Goal: Task Accomplishment & Management: Complete application form

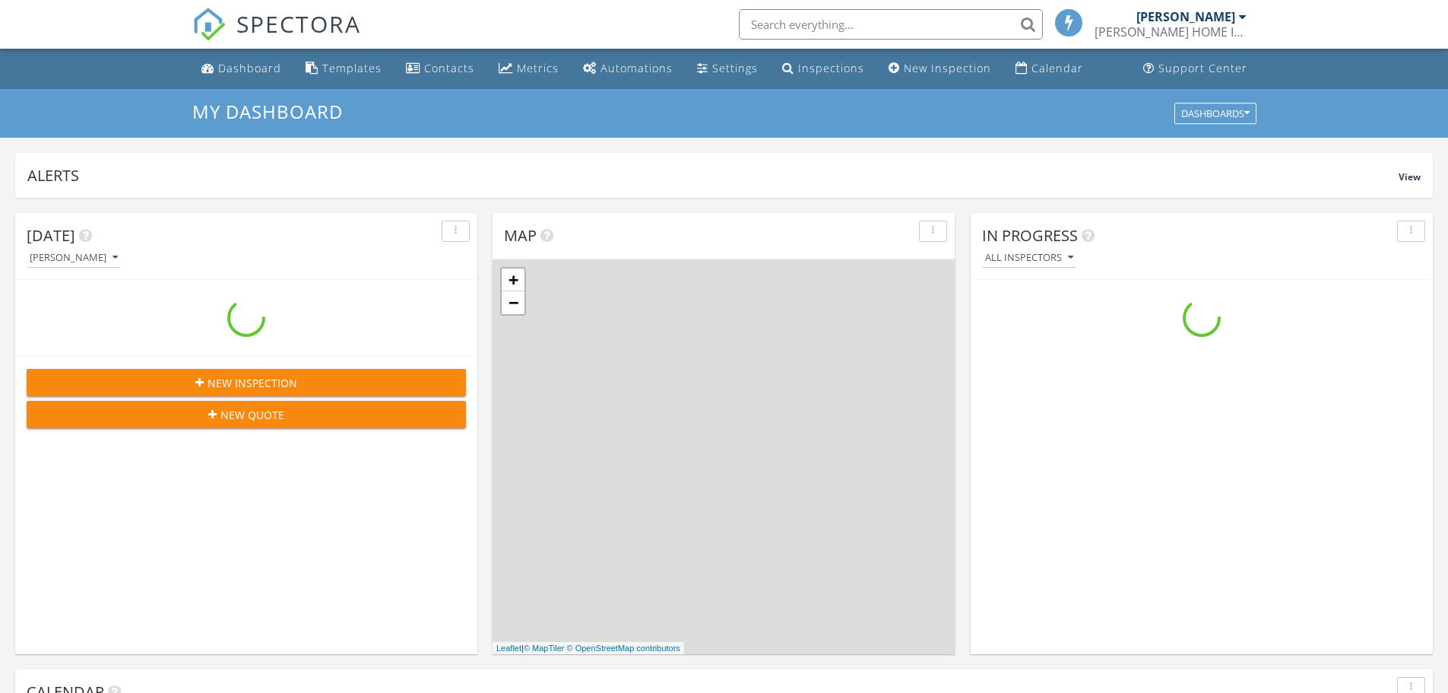
scroll to position [1407, 1472]
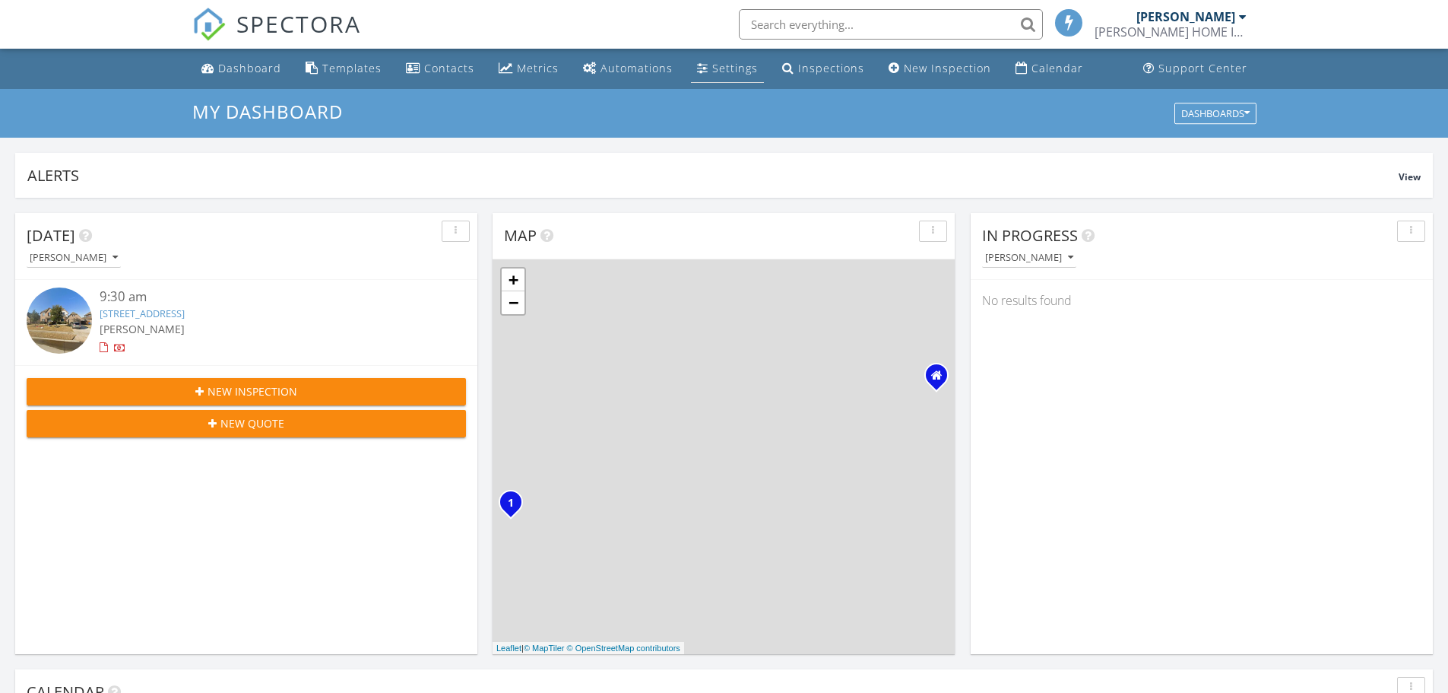
click at [712, 68] on div "Settings" at bounding box center [735, 68] width 46 height 14
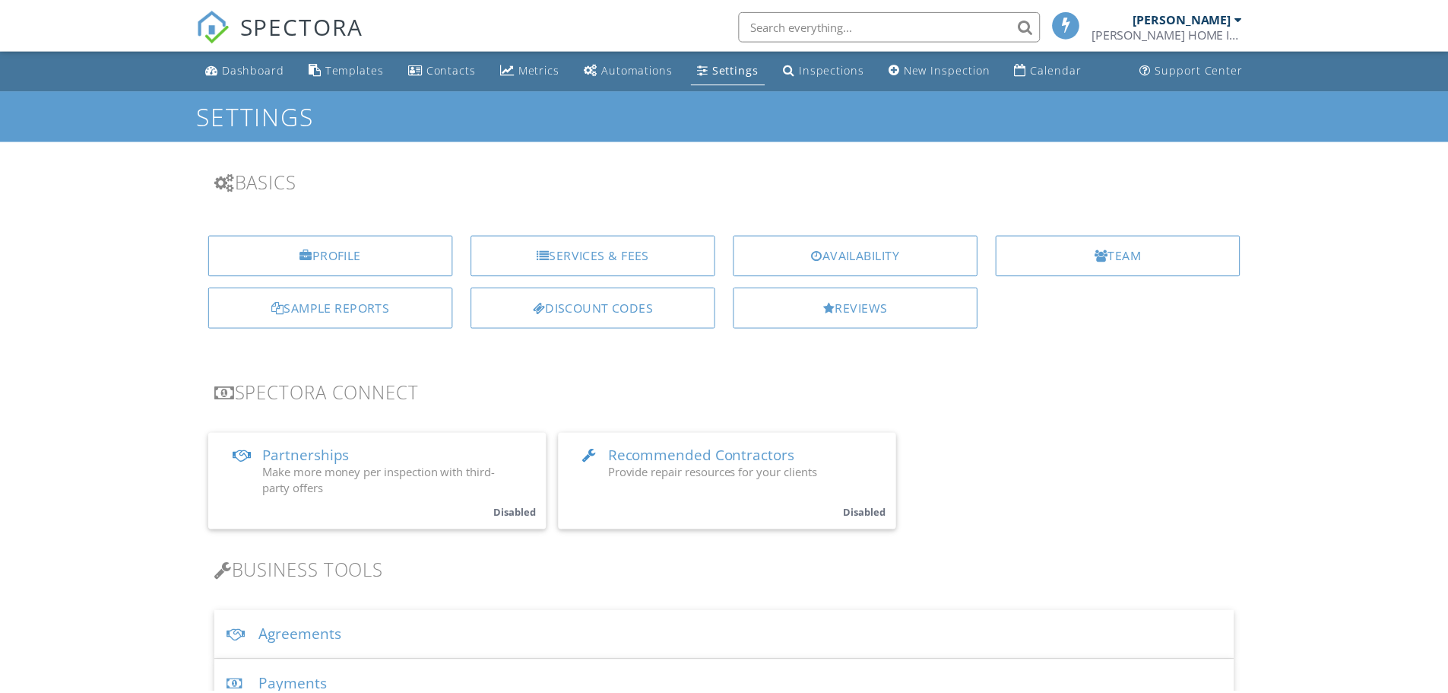
scroll to position [380, 0]
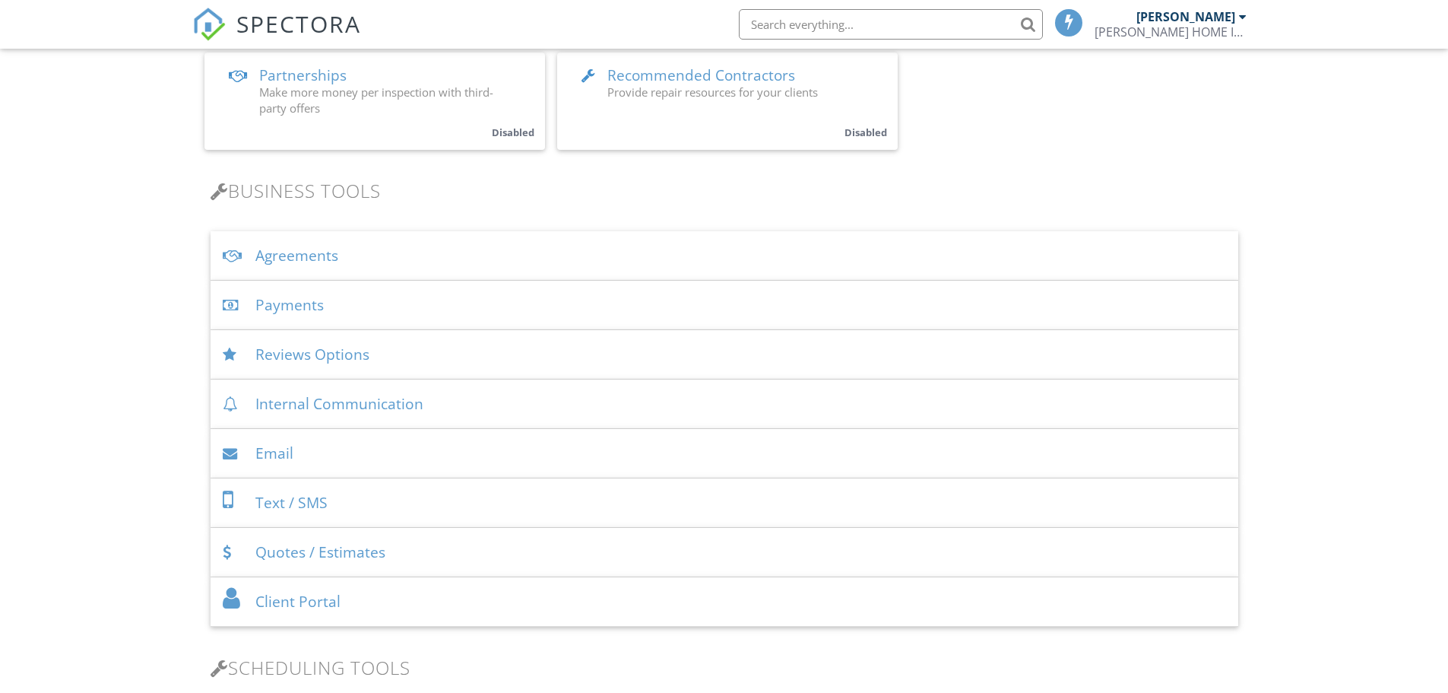
click at [322, 252] on div "Agreements" at bounding box center [725, 255] width 1028 height 49
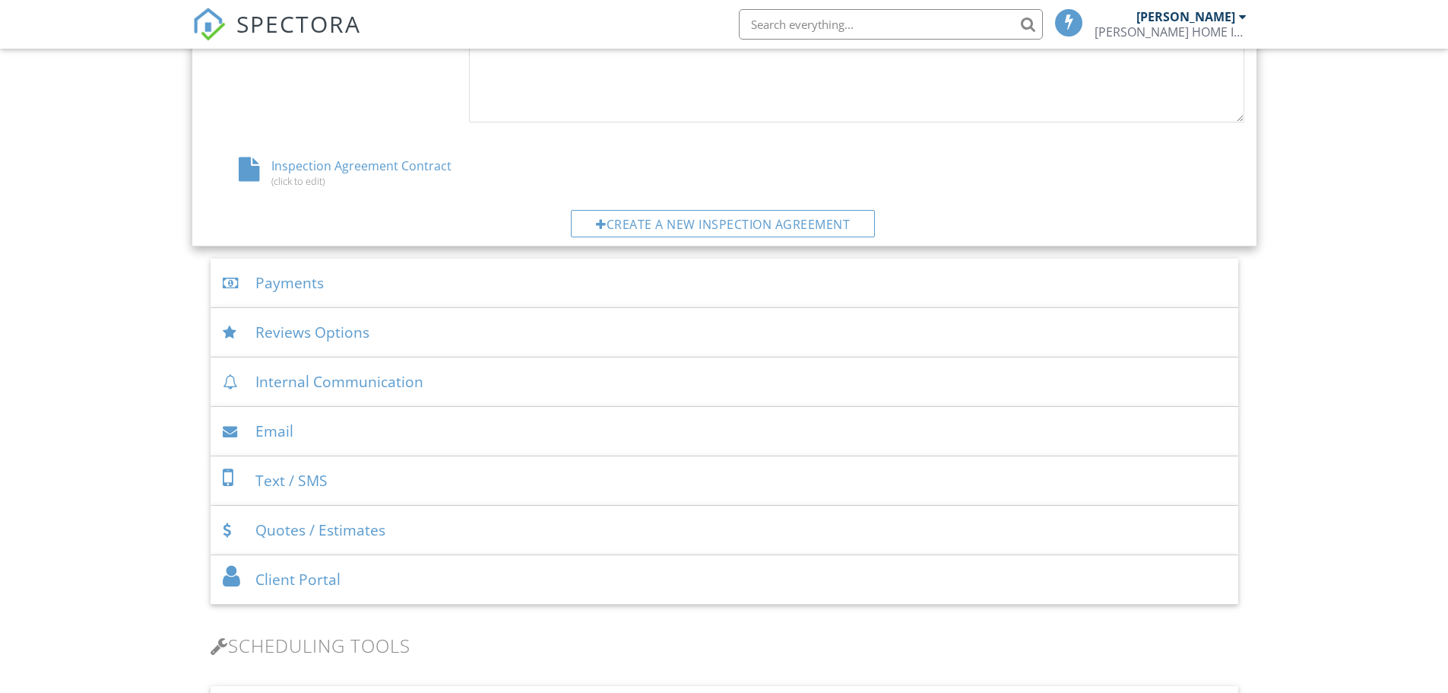
scroll to position [836, 0]
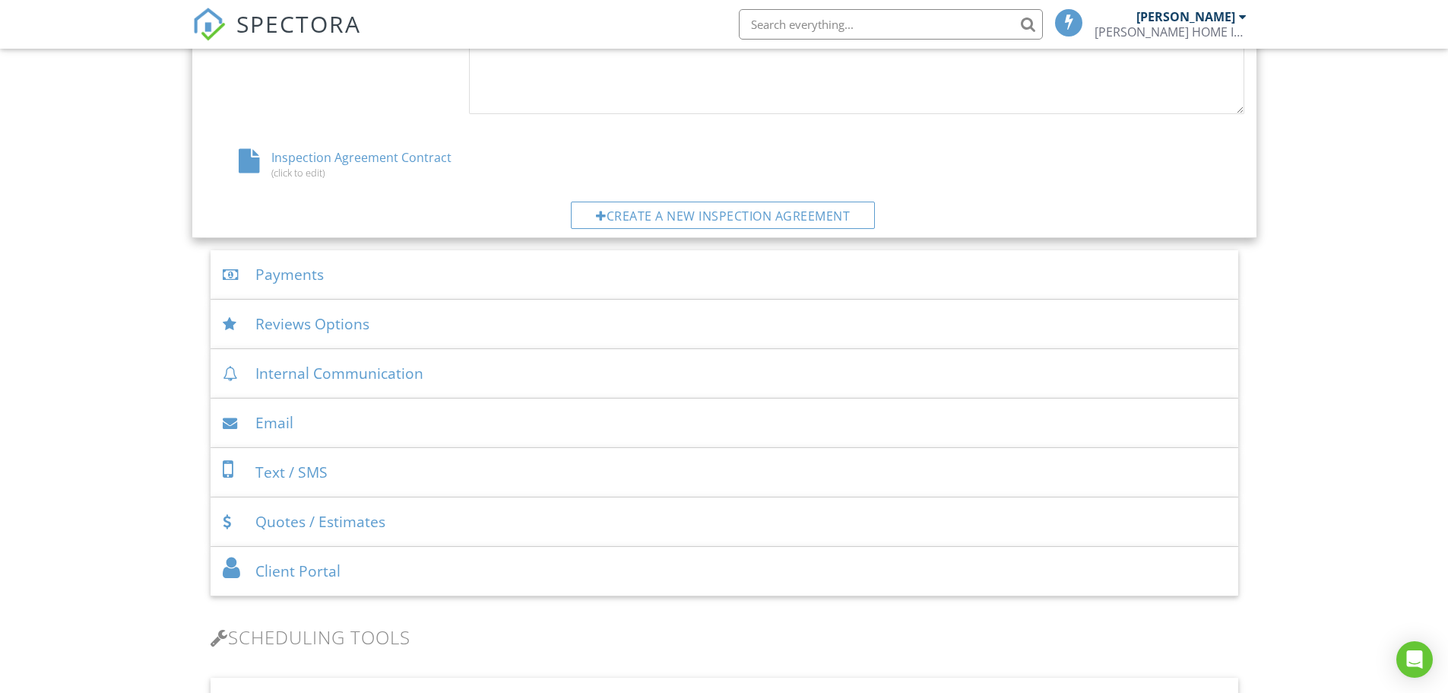
click at [366, 157] on div "Inspection Agreement Contract (click to edit)" at bounding box center [378, 163] width 347 height 29
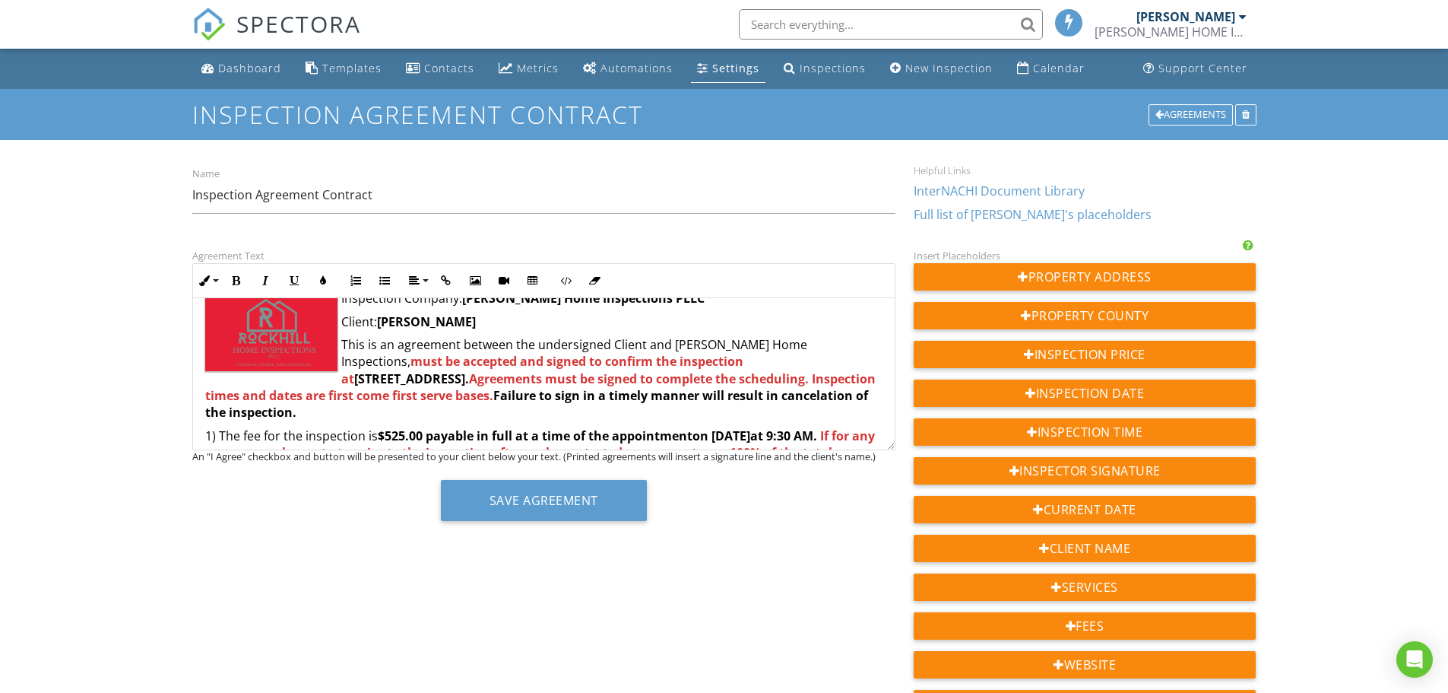
scroll to position [101, 0]
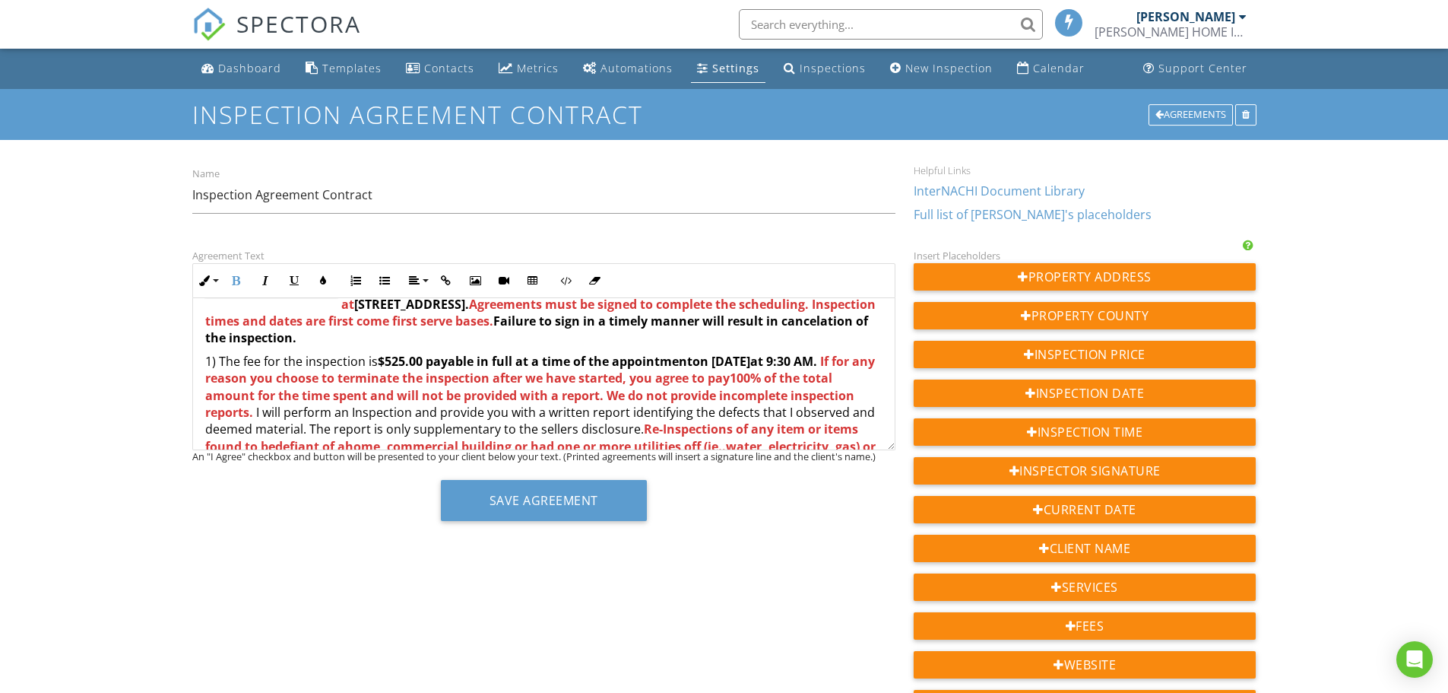
click at [750, 360] on strong "on [DATE]" at bounding box center [722, 361] width 58 height 17
click at [404, 360] on strong "$525.00" at bounding box center [400, 361] width 45 height 17
click at [516, 360] on strong "payable in full at a time of the appointment" at bounding box center [559, 361] width 267 height 17
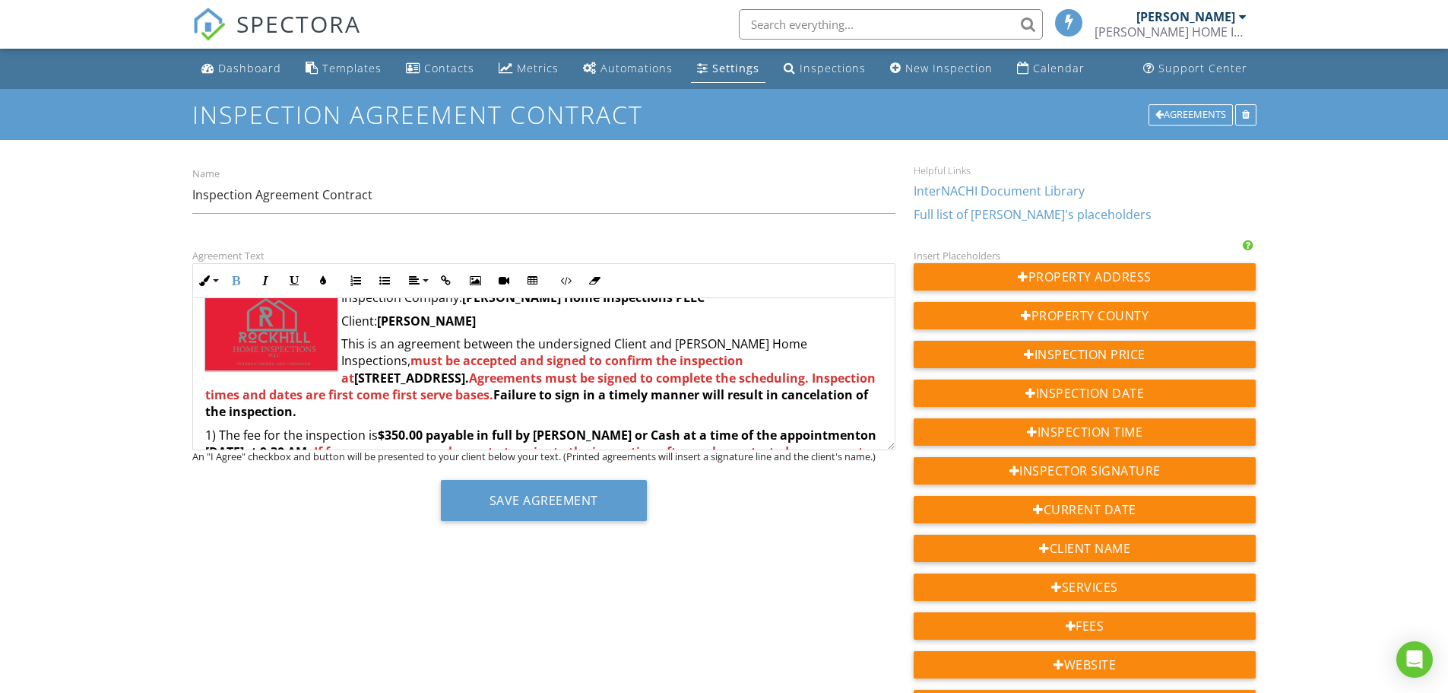
scroll to position [25, 0]
click at [374, 380] on strong "2241 Gulfstream Dr, Little Elm, TX 75068" at bounding box center [409, 380] width 111 height 17
click at [465, 372] on strong "2241 Gulfstream Dr, Little Elm, TX 75071" at bounding box center [409, 380] width 111 height 17
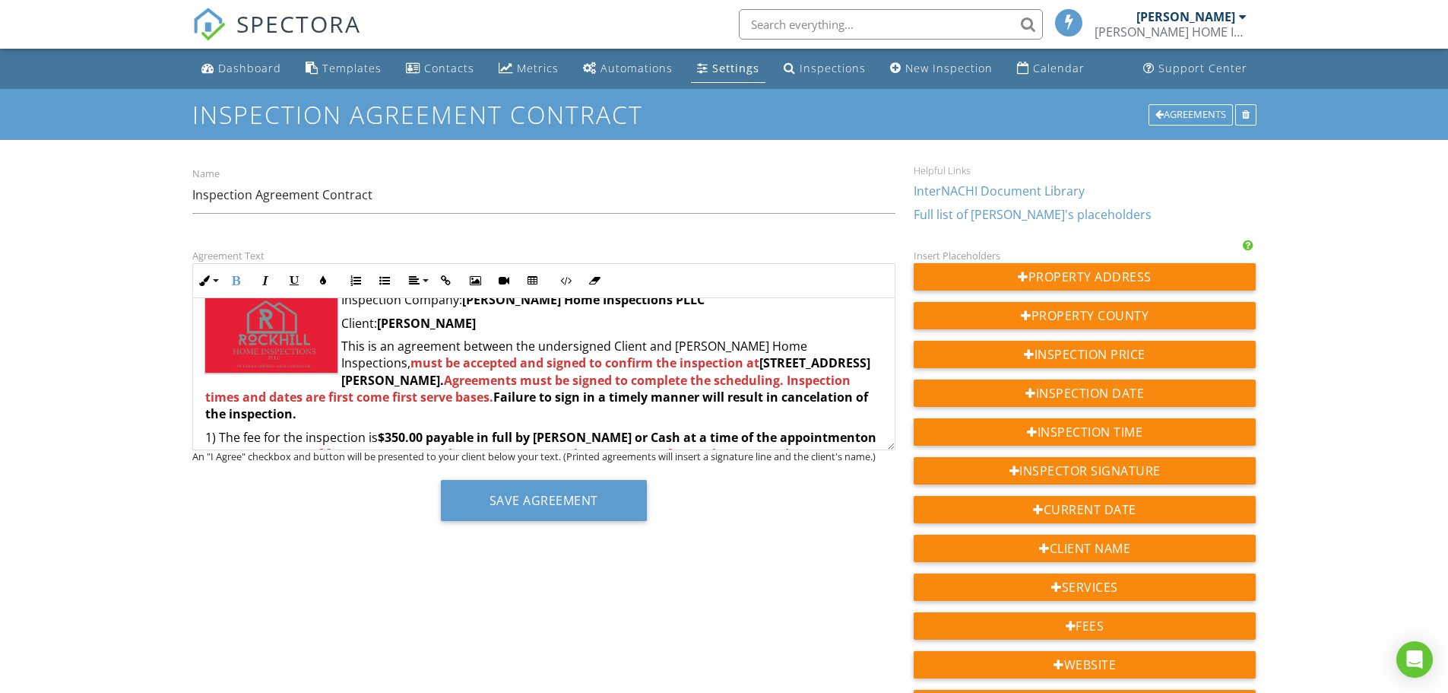
click at [757, 364] on strong "2241 Gulfstream Dr, McKinney, TX 75071" at bounding box center [605, 370] width 529 height 33
click at [476, 325] on strong "Veena Bethusam" at bounding box center [426, 323] width 99 height 17
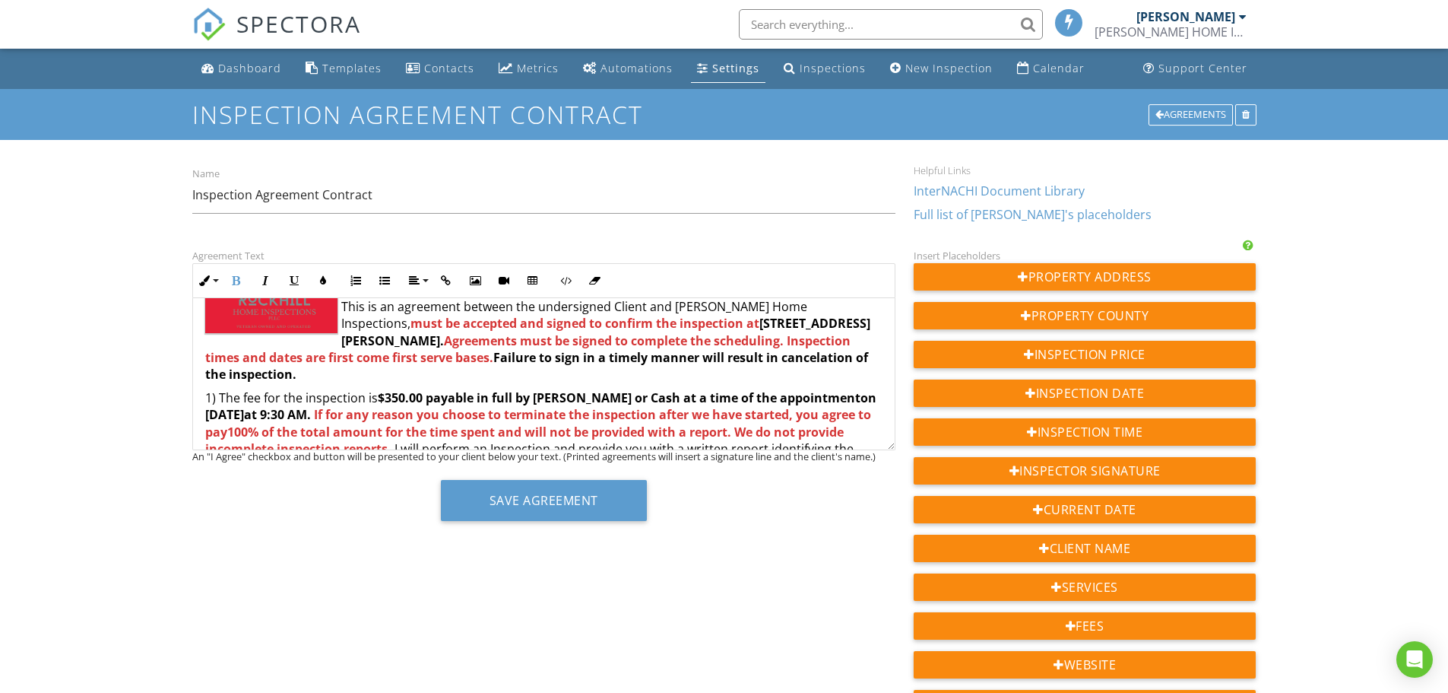
scroll to position [76, 0]
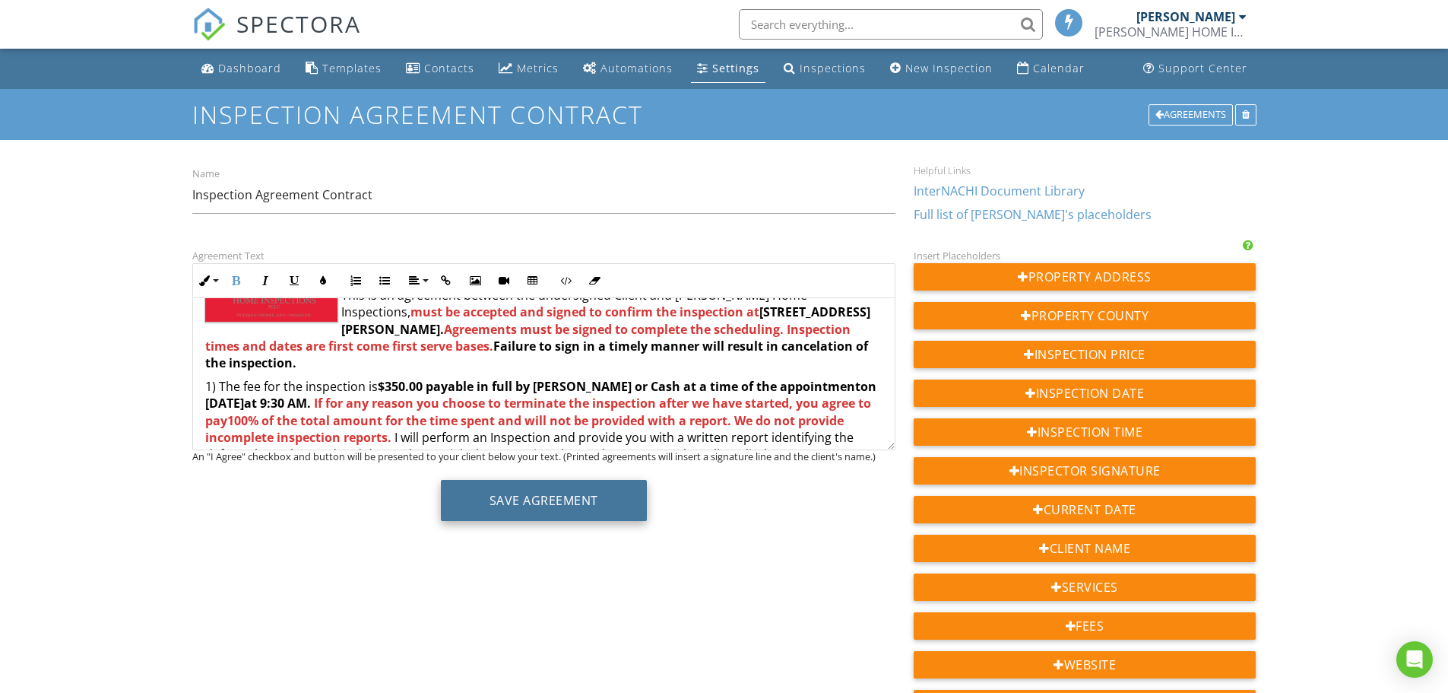
click at [551, 497] on button "Save Agreement" at bounding box center [544, 500] width 206 height 41
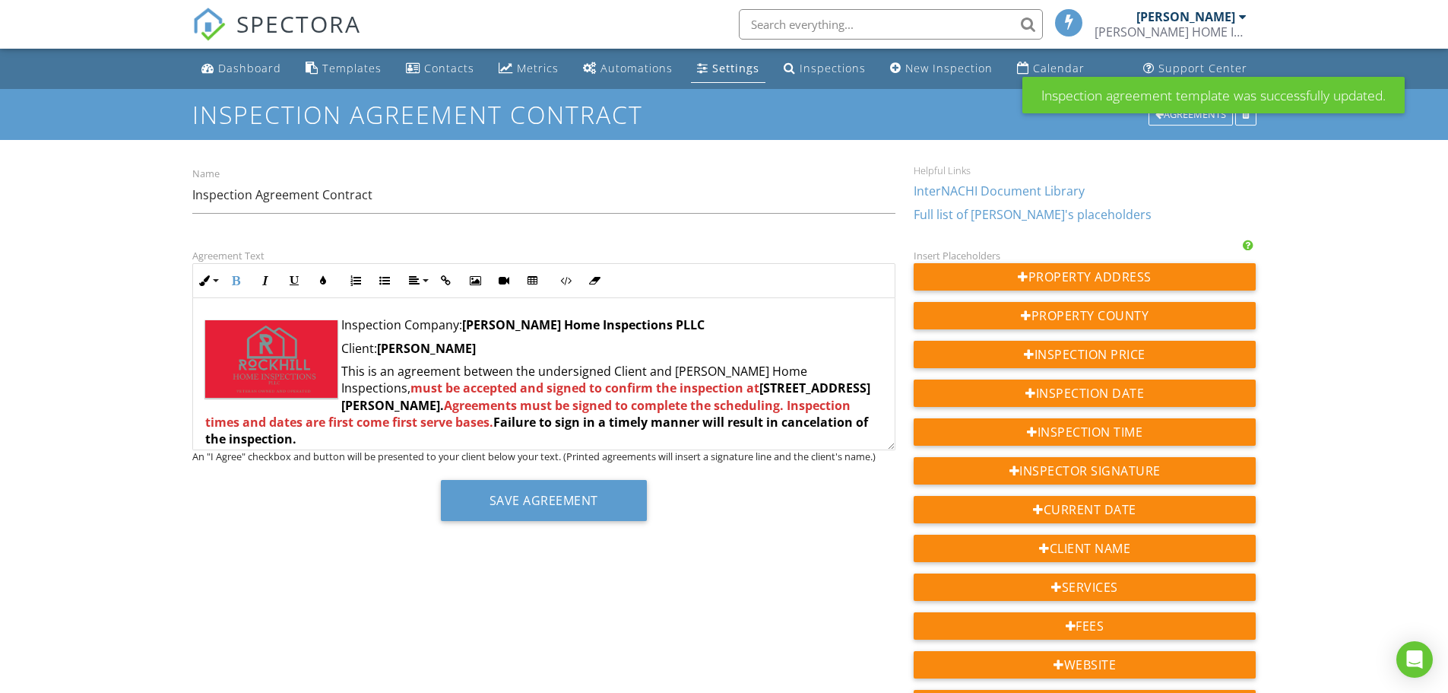
drag, startPoint x: 532, startPoint y: 347, endPoint x: 382, endPoint y: 348, distance: 150.5
click at [382, 348] on p "Client: Dayananda Rangegowda" at bounding box center [543, 348] width 677 height 17
click at [936, 71] on div "New Inspection" at bounding box center [949, 68] width 87 height 14
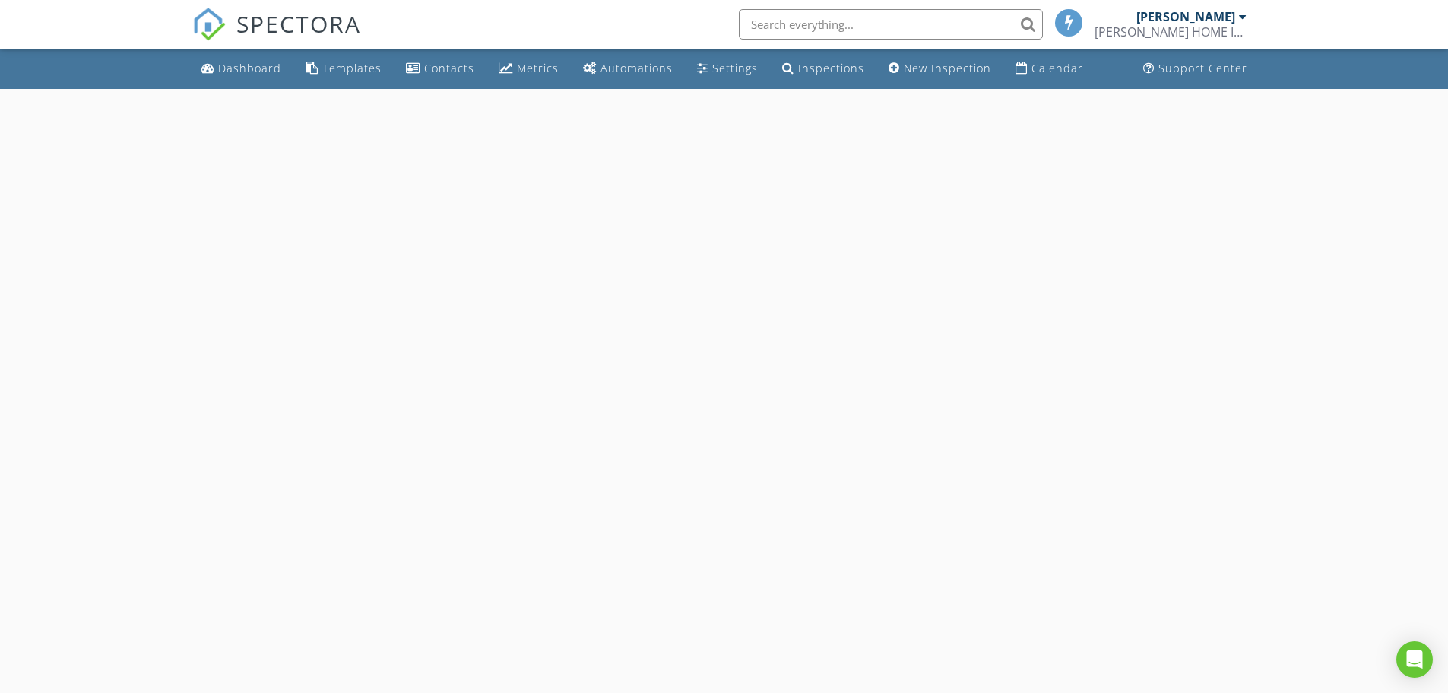
select select "7"
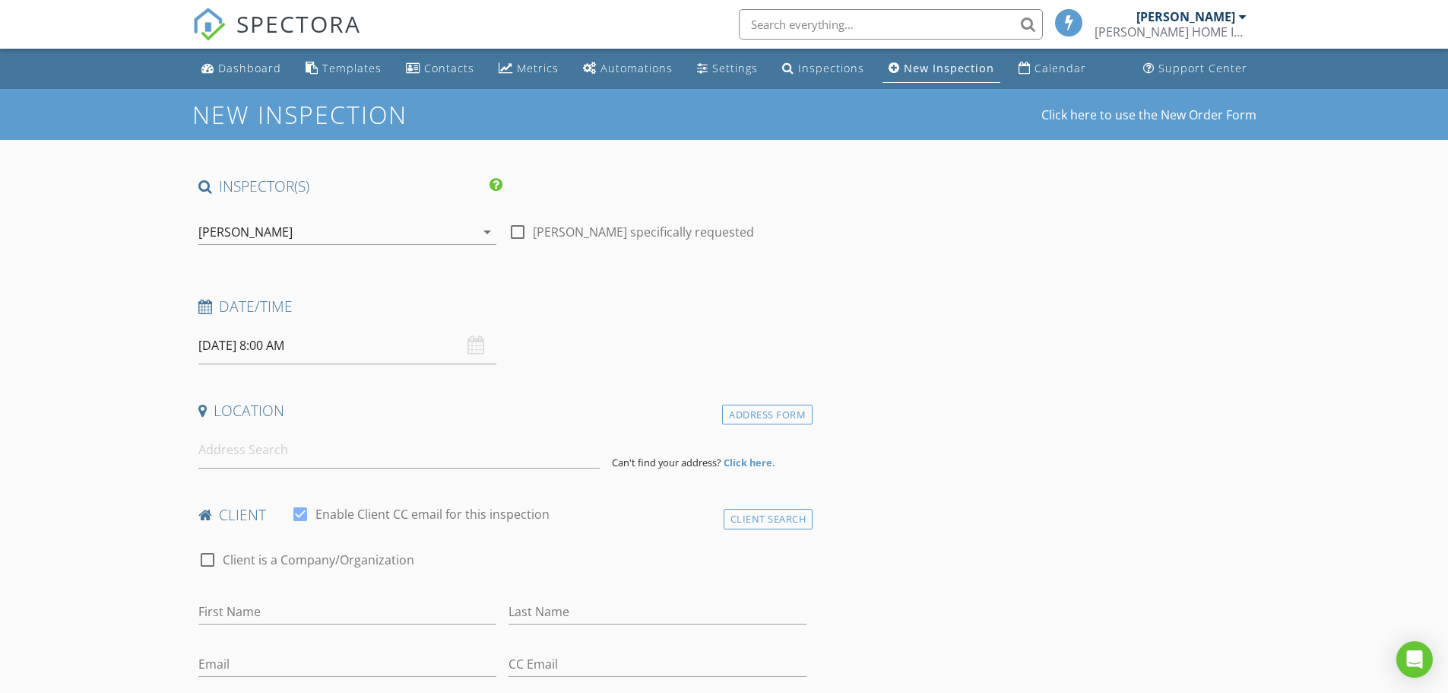
click at [230, 347] on input "[DATE] 8:00 AM" at bounding box center [347, 345] width 298 height 37
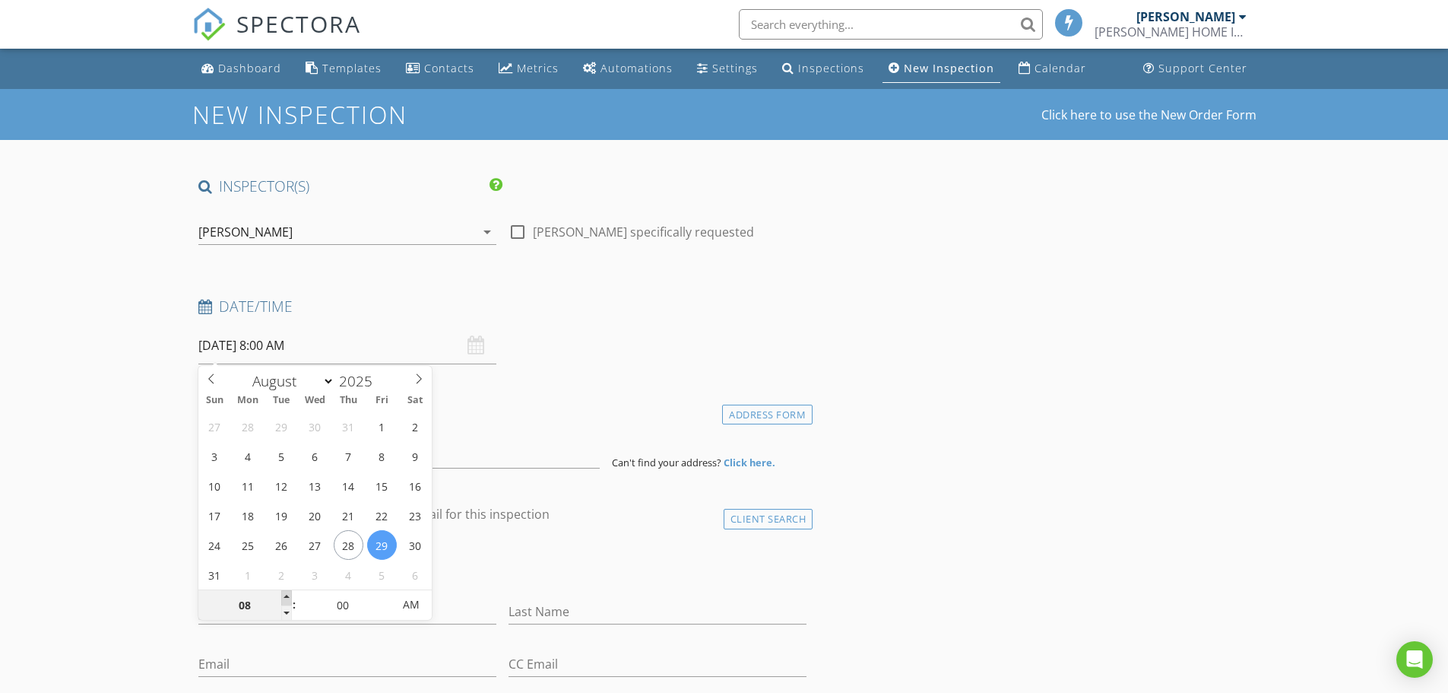
type input "09"
type input "[DATE] 9:00 AM"
click at [286, 594] on span at bounding box center [286, 597] width 11 height 15
type input "10"
type input "[DATE] 10:00 AM"
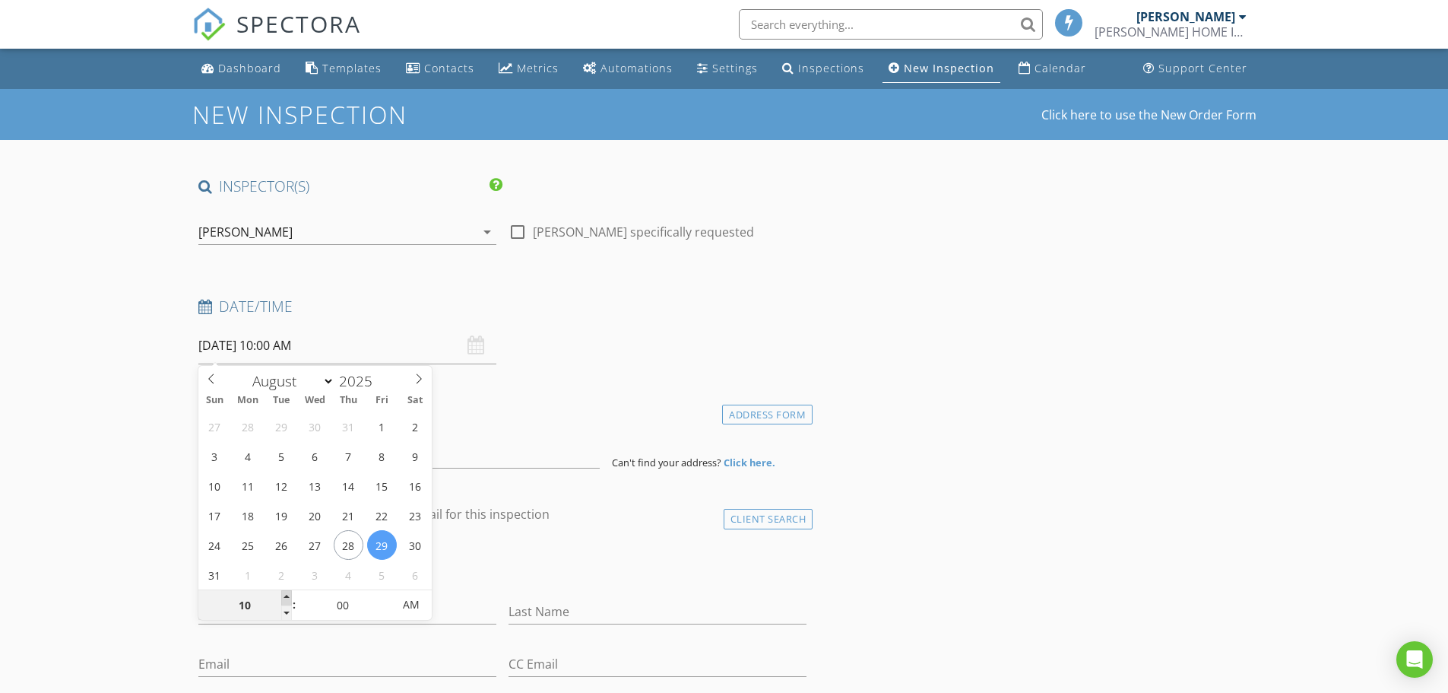
click at [286, 594] on span at bounding box center [286, 597] width 11 height 15
type input "09"
type input "[DATE] 9:00 AM"
click at [283, 616] on span at bounding box center [286, 612] width 11 height 15
type input "05"
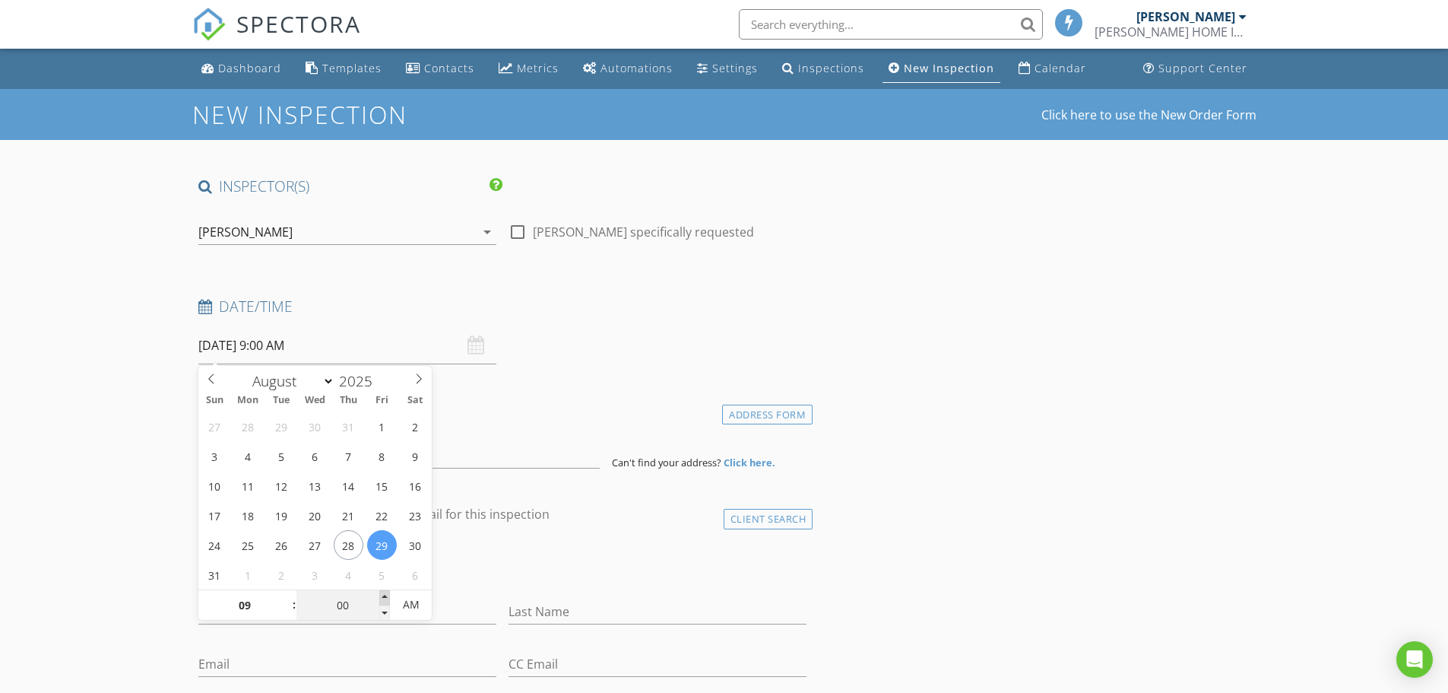
type input "08/29/2025 9:05 AM"
click at [379, 596] on span at bounding box center [384, 597] width 11 height 15
type input "10"
type input "08/29/2025 9:10 AM"
click at [379, 596] on span at bounding box center [384, 597] width 11 height 15
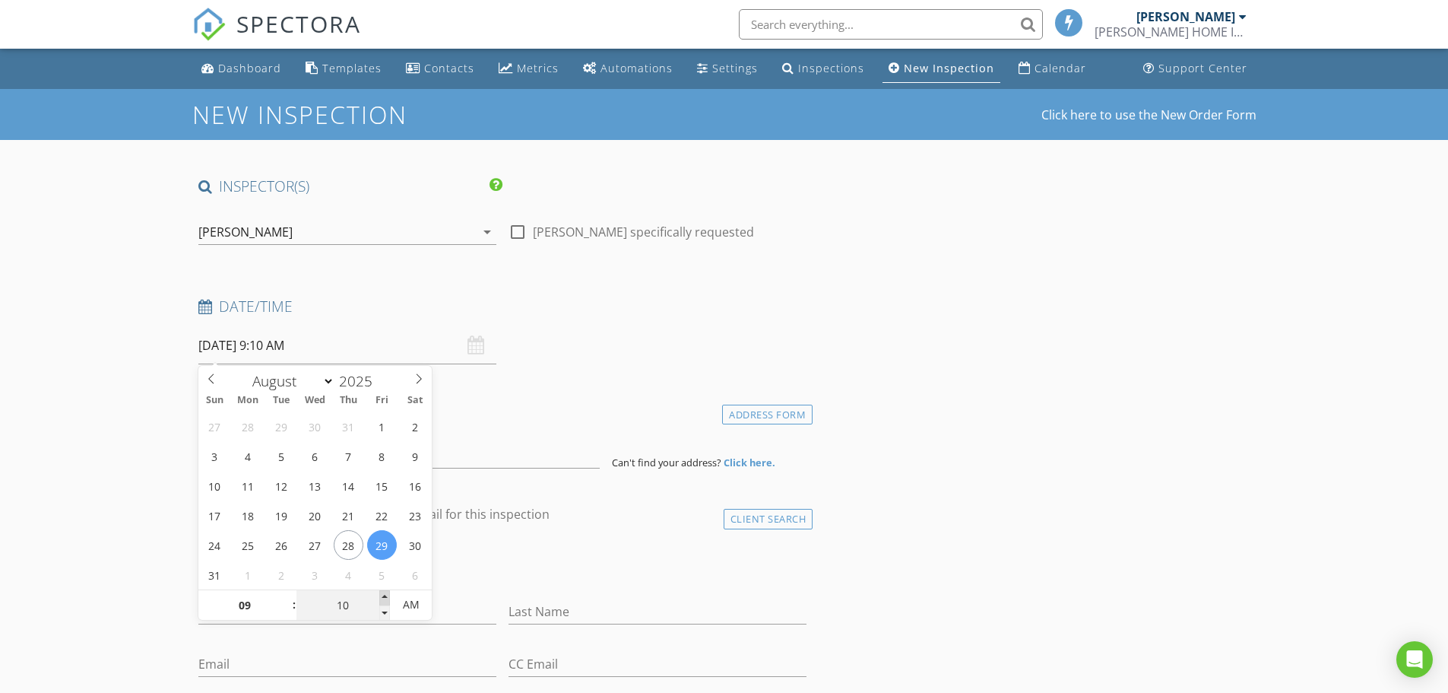
type input "15"
type input "08/29/2025 9:15 AM"
click at [379, 596] on span at bounding box center [384, 597] width 11 height 15
type input "20"
type input "08/29/2025 9:20 AM"
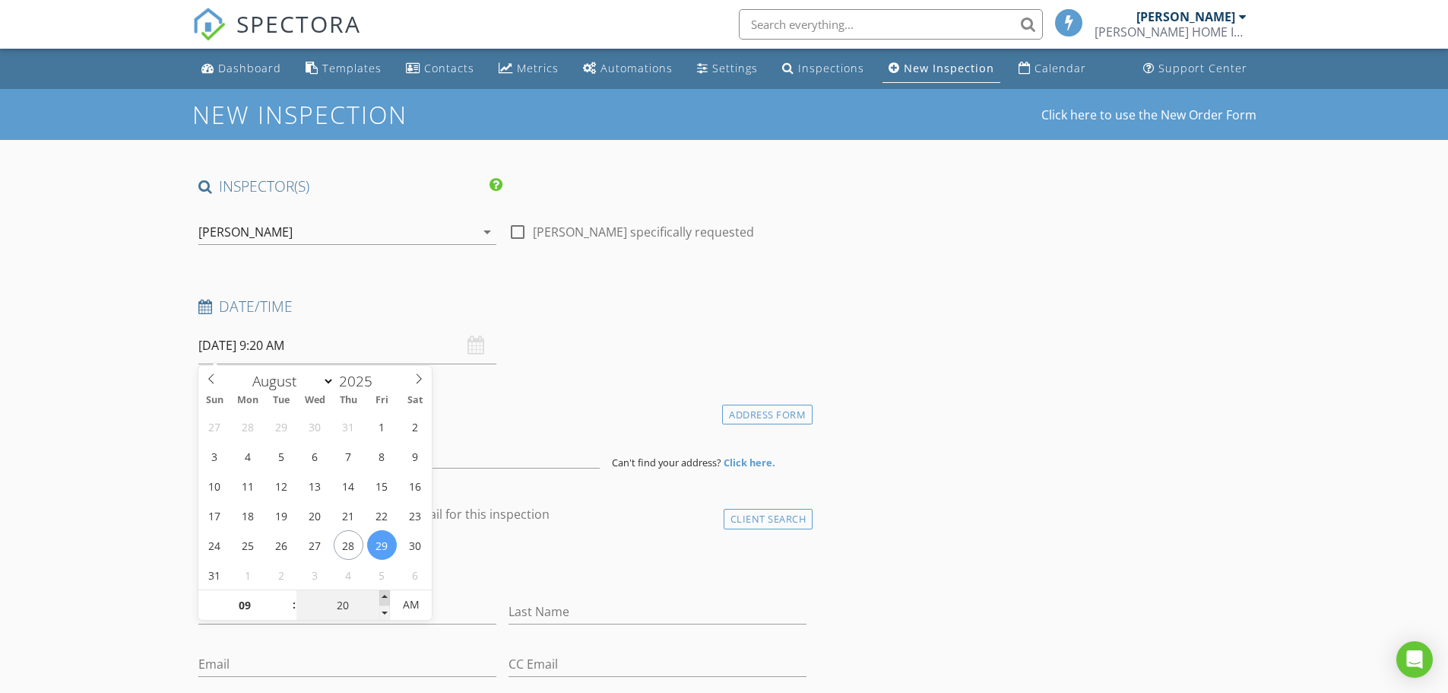
click at [379, 596] on span at bounding box center [384, 597] width 11 height 15
type input "25"
type input "08/29/2025 9:25 AM"
click at [379, 596] on span at bounding box center [384, 597] width 11 height 15
type input "30"
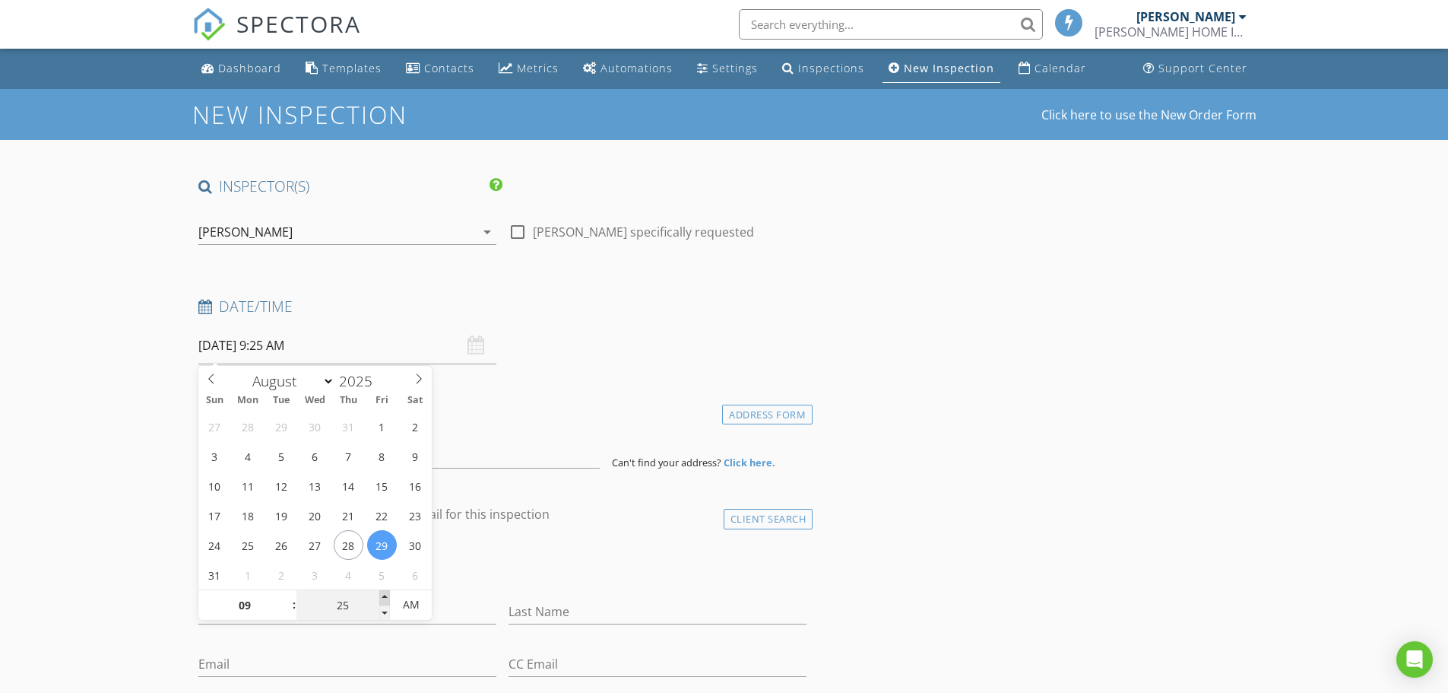
type input "[DATE] 9:30 AM"
click at [379, 596] on span at bounding box center [384, 597] width 11 height 15
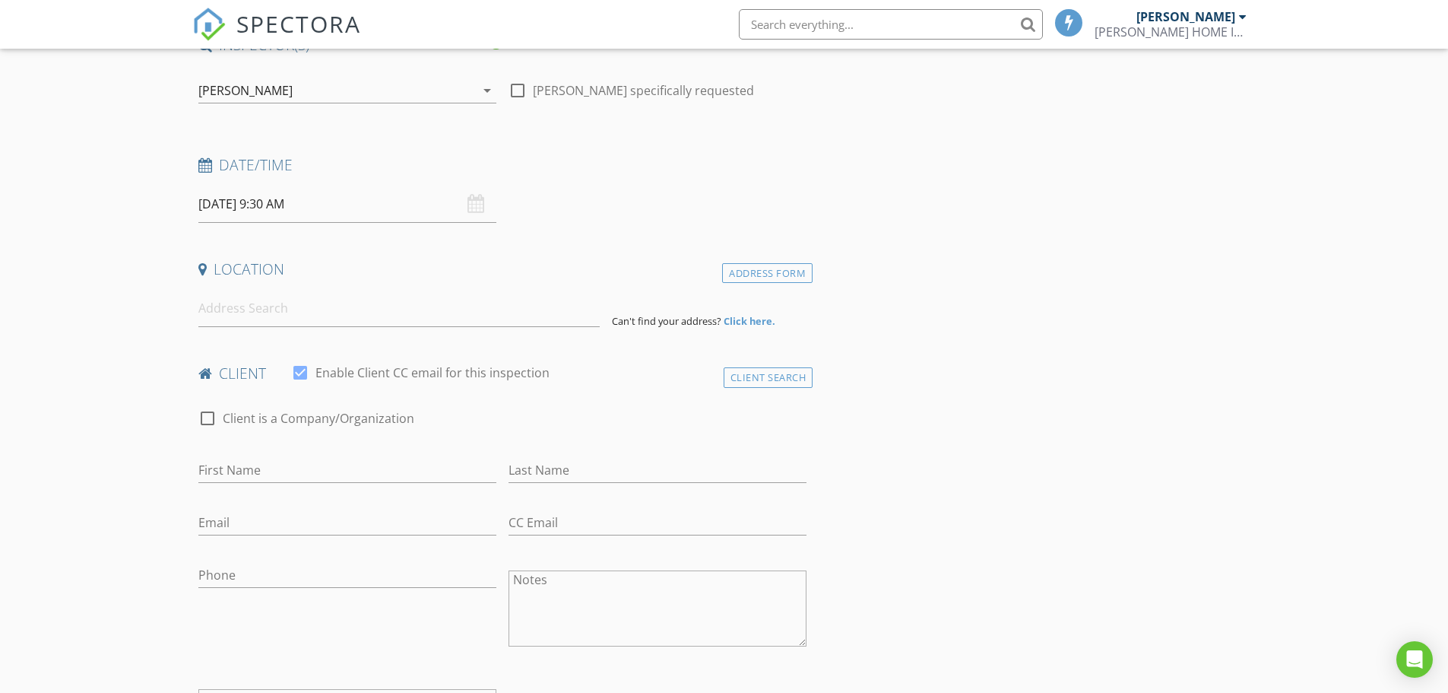
scroll to position [253, 0]
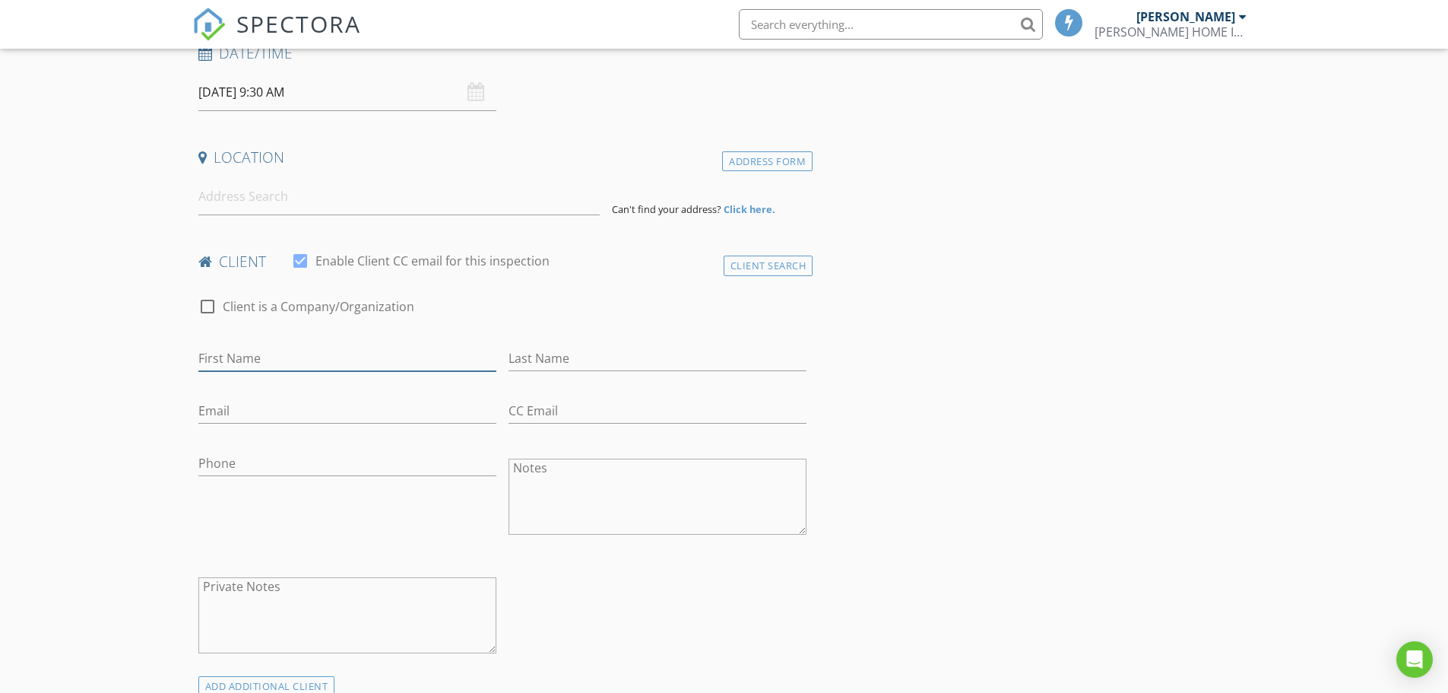
click at [239, 352] on input "First Name" at bounding box center [347, 358] width 298 height 25
paste input "[PERSON_NAME]"
drag, startPoint x: 268, startPoint y: 359, endPoint x: 363, endPoint y: 357, distance: 95.1
click at [390, 354] on input "[PERSON_NAME]" at bounding box center [347, 358] width 298 height 25
type input "Dayananda"
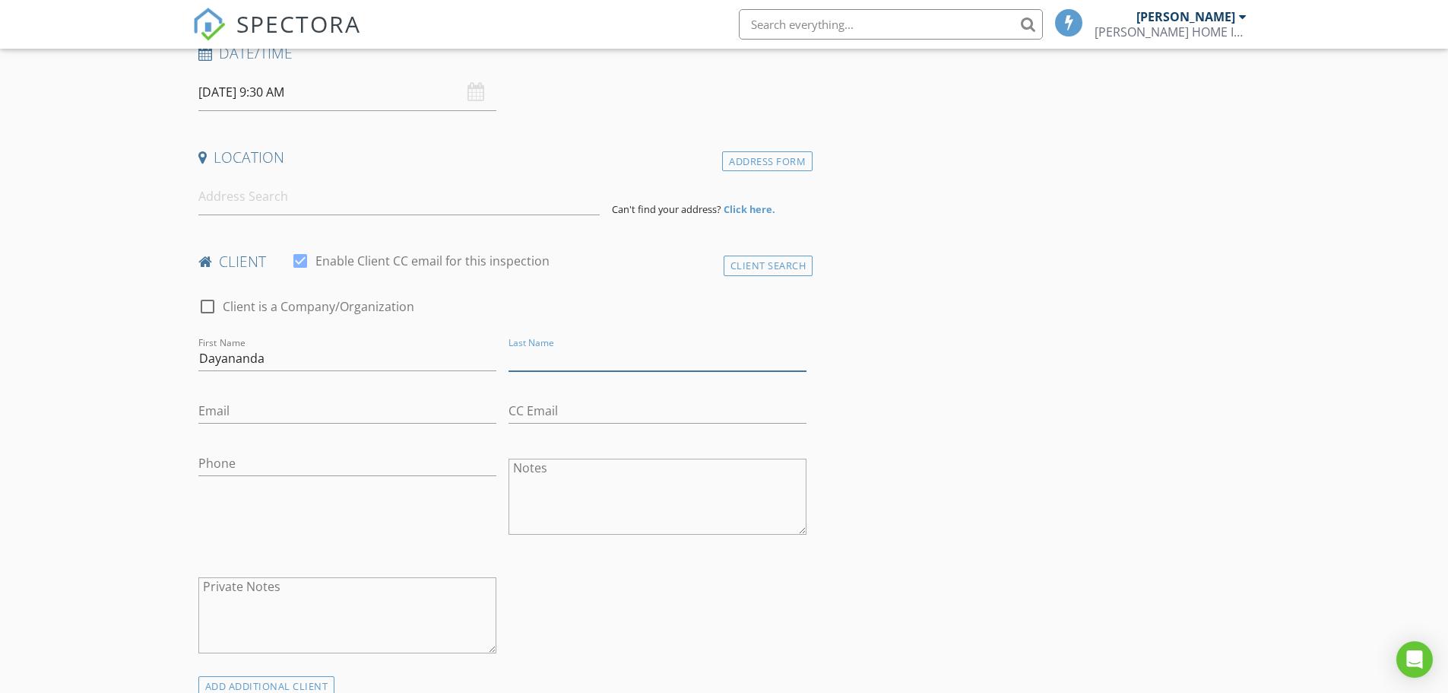
click at [525, 352] on input "Last Name" at bounding box center [658, 358] width 298 height 25
paste input "[PERSON_NAME]"
type input "[PERSON_NAME]"
click at [250, 412] on input "Email" at bounding box center [347, 410] width 298 height 25
type input "[EMAIL_ADDRESS][DOMAIN_NAME]"
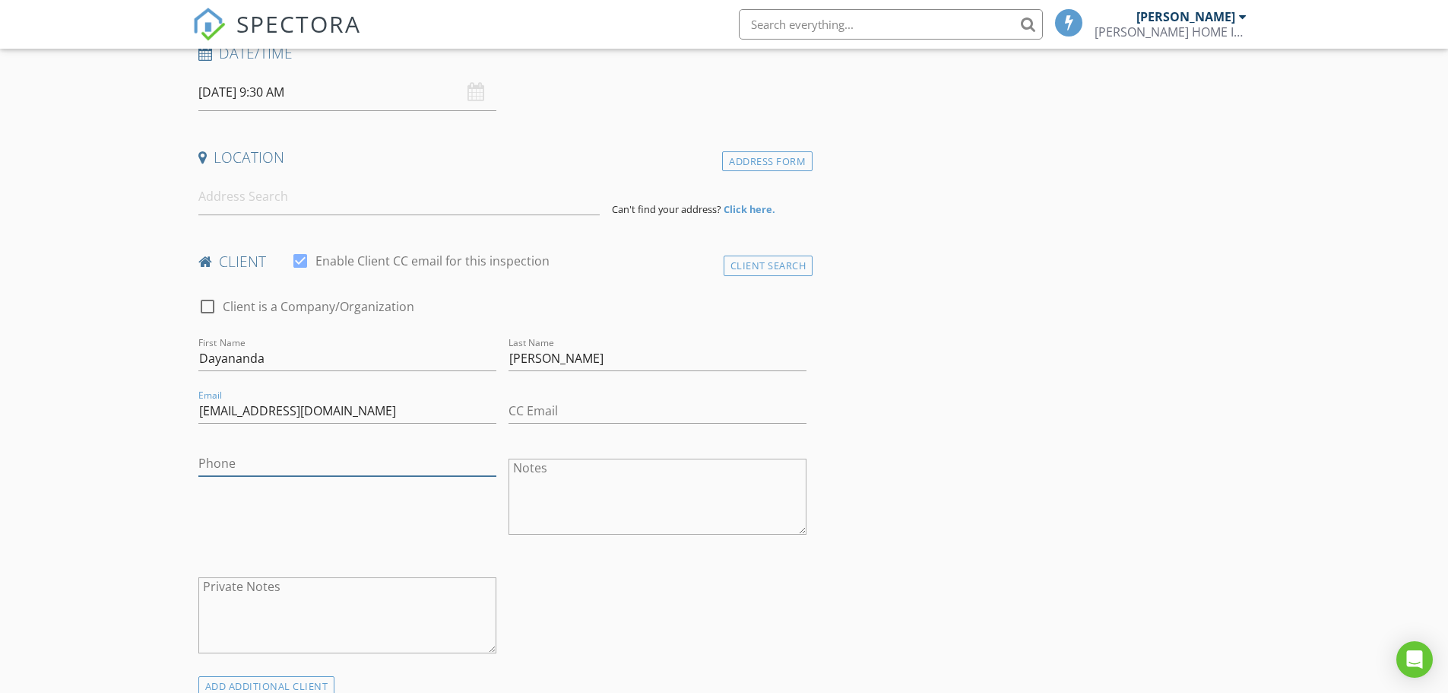
click at [218, 463] on input "Phone" at bounding box center [347, 463] width 298 height 25
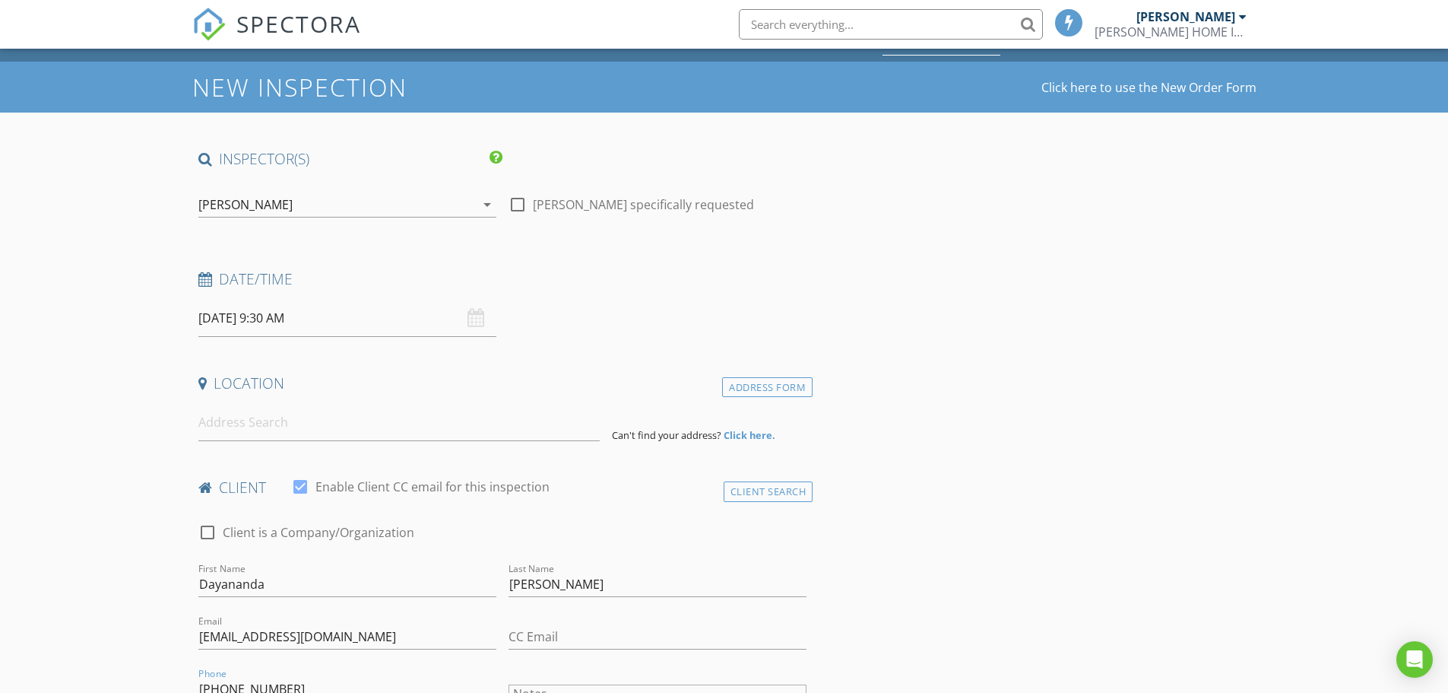
scroll to position [51, 0]
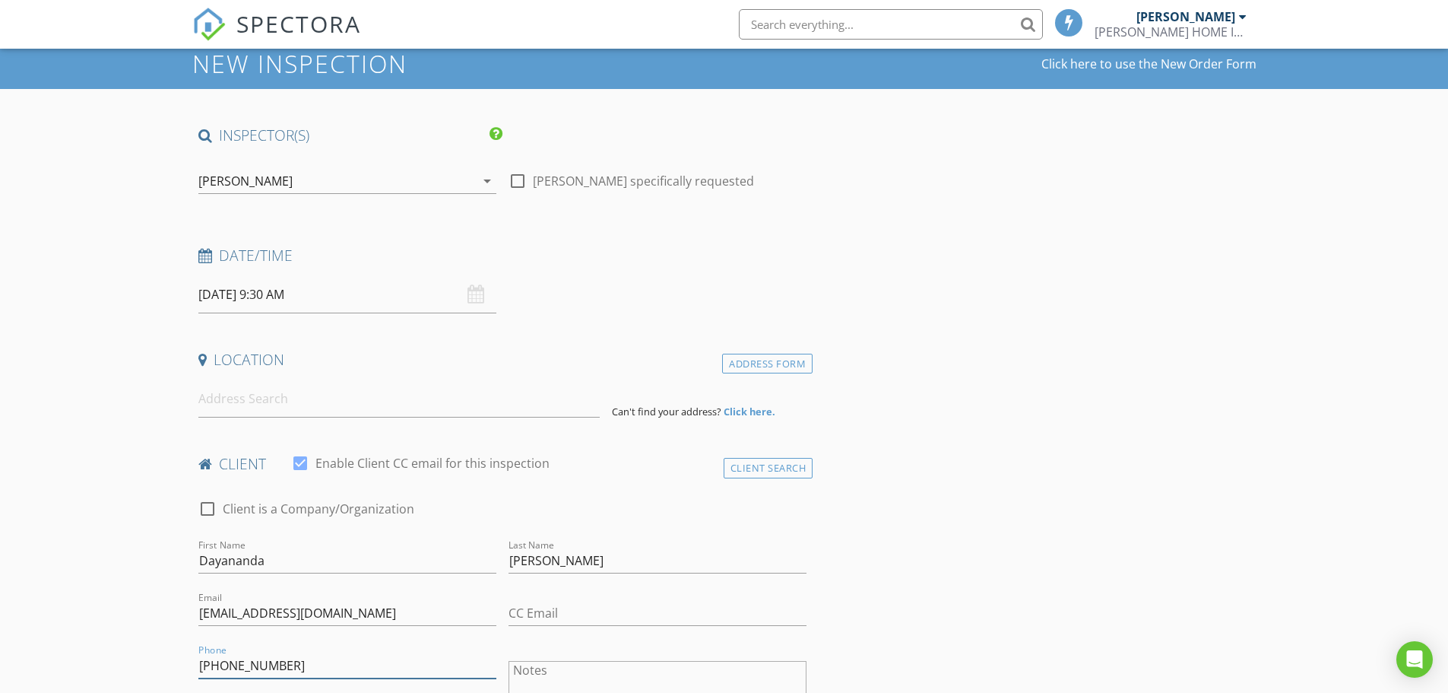
type input "[PHONE_NUMBER]"
click at [255, 407] on input at bounding box center [398, 398] width 401 height 37
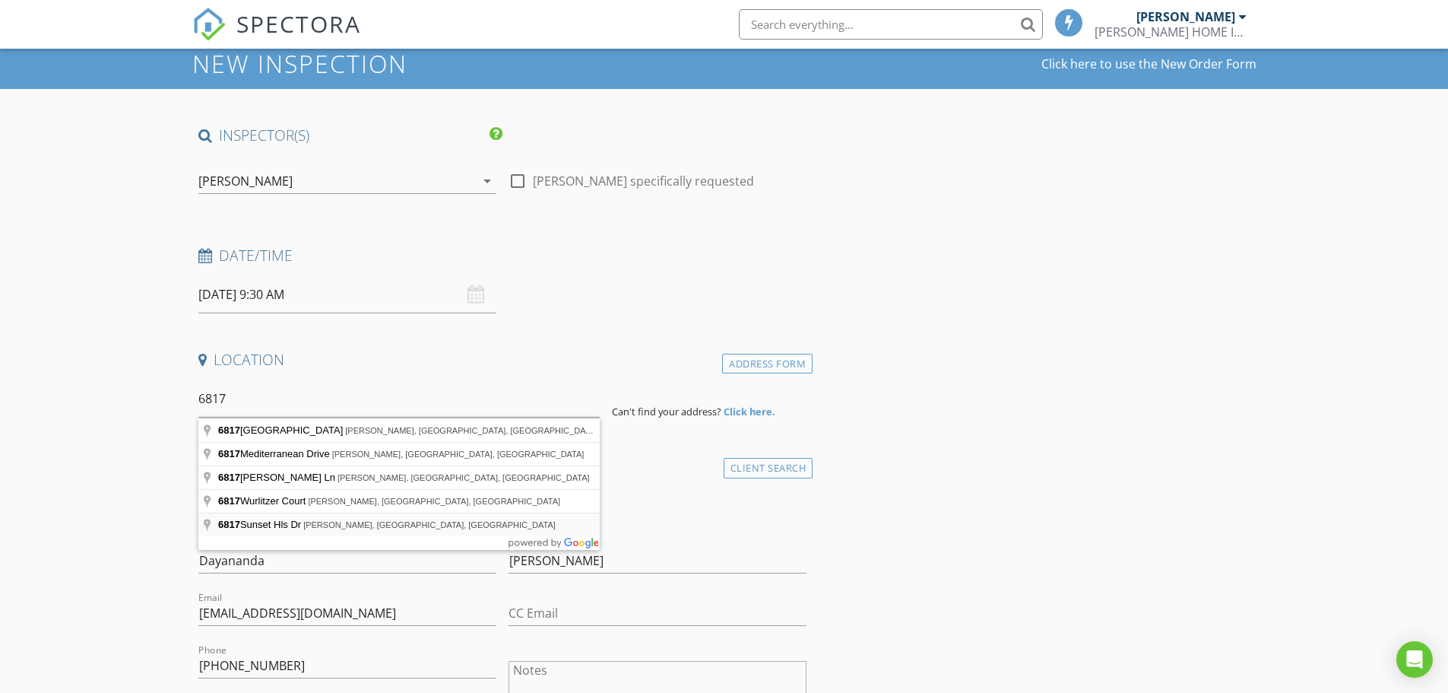
type input "6817 Sunset Hls Dr, McKinney, TX, USA"
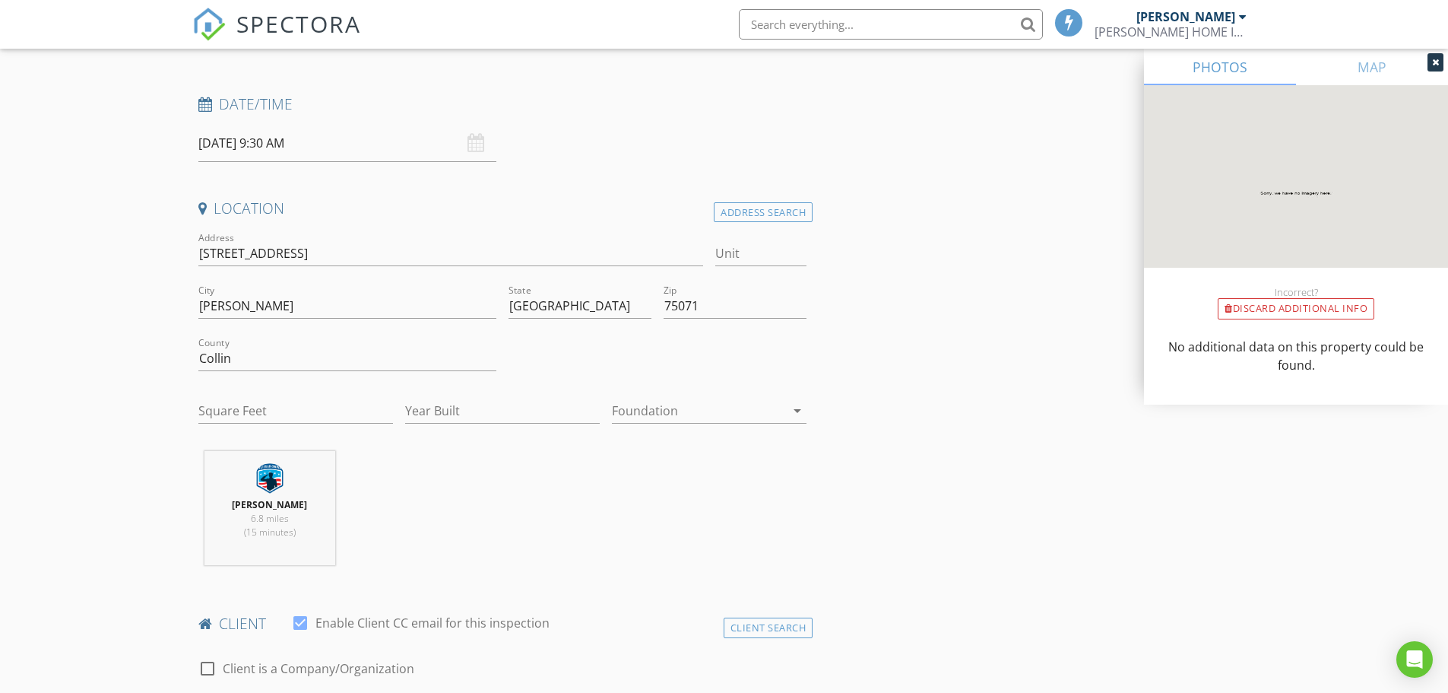
scroll to position [203, 0]
click at [798, 408] on icon "arrow_drop_down" at bounding box center [797, 410] width 18 height 18
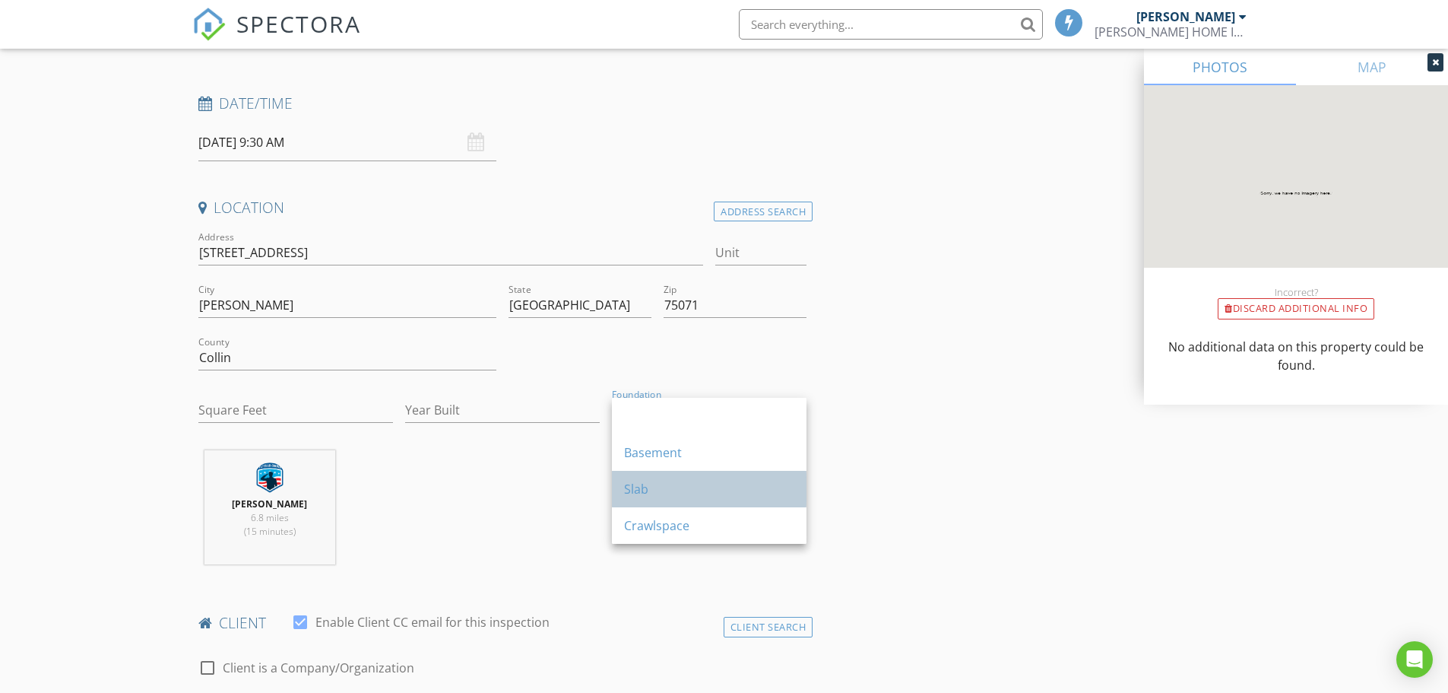
click at [653, 484] on div "Slab" at bounding box center [709, 489] width 170 height 18
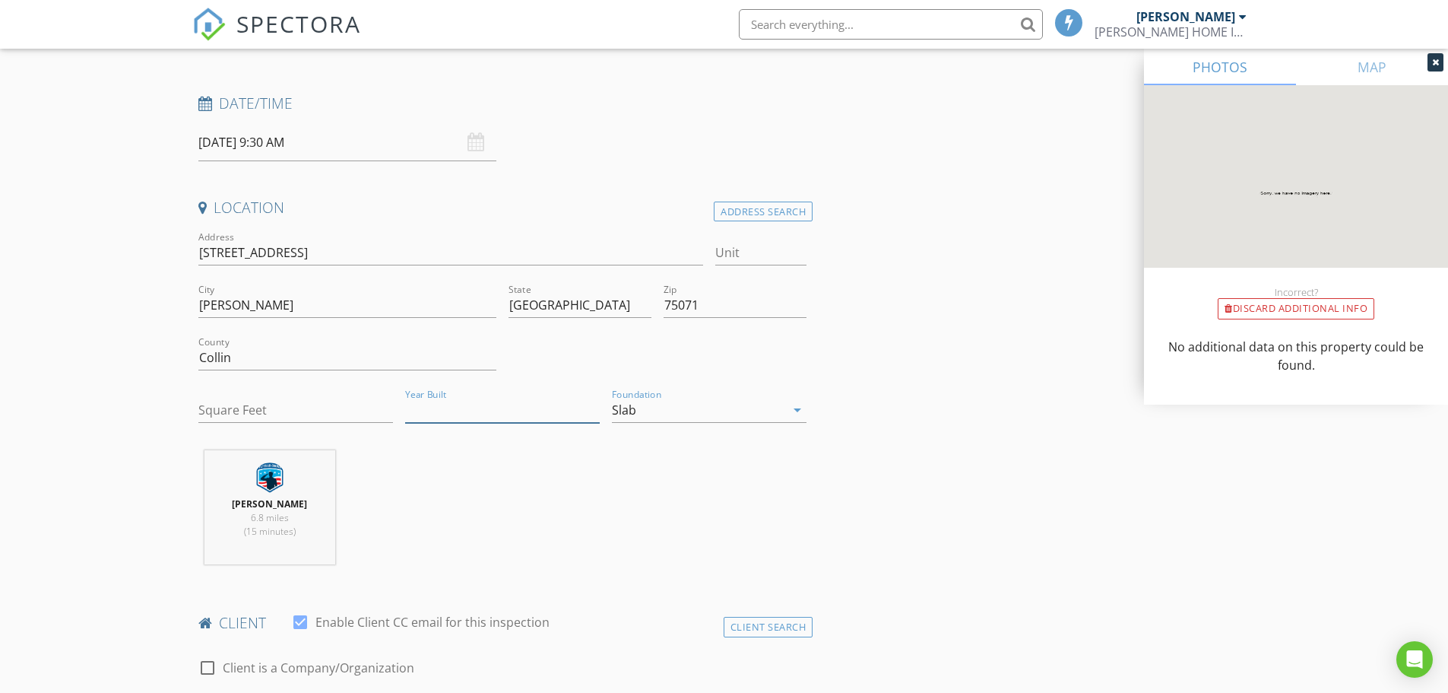
click at [523, 414] on input "Year Built" at bounding box center [502, 410] width 195 height 25
type input "2025"
click at [277, 409] on input "Square Feet" at bounding box center [295, 410] width 195 height 25
type input "3500"
click at [280, 251] on input "6817 Sunset Hls Dr" at bounding box center [451, 252] width 506 height 25
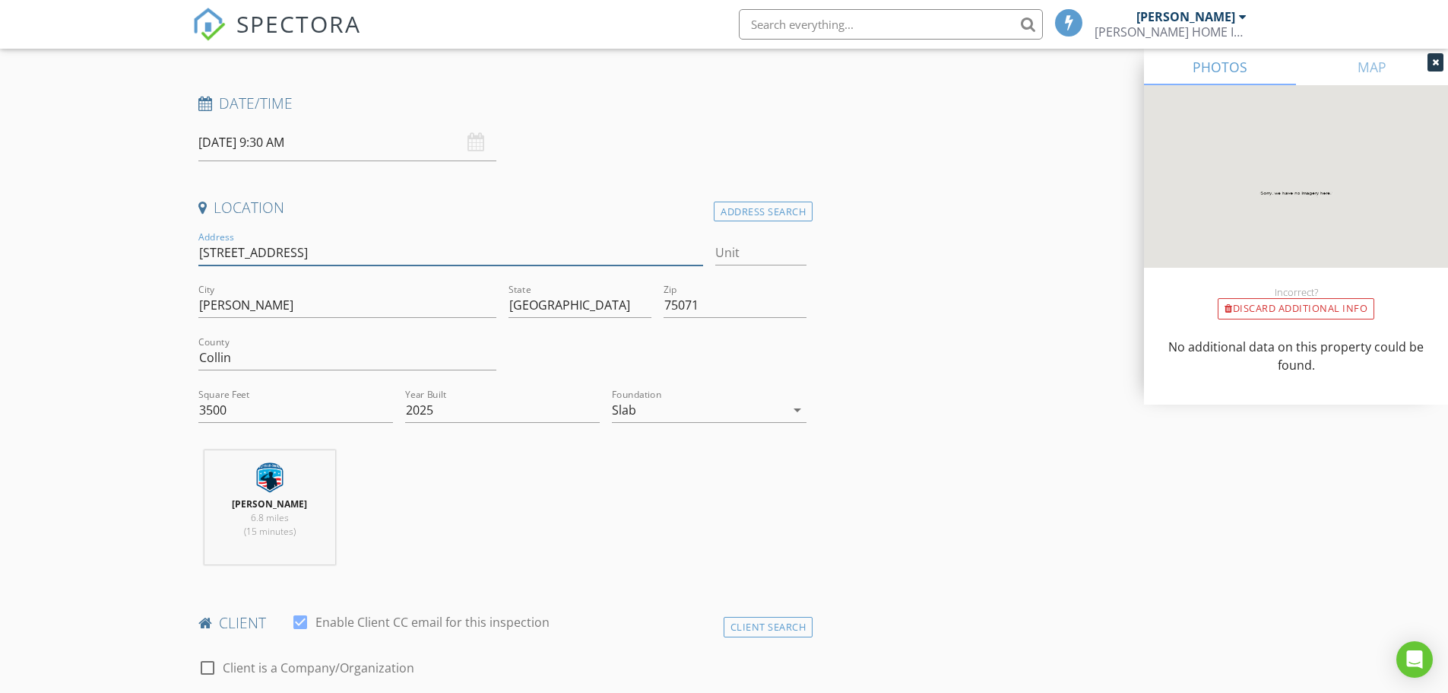
type input "[STREET_ADDRESS]"
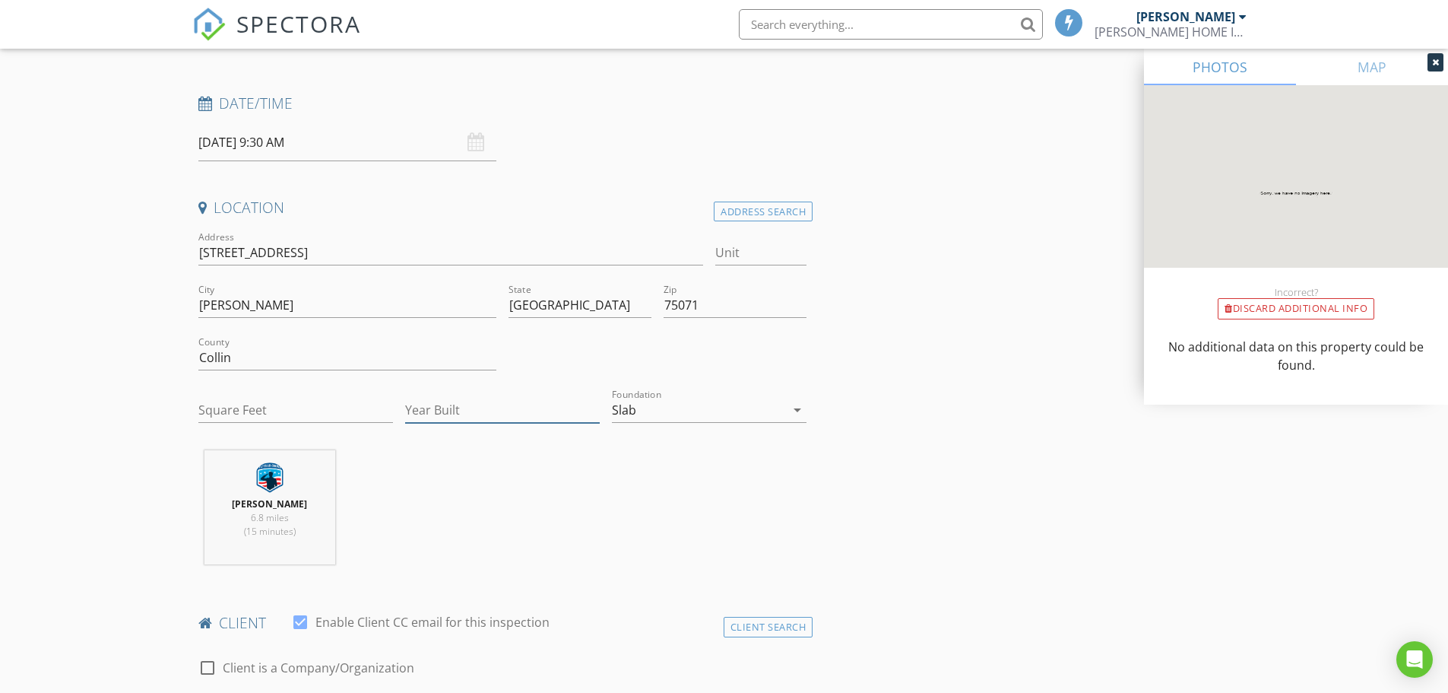
click at [483, 414] on input "Year Built" at bounding box center [502, 410] width 195 height 25
type input "2025"
click at [284, 404] on input "Square Feet" at bounding box center [295, 410] width 195 height 25
type input "3500"
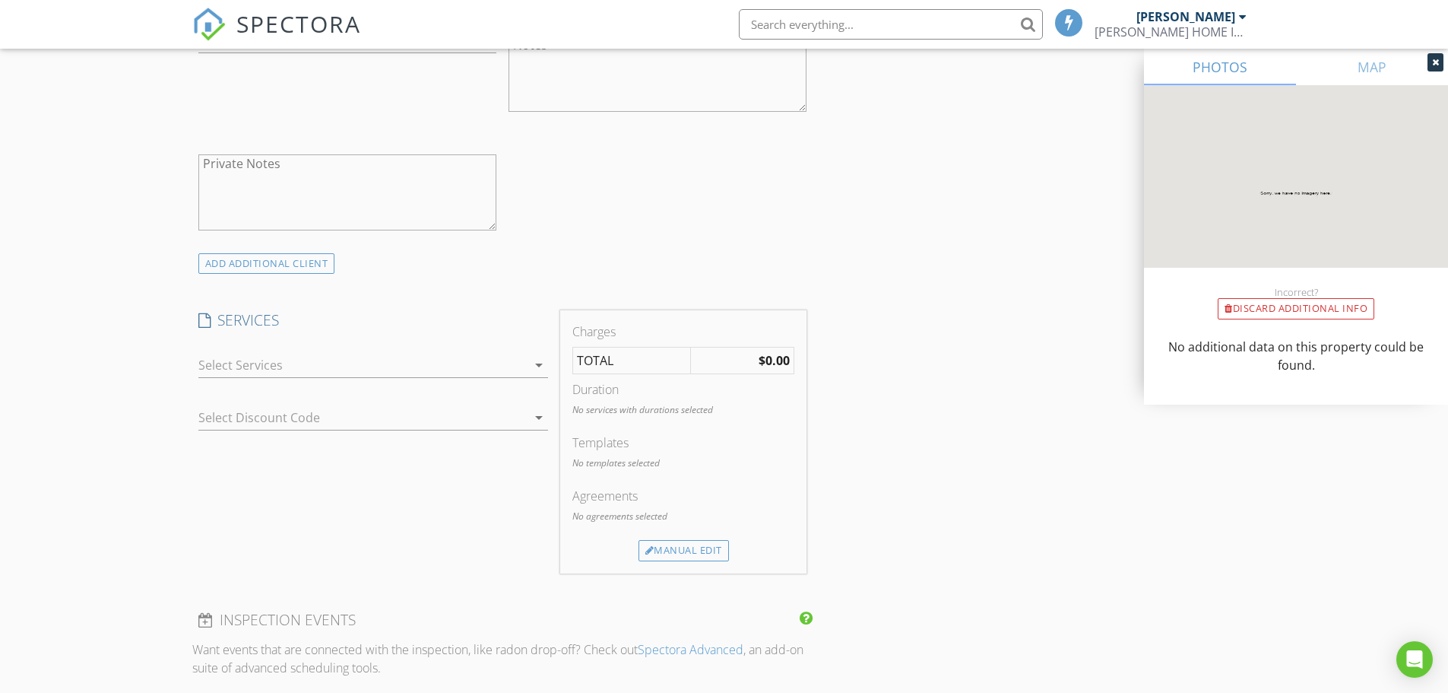
scroll to position [1064, 0]
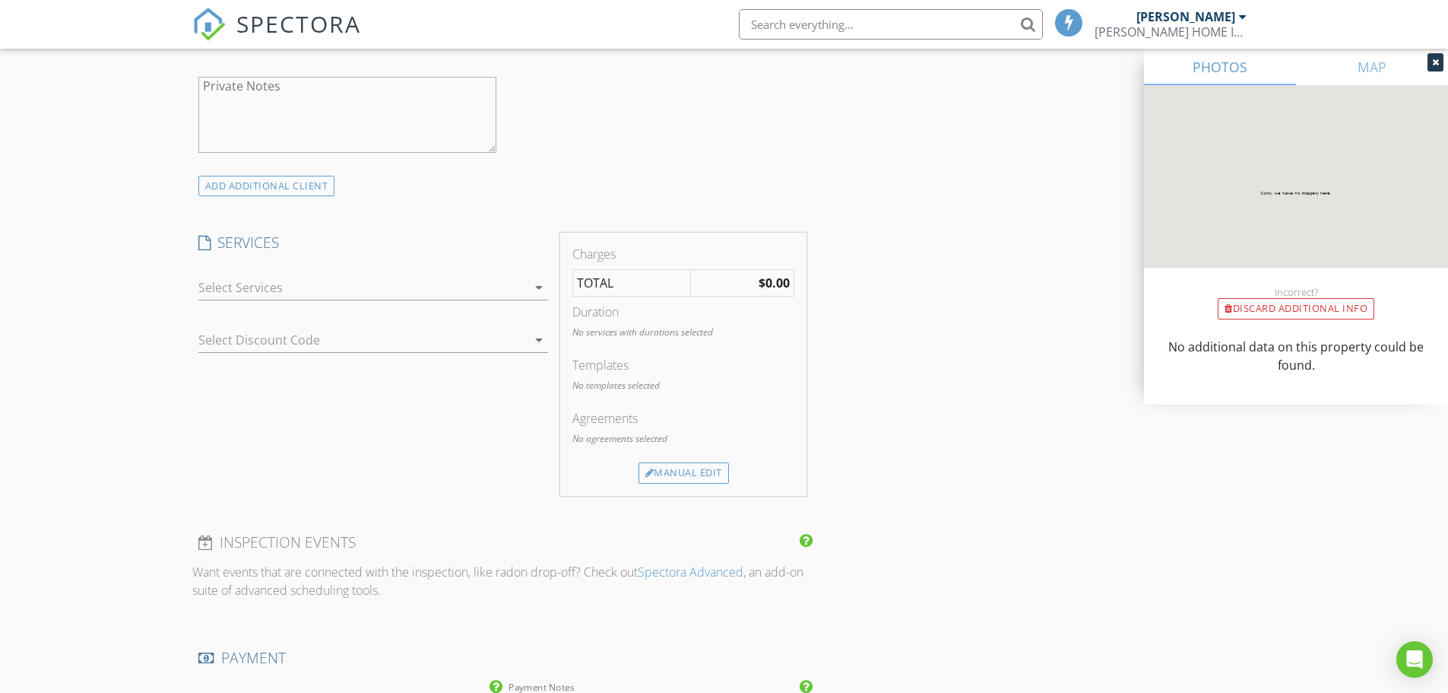
click at [538, 284] on icon "arrow_drop_down" at bounding box center [539, 287] width 18 height 18
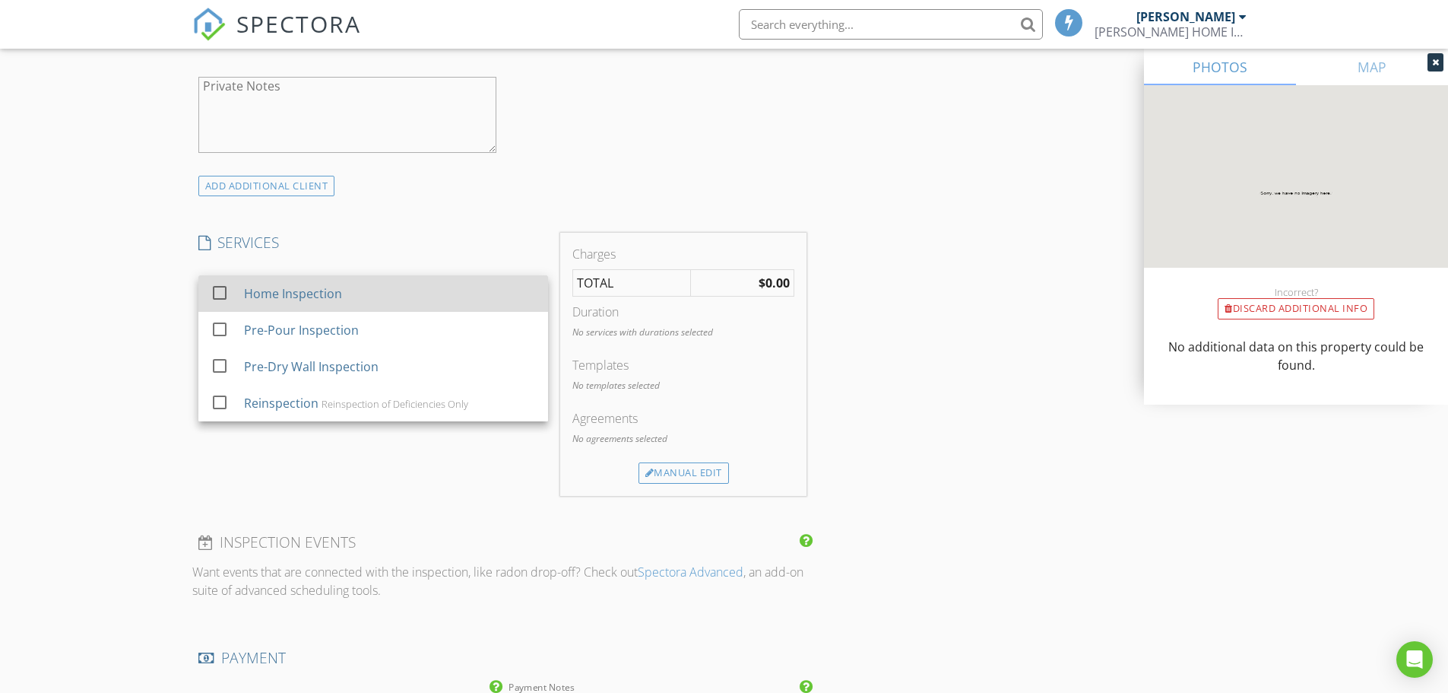
click at [328, 297] on div "Home Inspection" at bounding box center [292, 293] width 98 height 18
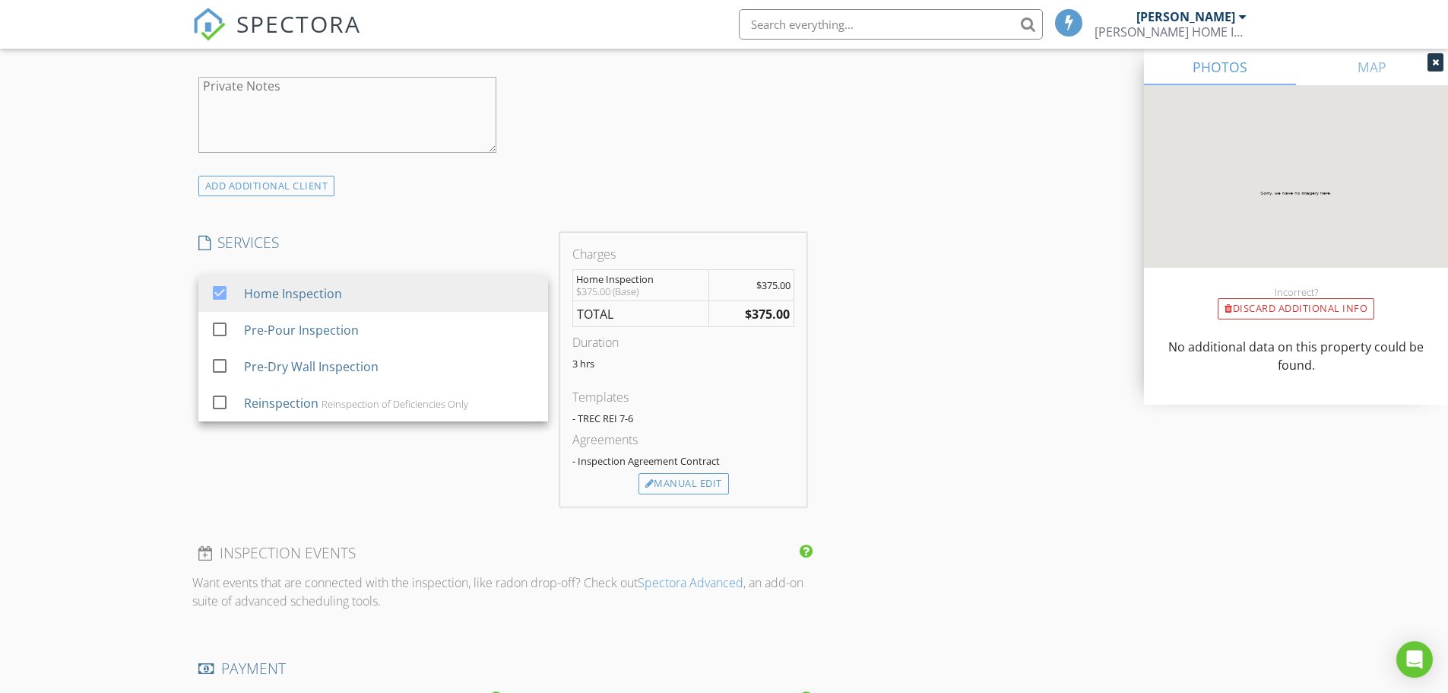
click at [928, 278] on div "INSPECTOR(S) check_box Peter Cano PRIMARY Peter Cano arrow_drop_down check_box_…" at bounding box center [724, 390] width 1064 height 2556
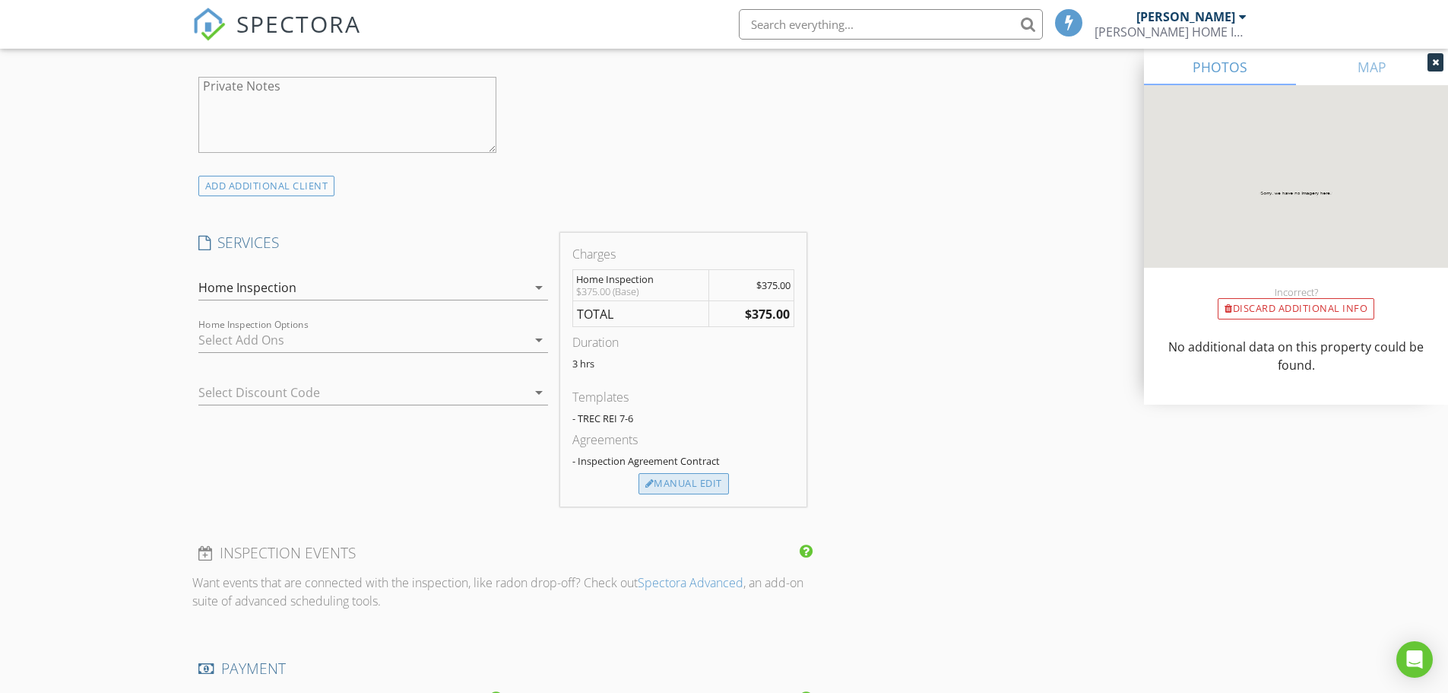
click at [667, 491] on div "Manual Edit" at bounding box center [684, 483] width 90 height 21
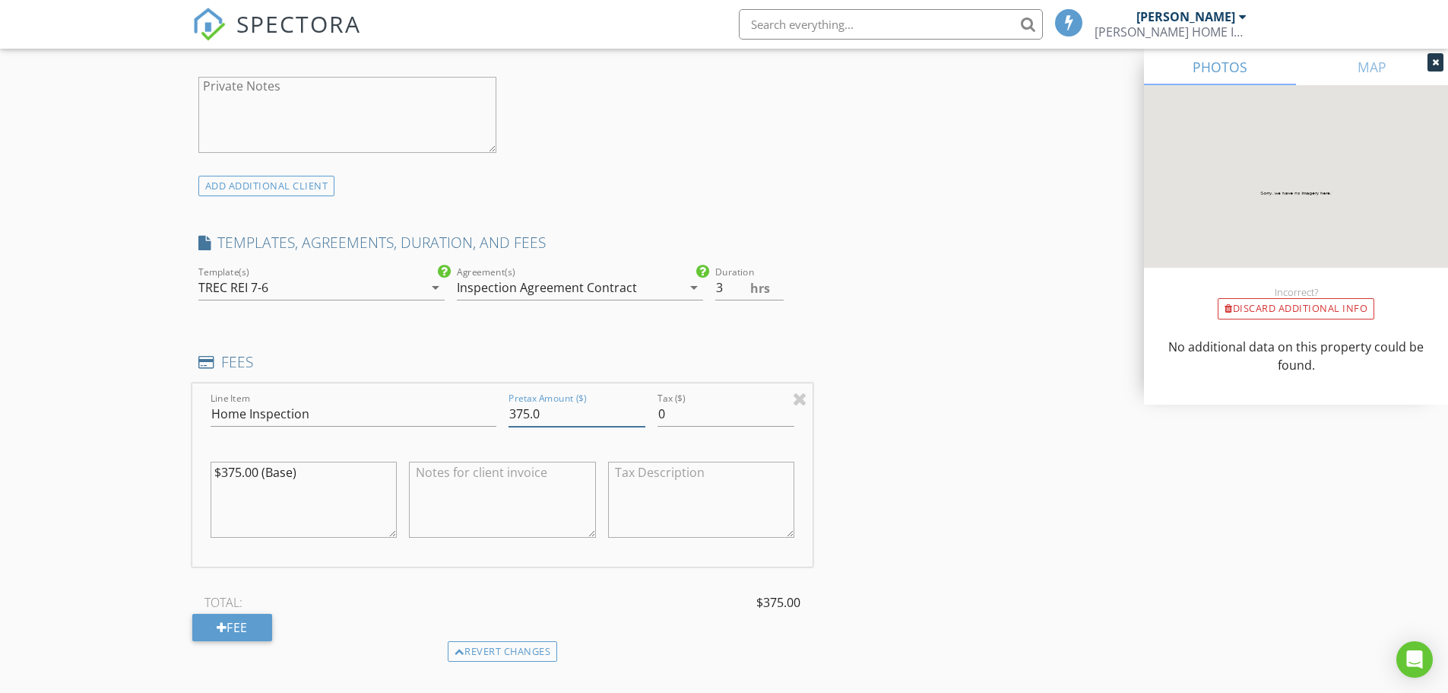
drag, startPoint x: 562, startPoint y: 414, endPoint x: 461, endPoint y: 412, distance: 101.2
click at [461, 412] on div "Line Item Home Inspection Pretax Amount ($) 375.0 Tax ($) 0 $375.00 (Base)" at bounding box center [502, 474] width 621 height 183
click at [931, 391] on div "INSPECTOR(S) check_box Peter Cano PRIMARY Peter Cano arrow_drop_down check_box_…" at bounding box center [724, 467] width 1064 height 2711
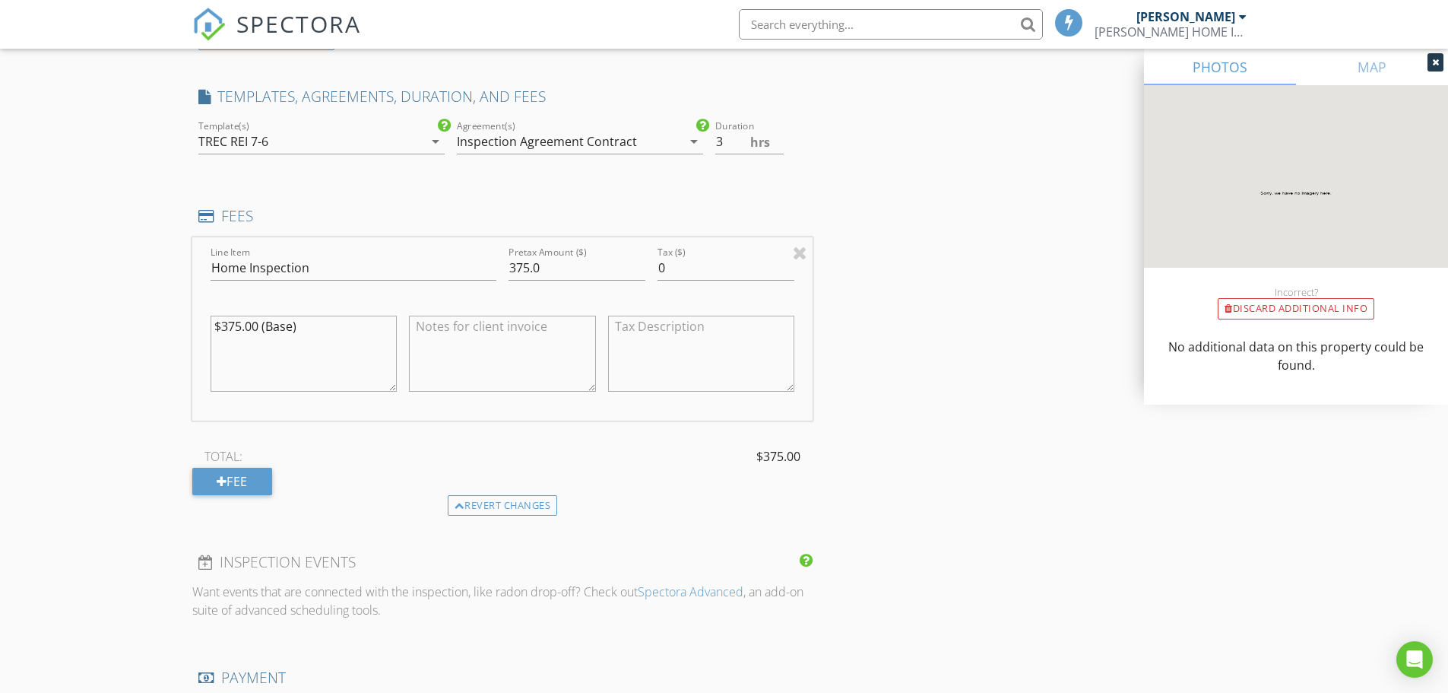
scroll to position [1217, 0]
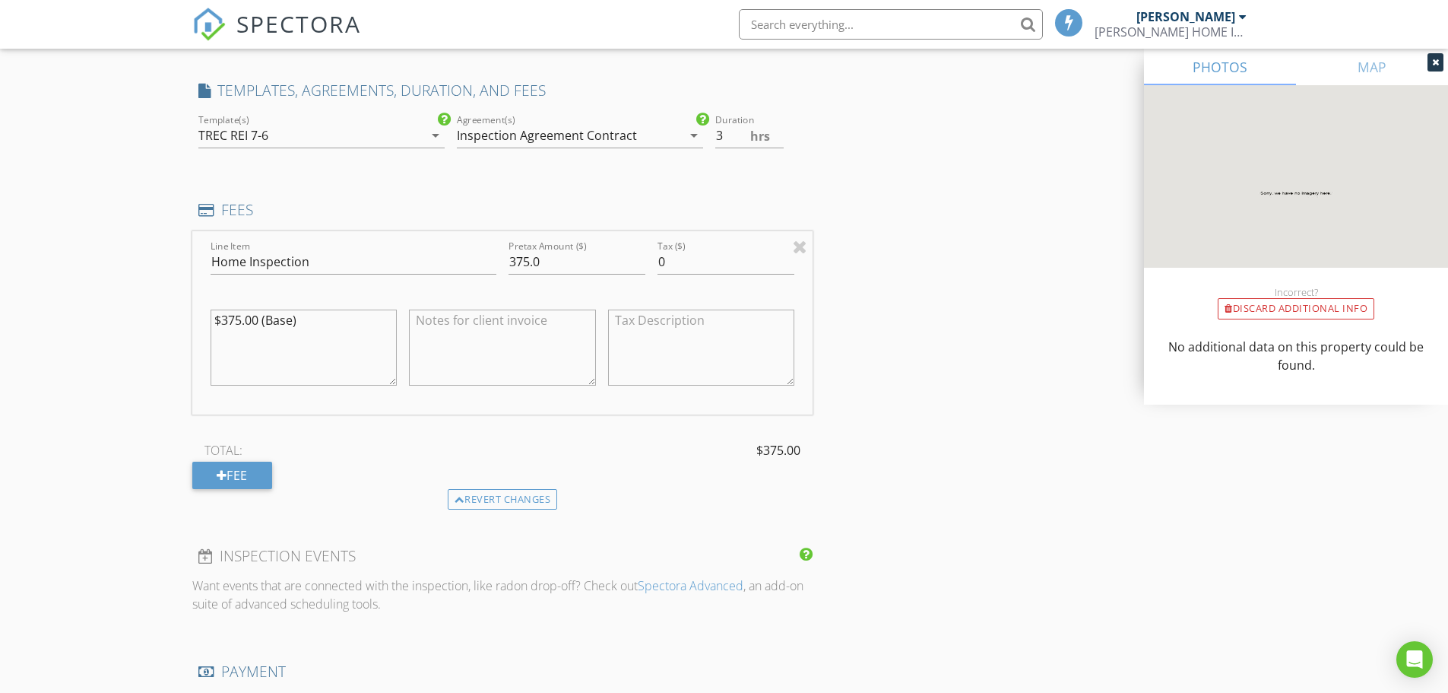
click at [311, 323] on textarea "$375.00 (Base)" at bounding box center [304, 347] width 187 height 76
type textarea "$375.00 (Base) up to 3000 sqft and $25 for every 500 sqft after"
drag, startPoint x: 539, startPoint y: 265, endPoint x: 490, endPoint y: 258, distance: 49.9
click at [490, 258] on div "Line Item Home Inspection Pretax Amount ($) 375.0 Tax ($) 0 $375.00 (Base) up t…" at bounding box center [502, 322] width 621 height 183
type input "350.00"
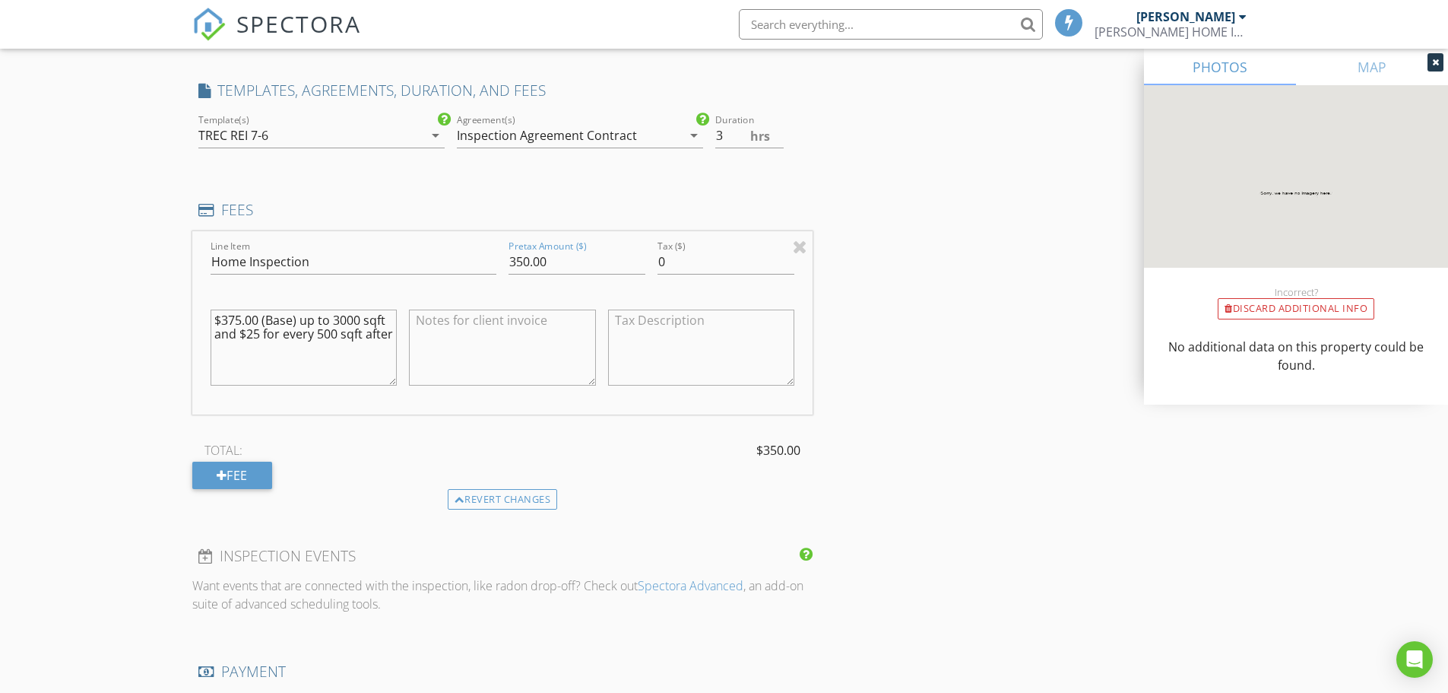
click at [449, 333] on textarea at bounding box center [502, 347] width 187 height 76
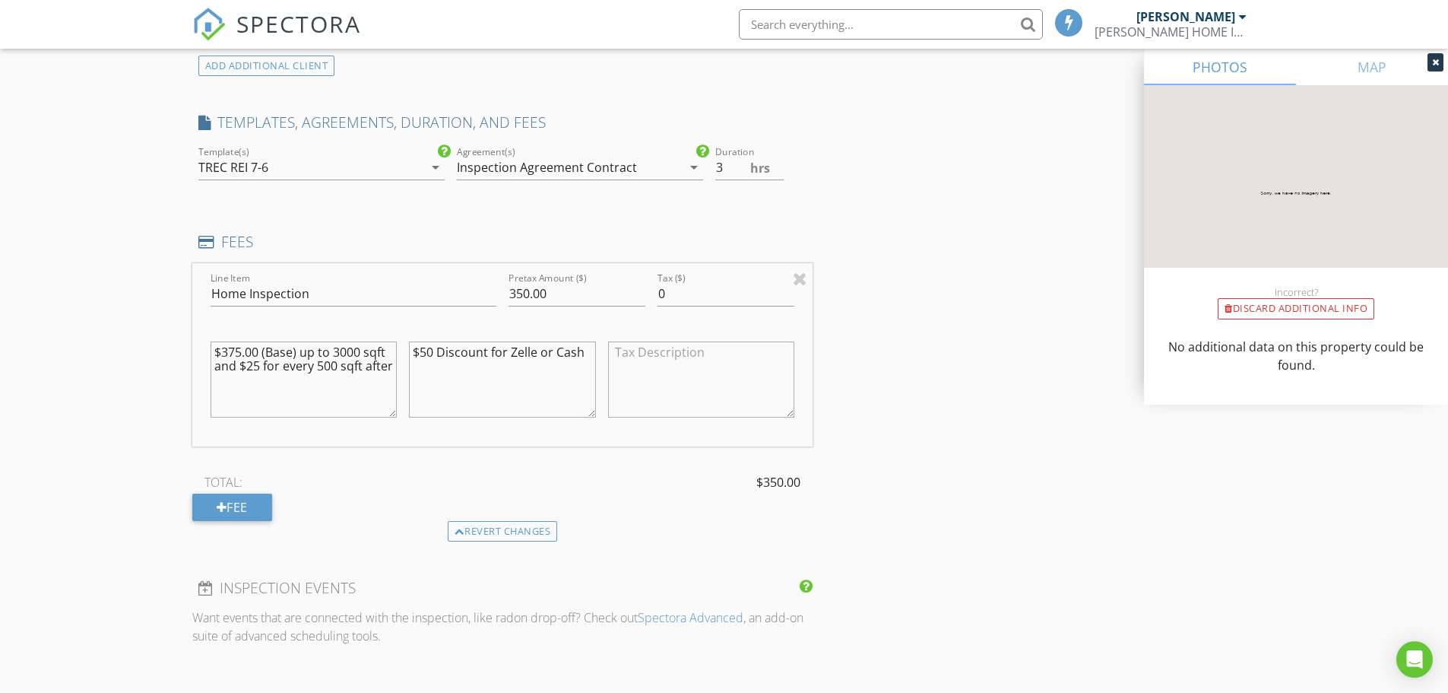
scroll to position [1166, 0]
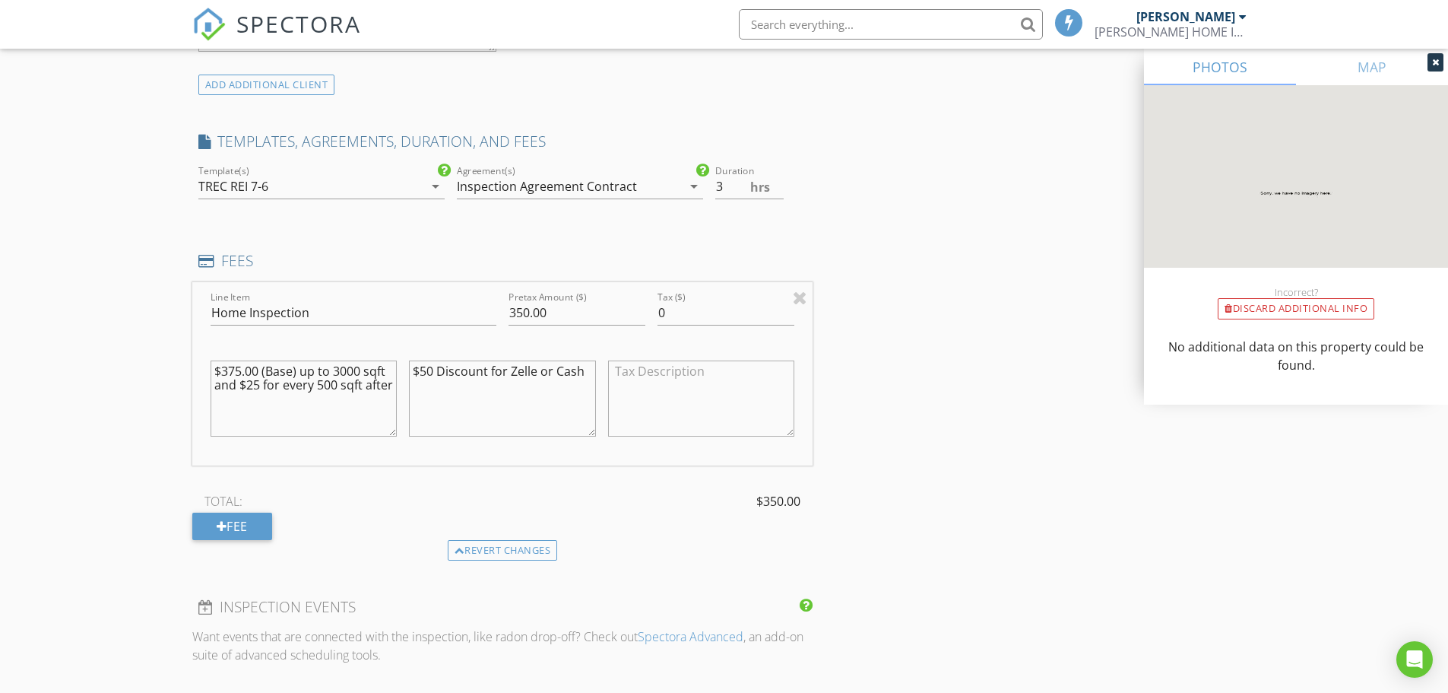
type textarea "$50 Discount for Zelle or Cash"
click at [903, 370] on div "INSPECTOR(S) check_box Peter Cano PRIMARY Peter Cano arrow_drop_down check_box_…" at bounding box center [724, 366] width 1064 height 2711
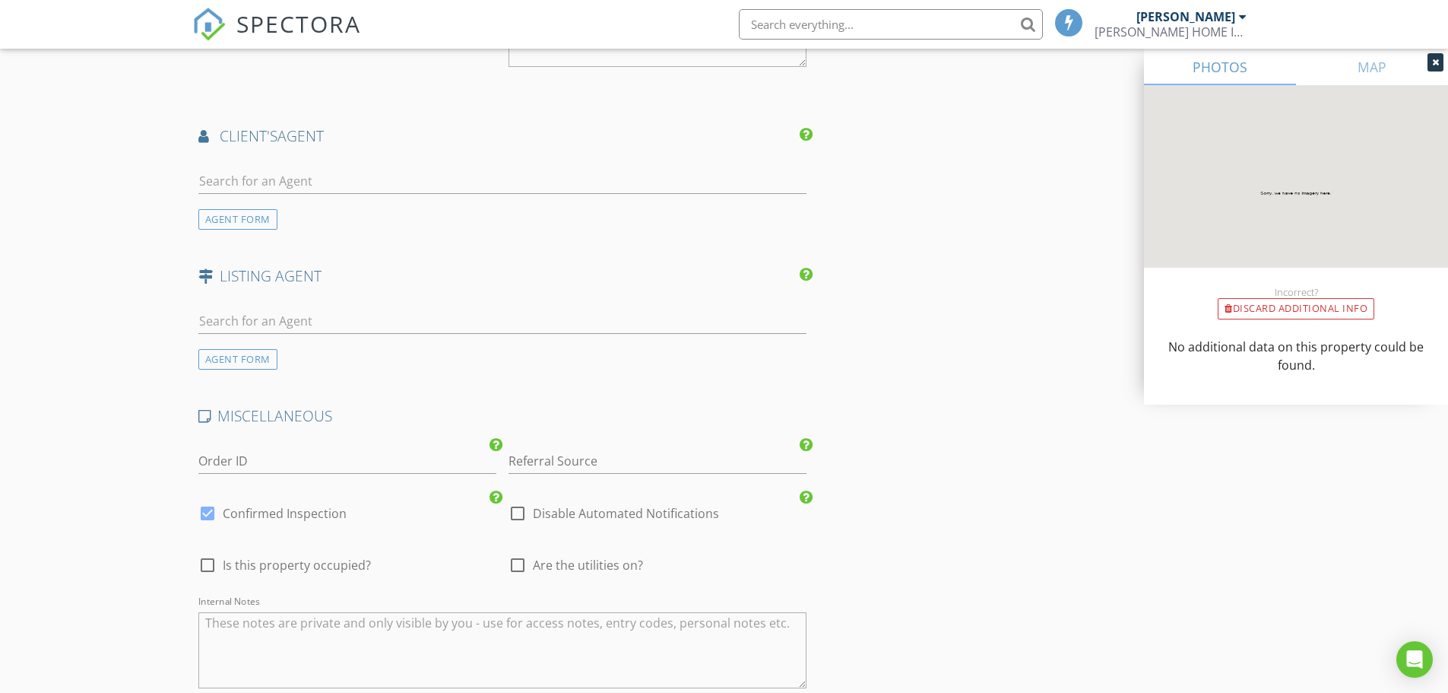
scroll to position [1952, 0]
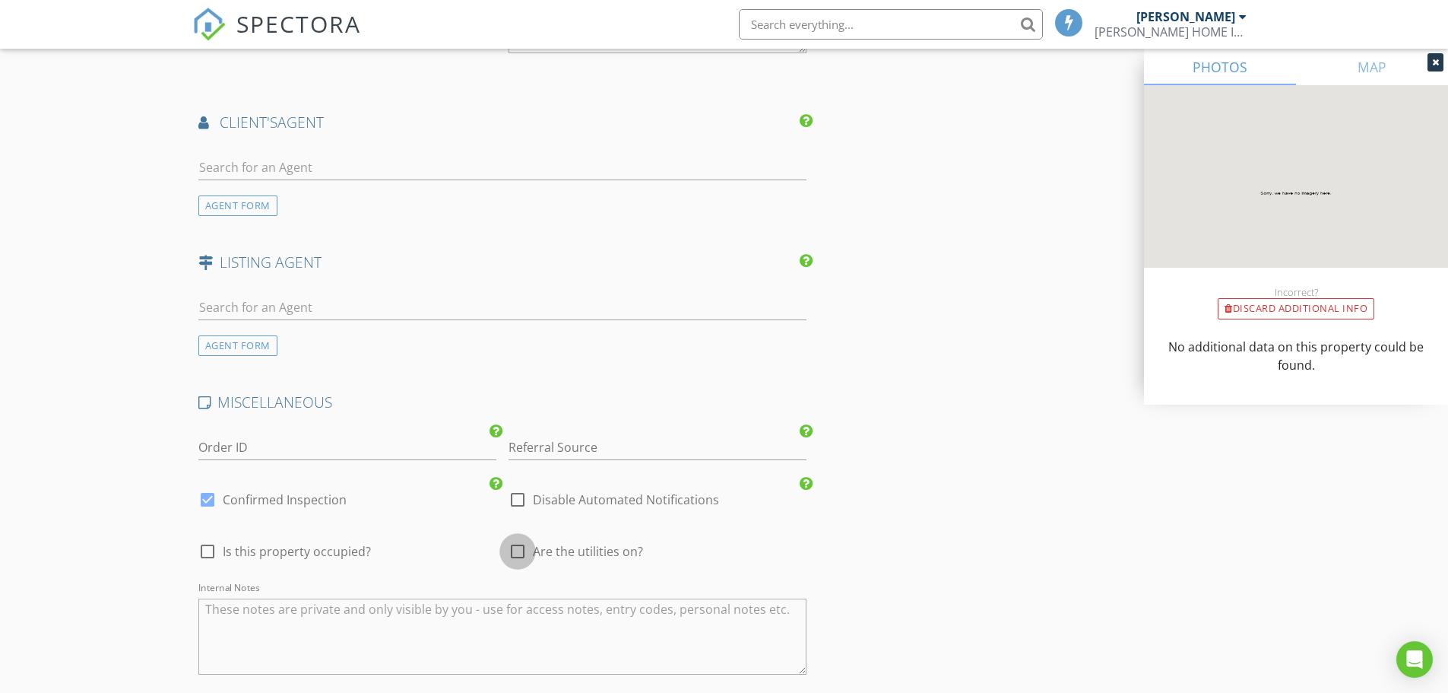
click at [513, 551] on div at bounding box center [518, 551] width 26 height 26
checkbox input "true"
click at [263, 445] on input "Order ID" at bounding box center [347, 447] width 298 height 25
type input "S6817"
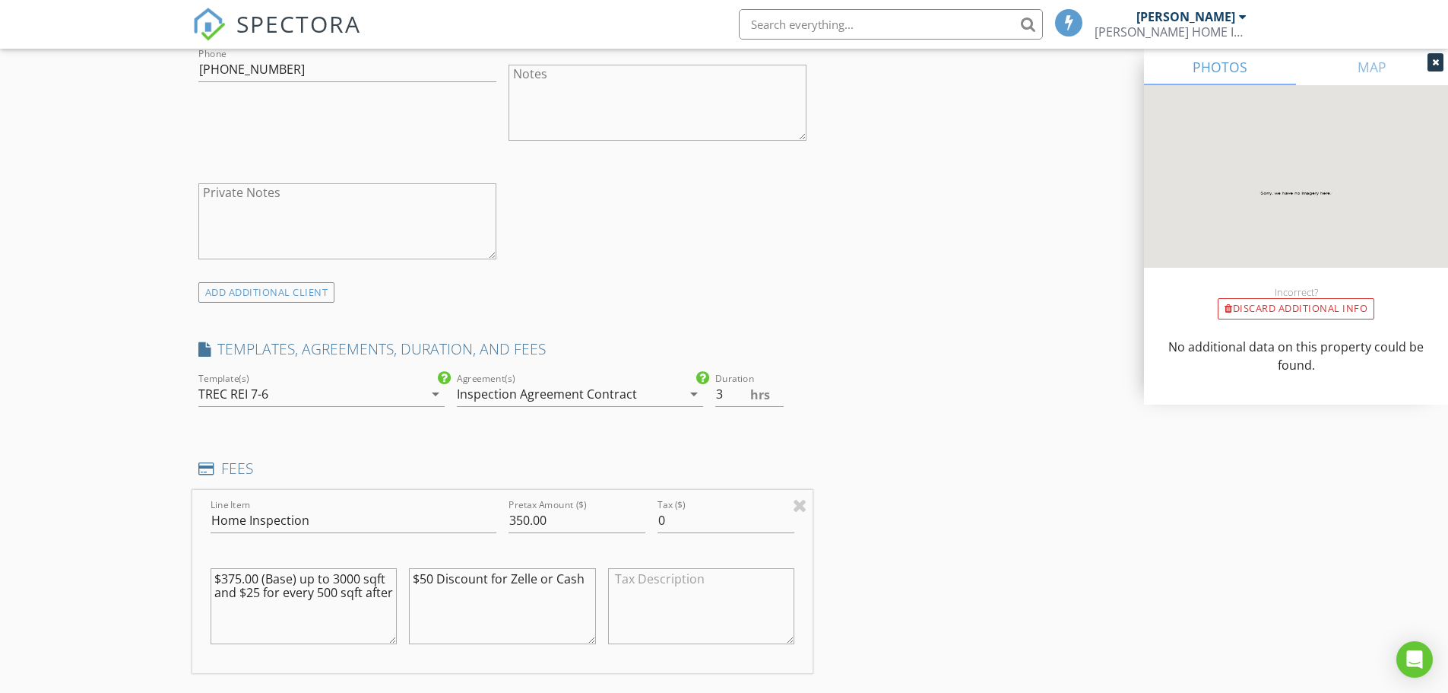
scroll to position [1039, 0]
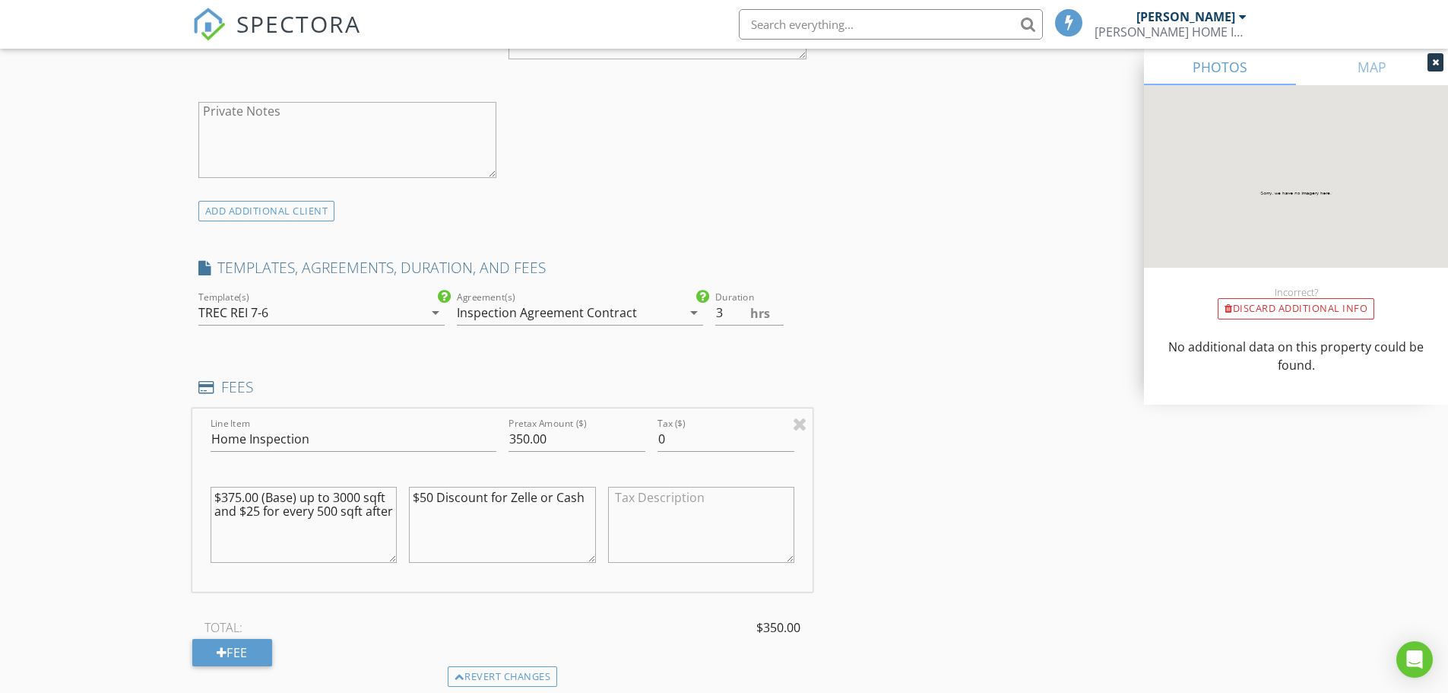
drag, startPoint x: 393, startPoint y: 512, endPoint x: 201, endPoint y: 496, distance: 193.0
click at [201, 496] on div "Line Item Home Inspection Pretax Amount ($) 350.00 Tax ($) 0 $375.00 (Base) up …" at bounding box center [502, 499] width 621 height 183
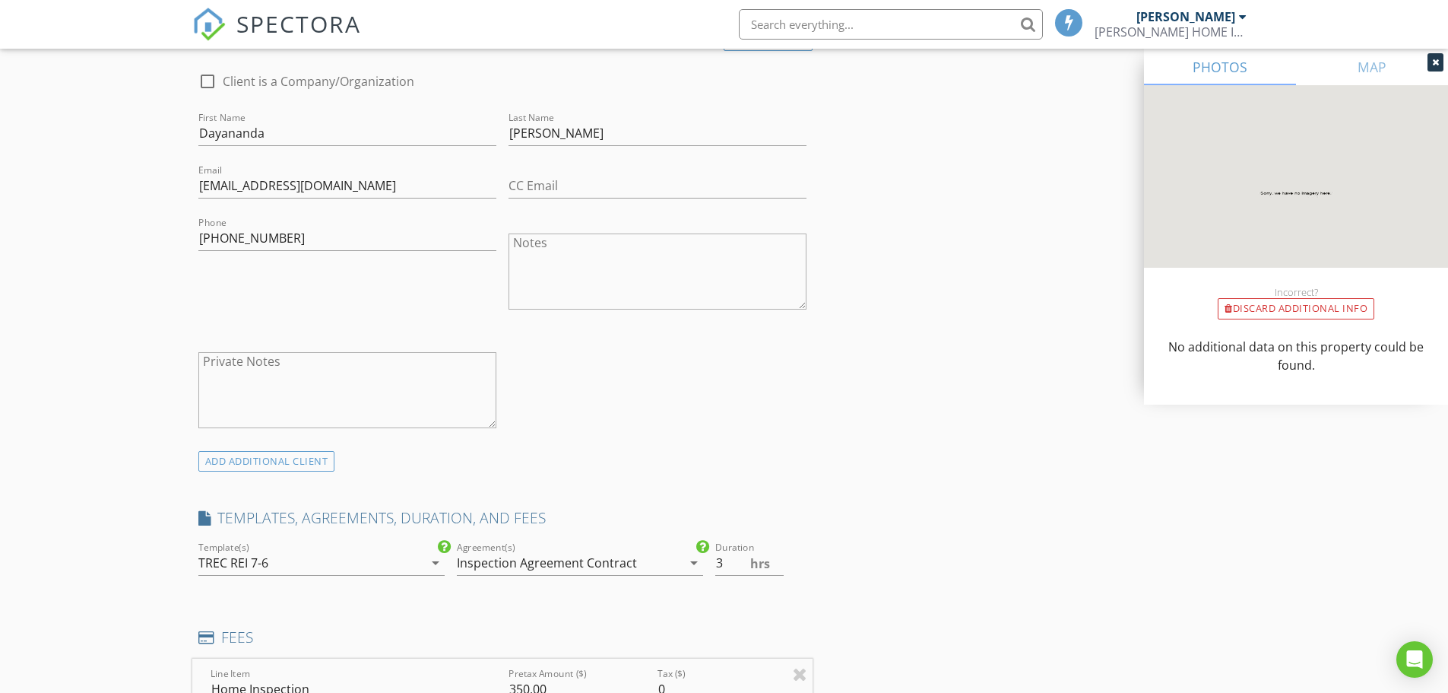
scroll to position [785, 0]
click at [518, 257] on textarea "Notes" at bounding box center [658, 275] width 298 height 76
paste textarea "$375.00 (Base) up to 3000 sqft and $25 for every 500 sqft after"
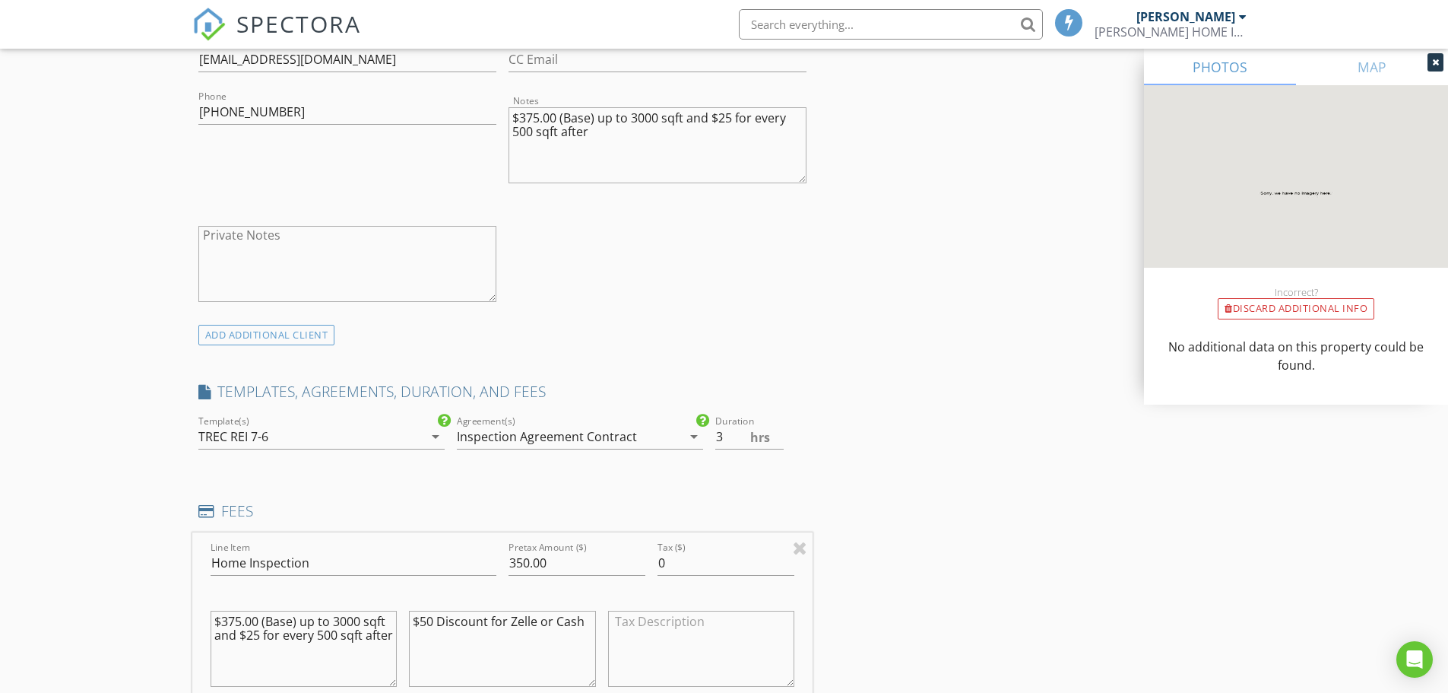
scroll to position [1090, 0]
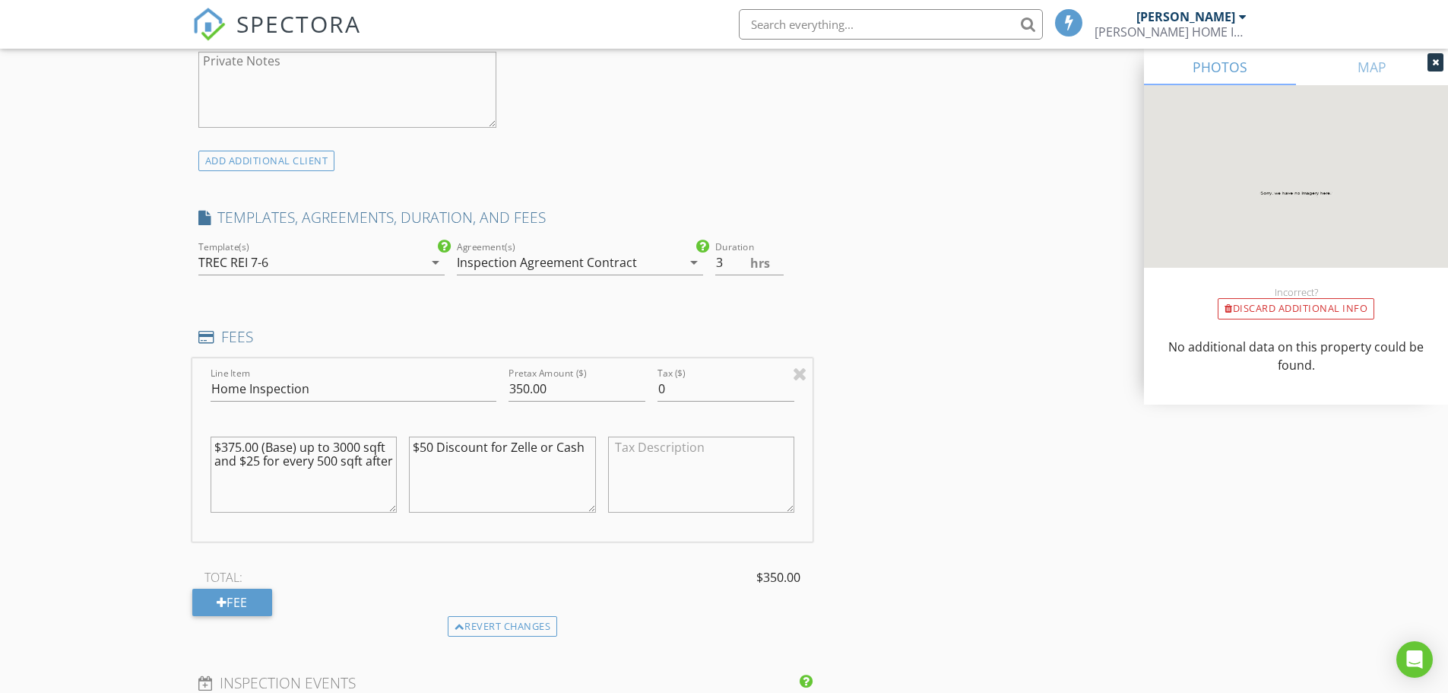
drag, startPoint x: 589, startPoint y: 448, endPoint x: 408, endPoint y: 446, distance: 181.7
click at [408, 446] on div "$50 Discount for Zelle or Cash" at bounding box center [502, 476] width 199 height 119
click at [1033, 361] on div "INSPECTOR(S) check_box Peter Cano PRIMARY Peter Cano arrow_drop_down check_box_…" at bounding box center [724, 442] width 1064 height 2711
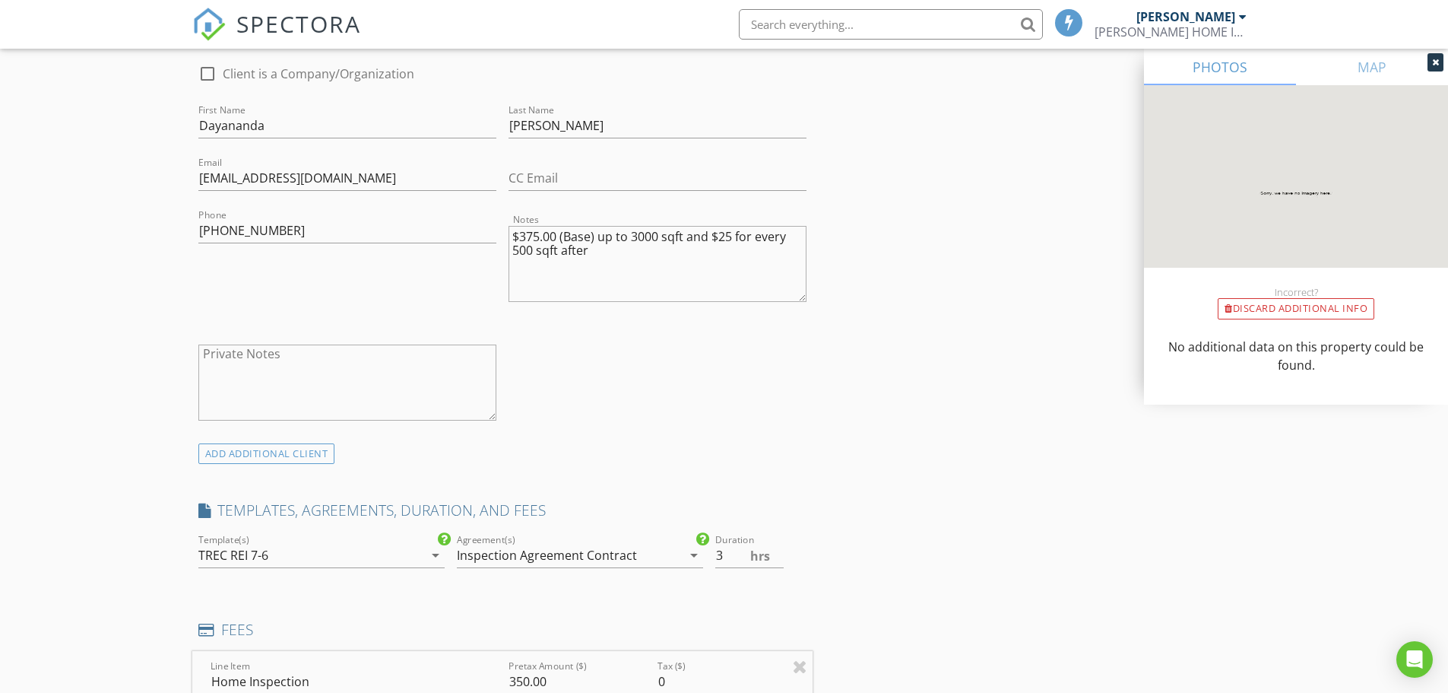
scroll to position [785, 0]
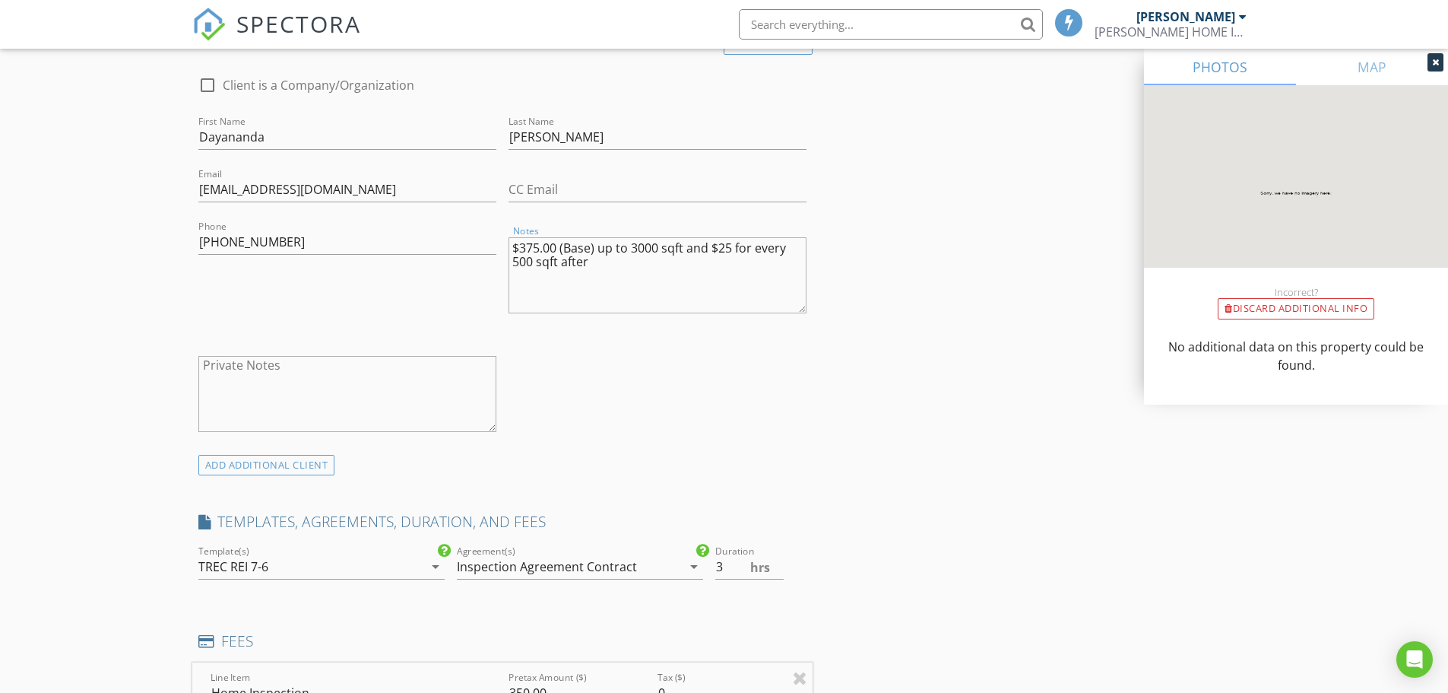
click at [615, 265] on textarea "$375.00 (Base) up to 3000 sqft and $25 for every 500 sqft after" at bounding box center [658, 275] width 298 height 76
paste textarea "$50 Discount for Zelle or Cash"
type textarea "$375.00 (Base) up to 3000 sqft and $25 for every 500 sqft after $50 Discount fo…"
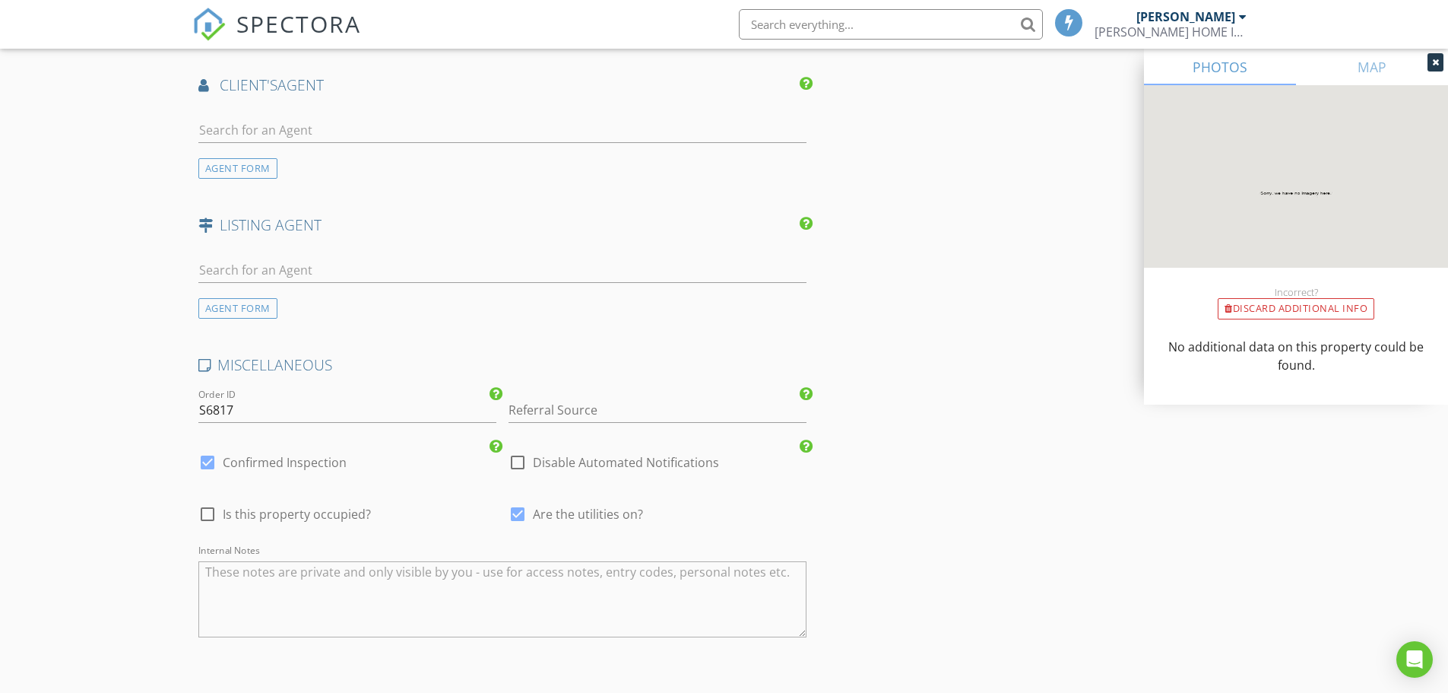
scroll to position [2232, 0]
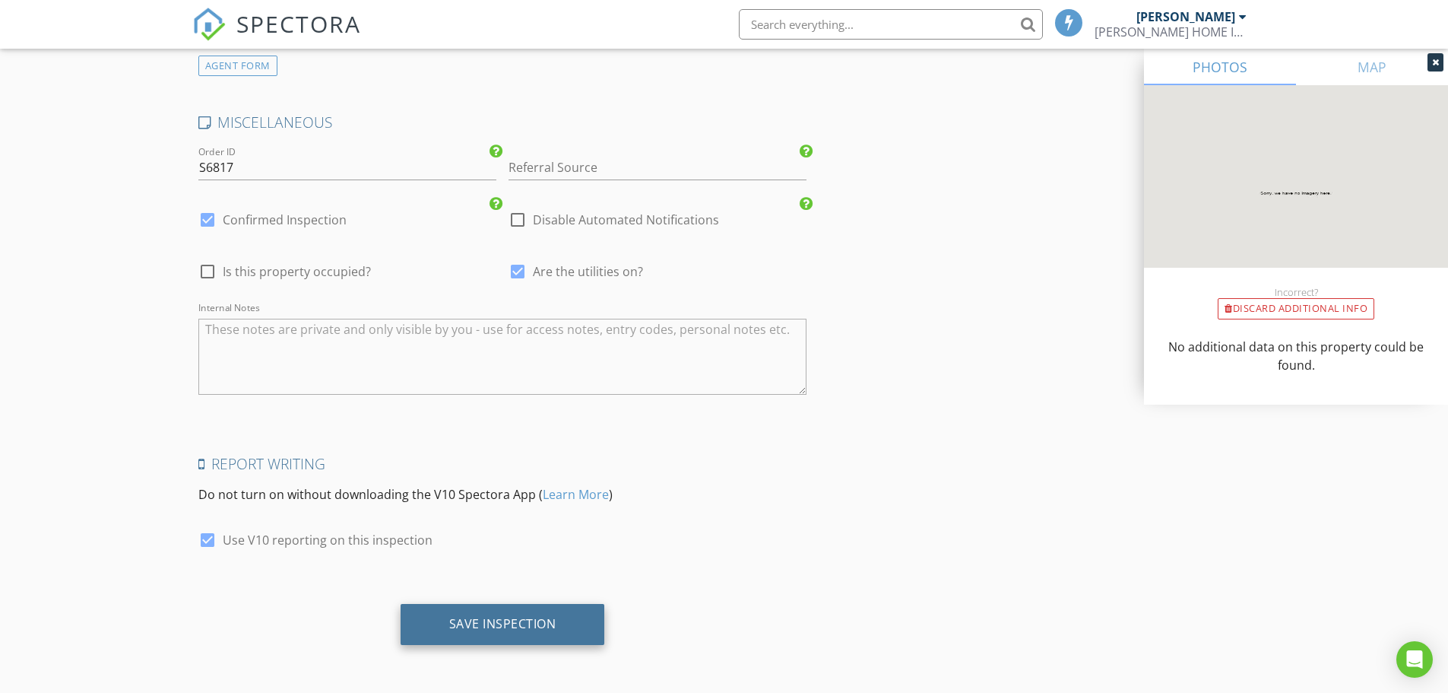
click at [513, 627] on div "Save Inspection" at bounding box center [502, 623] width 107 height 15
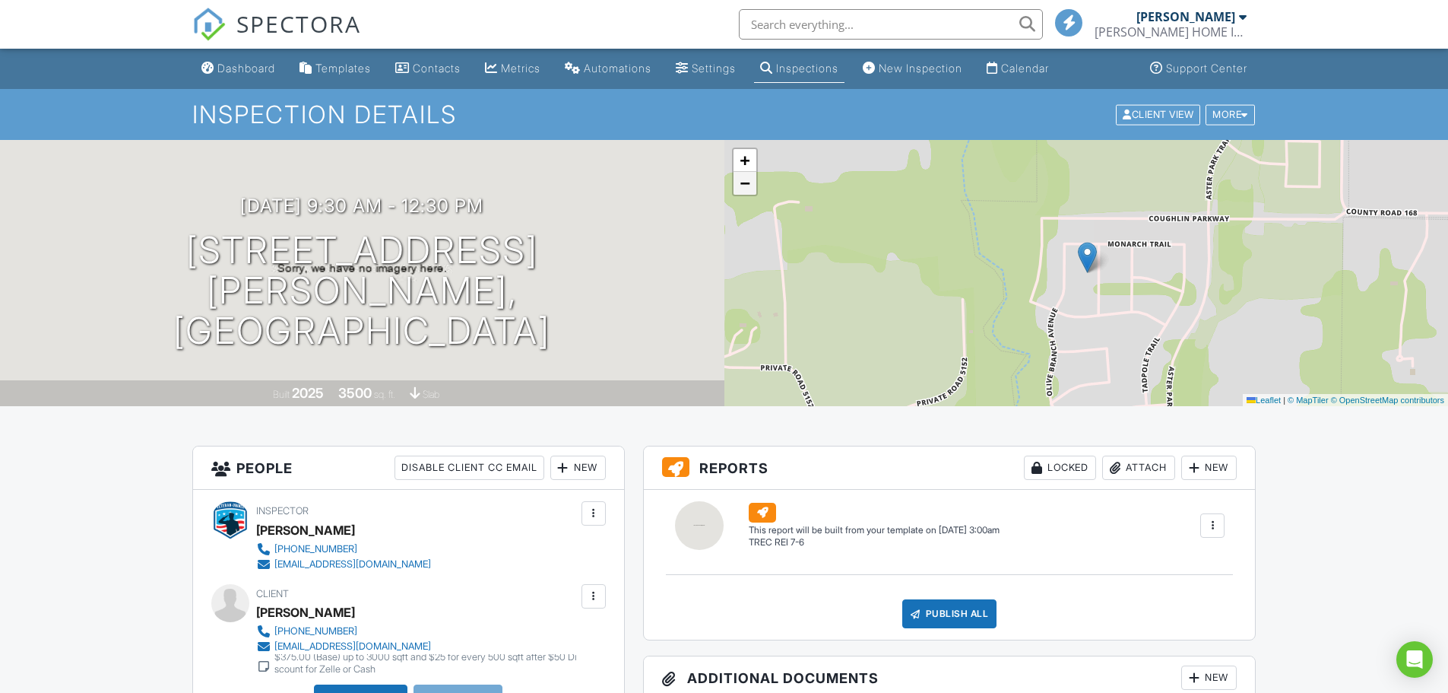
click at [747, 192] on span "−" at bounding box center [745, 182] width 10 height 19
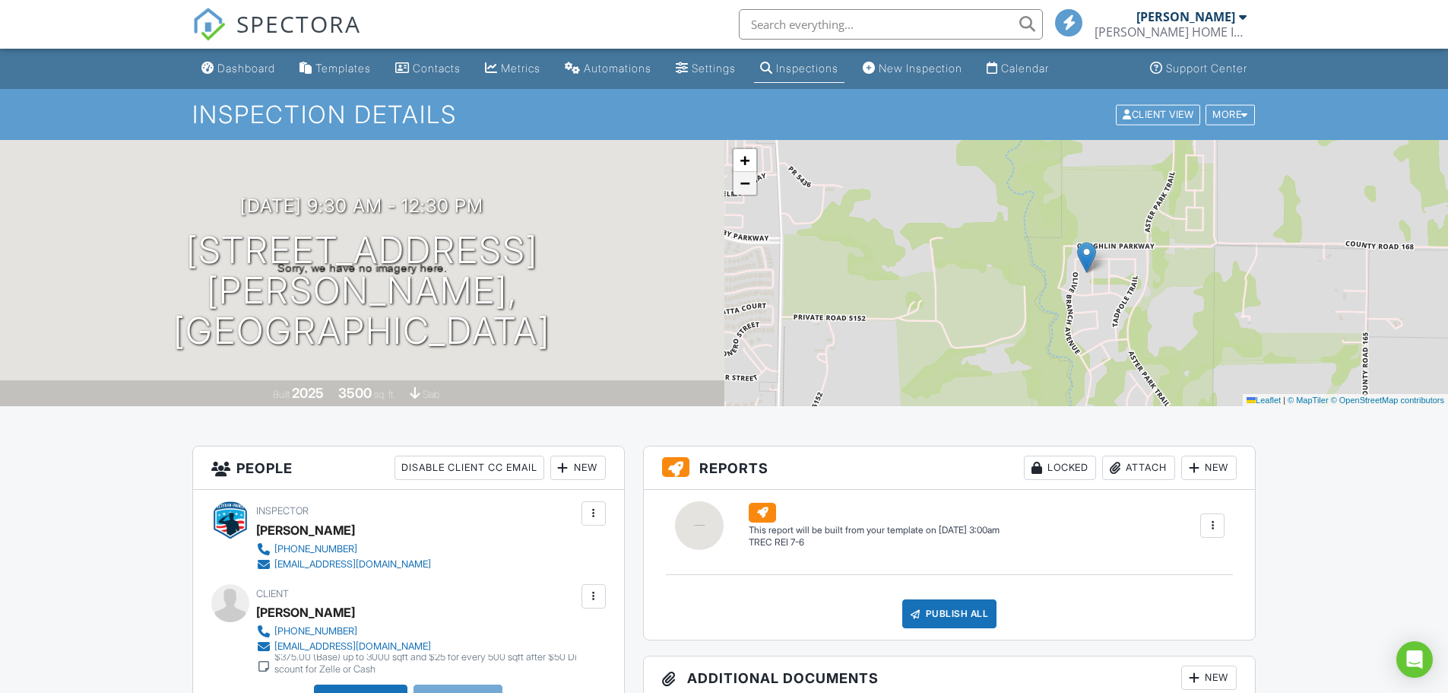
click at [747, 192] on span "−" at bounding box center [745, 182] width 10 height 19
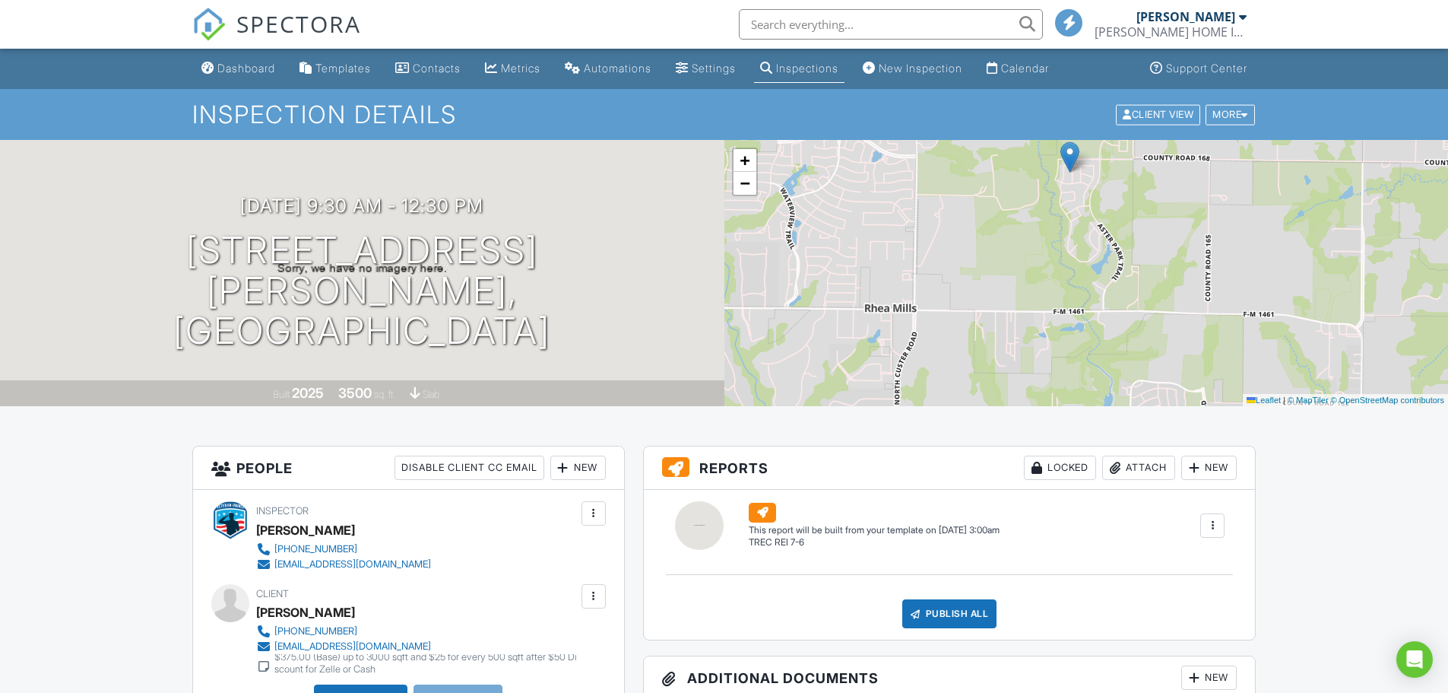
drag, startPoint x: 935, startPoint y: 295, endPoint x: 919, endPoint y: 203, distance: 93.4
click at [919, 203] on div "+ − Leaflet | © MapTiler © OpenStreetMap contributors" at bounding box center [1087, 273] width 725 height 266
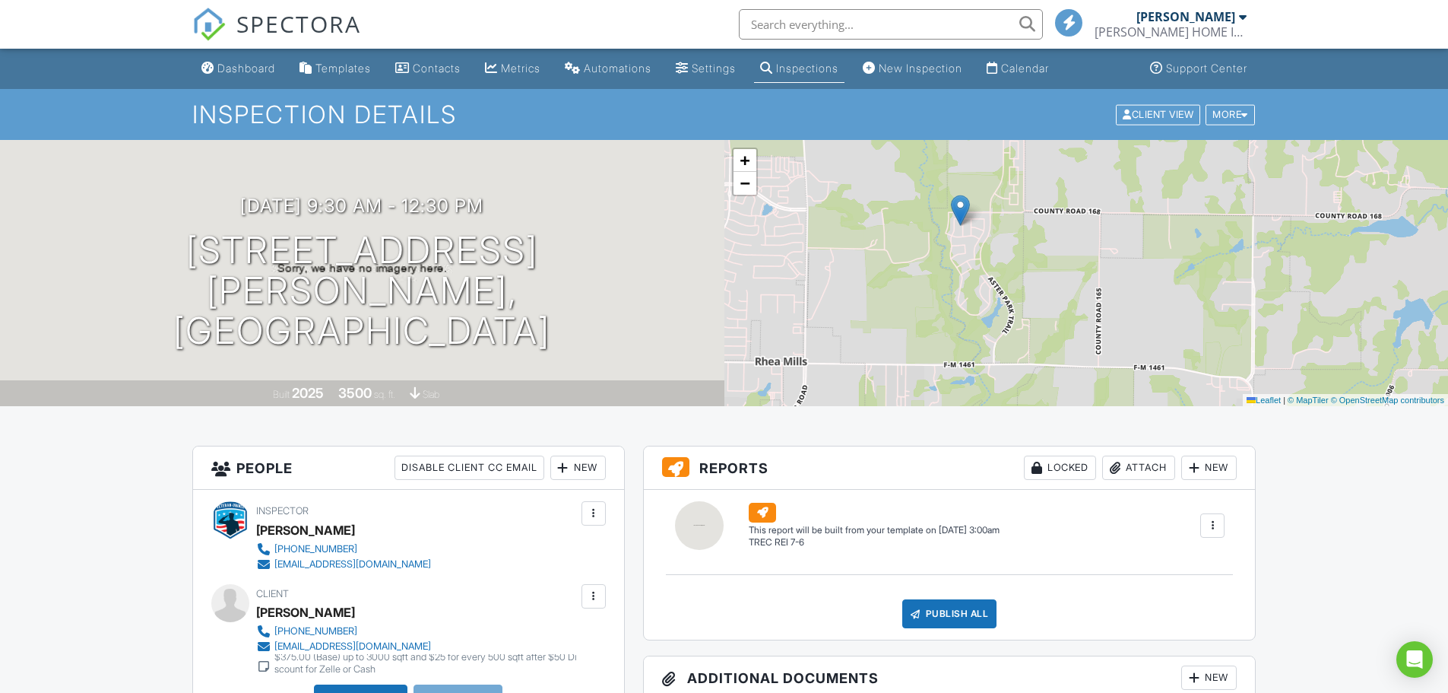
drag, startPoint x: 998, startPoint y: 272, endPoint x: 889, endPoint y: 326, distance: 122.1
click at [889, 326] on div "+ − Leaflet | © MapTiler © OpenStreetMap contributors" at bounding box center [1087, 273] width 725 height 266
click at [741, 160] on span "+" at bounding box center [745, 160] width 10 height 19
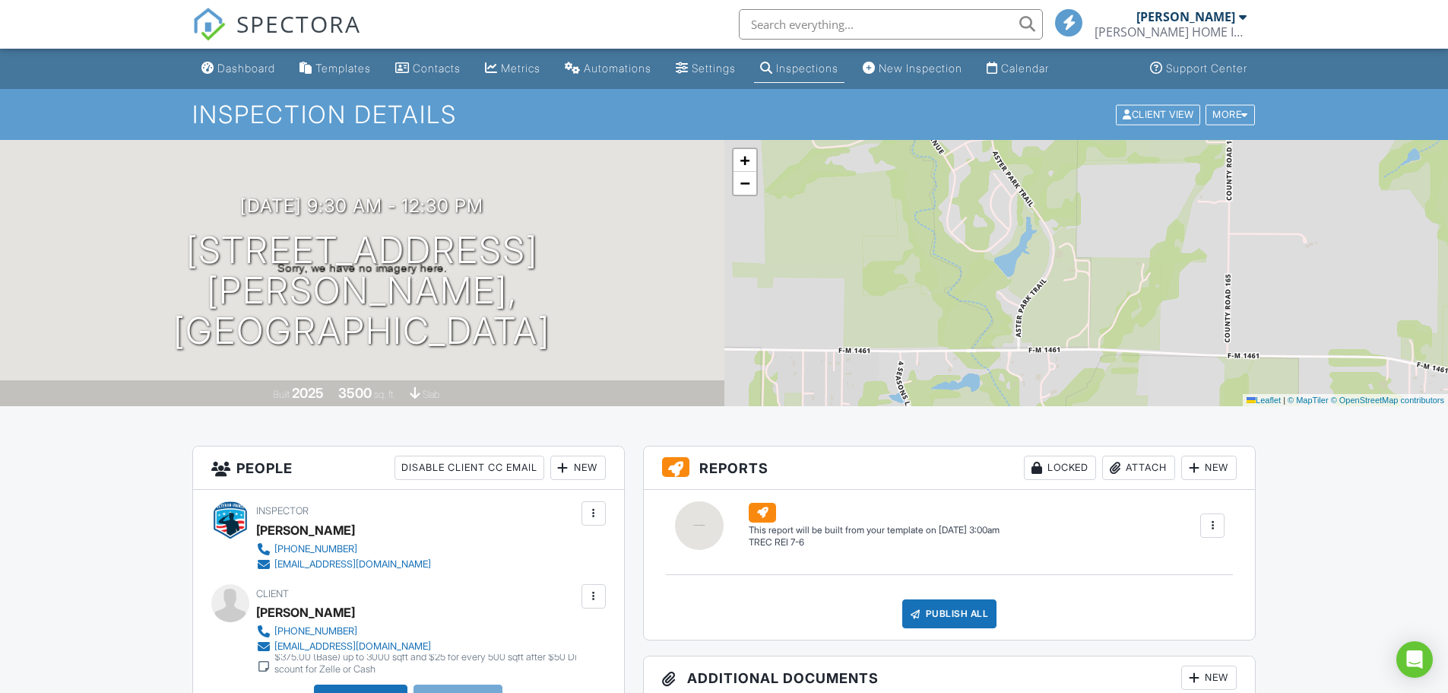
drag, startPoint x: 823, startPoint y: 296, endPoint x: 941, endPoint y: 190, distance: 158.3
click at [941, 190] on div "+ − Leaflet | © MapTiler © OpenStreetMap contributors" at bounding box center [1087, 273] width 725 height 266
click at [746, 158] on span "+" at bounding box center [745, 160] width 10 height 19
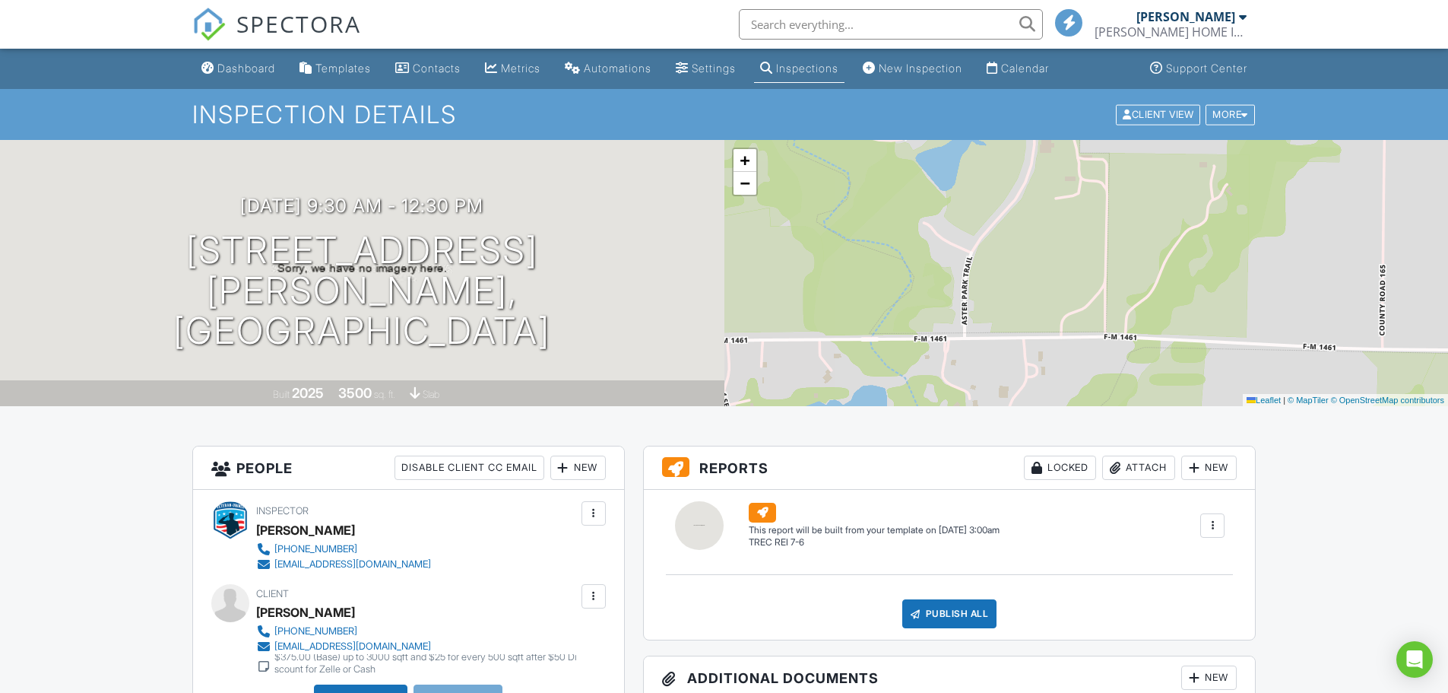
drag, startPoint x: 880, startPoint y: 295, endPoint x: 895, endPoint y: 210, distance: 86.4
click at [895, 210] on div "+ − Leaflet | © MapTiler © OpenStreetMap contributors" at bounding box center [1087, 273] width 725 height 266
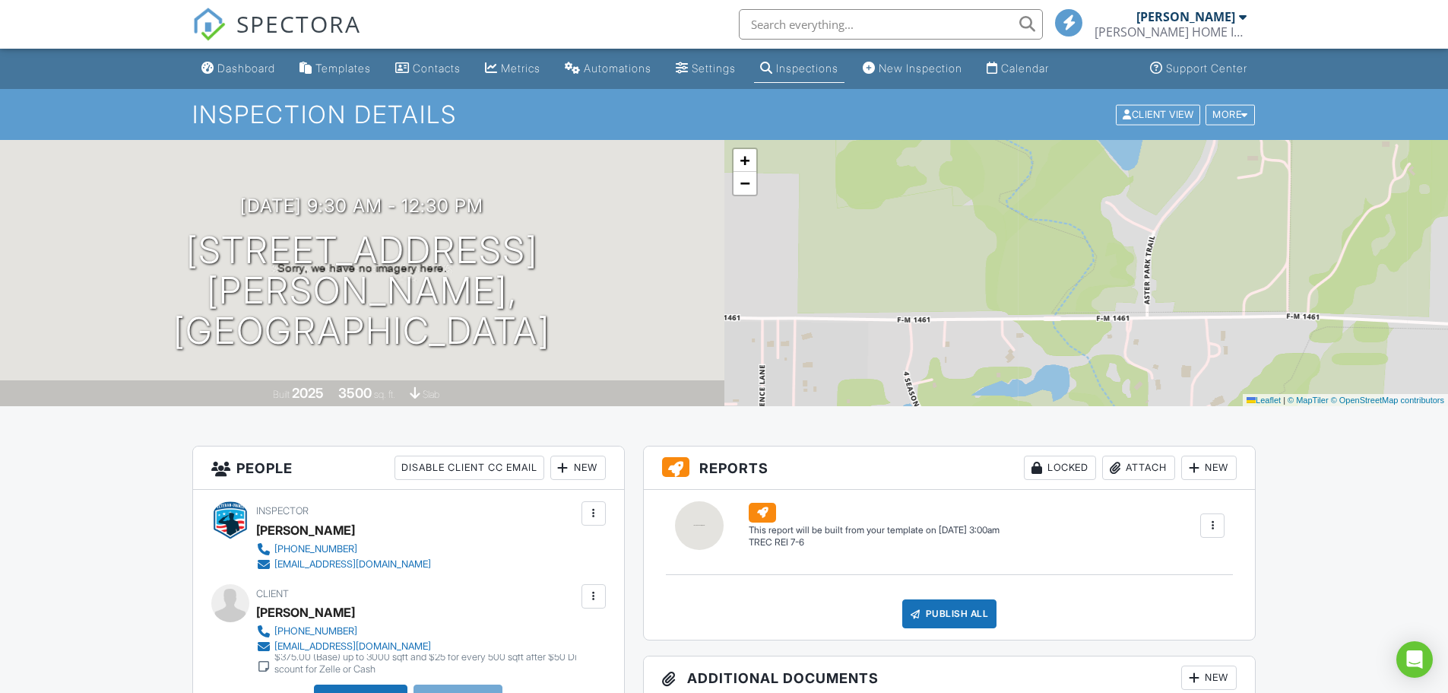
drag, startPoint x: 873, startPoint y: 278, endPoint x: 1055, endPoint y: 257, distance: 183.7
click at [1055, 257] on div "+ − Leaflet | © MapTiler © OpenStreetMap contributors" at bounding box center [1087, 273] width 725 height 266
click at [746, 155] on span "+" at bounding box center [745, 160] width 10 height 19
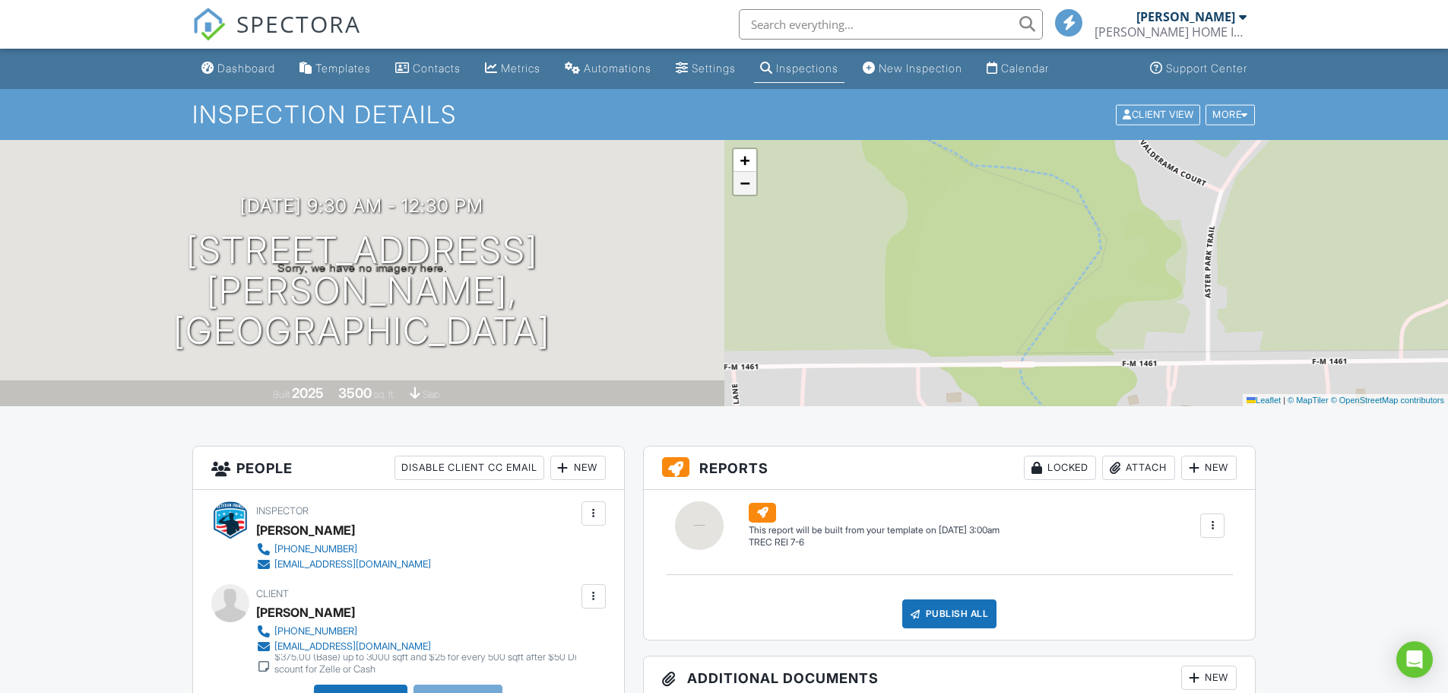
click at [750, 188] on link "−" at bounding box center [745, 183] width 23 height 23
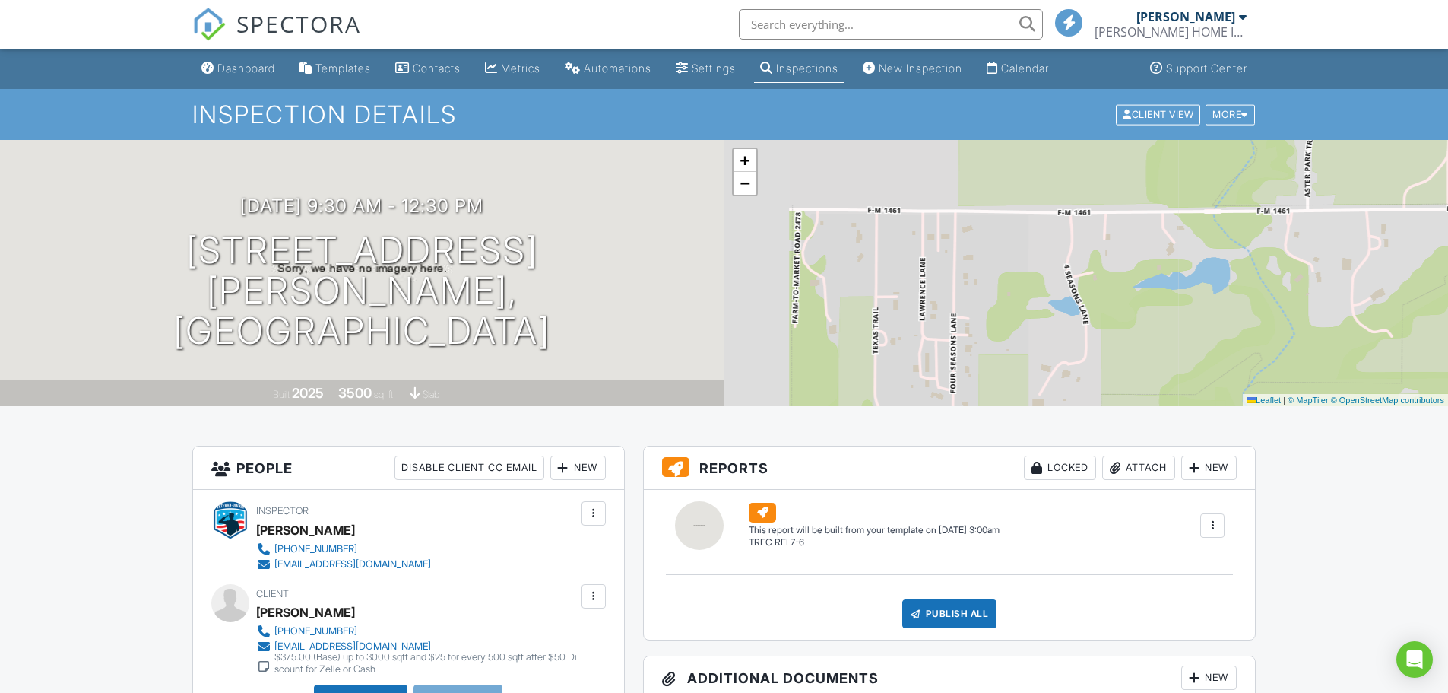
drag, startPoint x: 928, startPoint y: 273, endPoint x: 1090, endPoint y: 166, distance: 193.6
click at [1090, 166] on div "+ − Leaflet | © MapTiler © OpenStreetMap contributors" at bounding box center [1087, 273] width 725 height 266
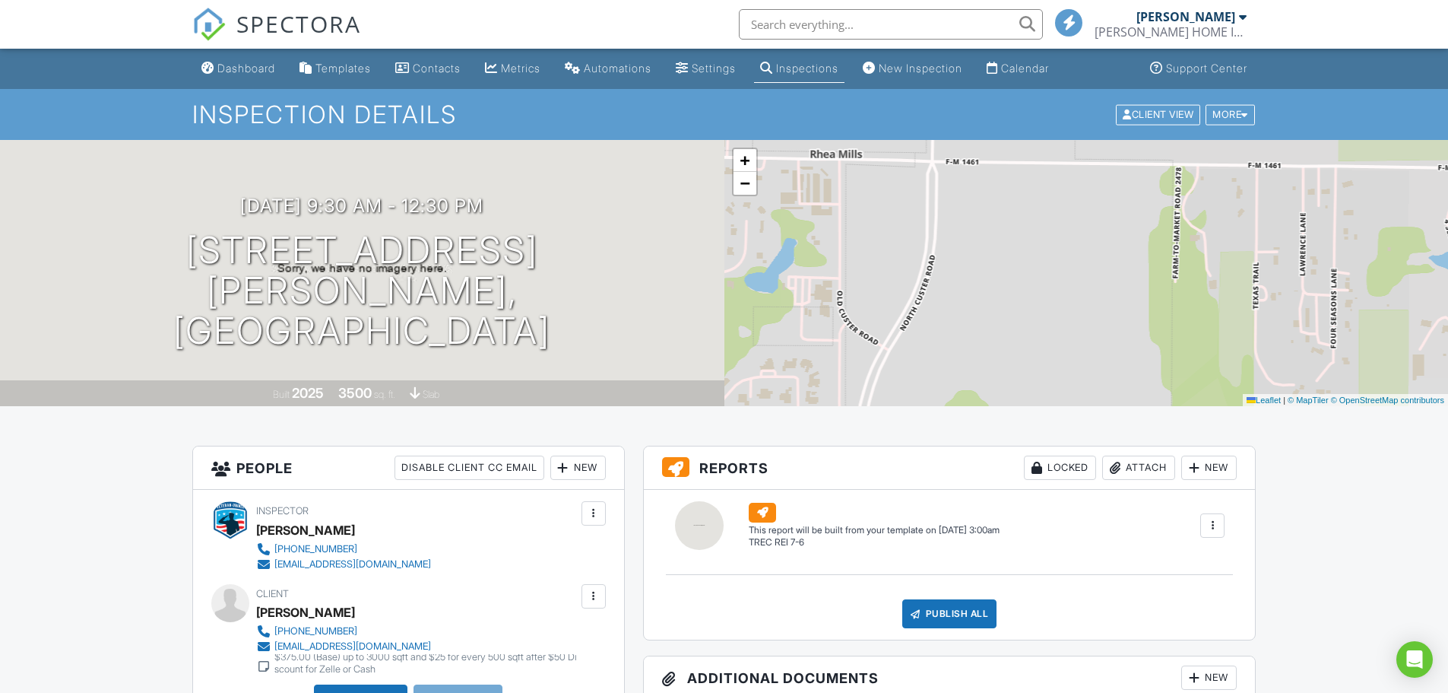
drag, startPoint x: 1017, startPoint y: 338, endPoint x: 1396, endPoint y: 293, distance: 382.0
click at [1396, 293] on div "+ − Leaflet | © MapTiler © OpenStreetMap contributors" at bounding box center [1087, 273] width 725 height 266
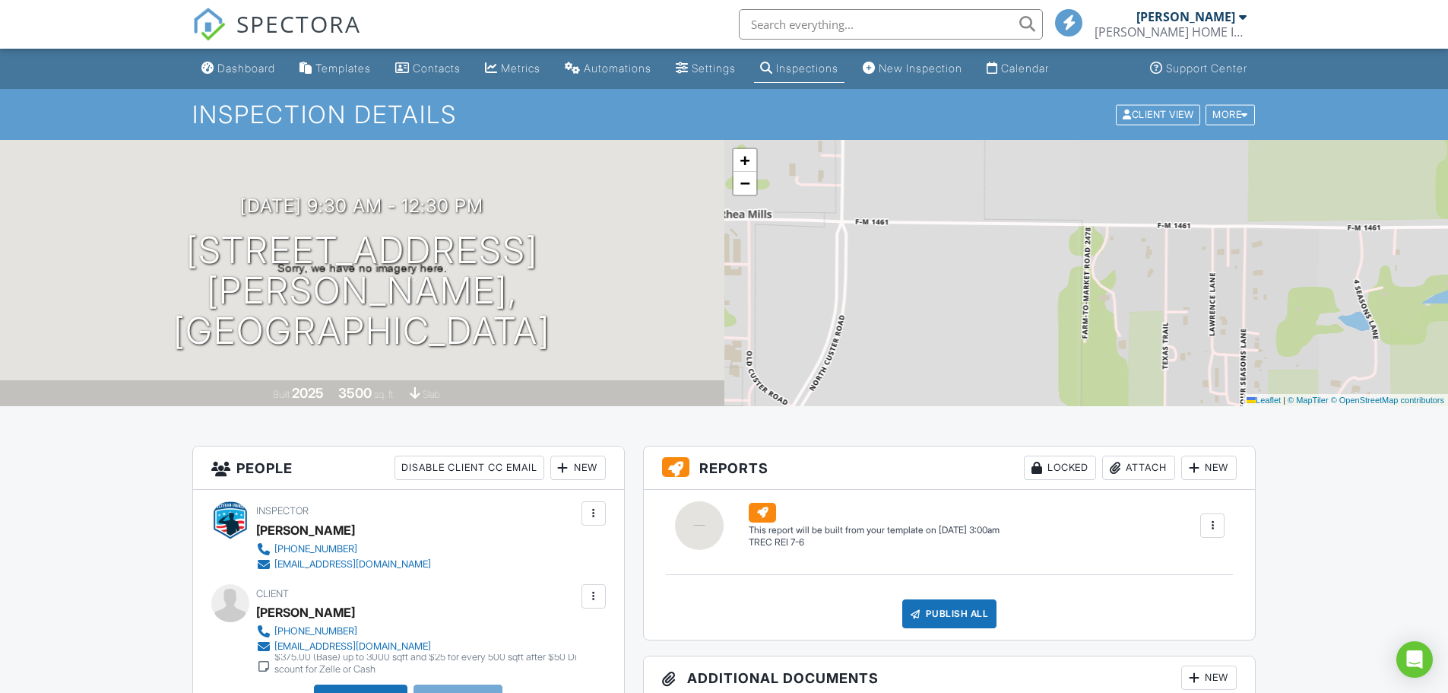
drag, startPoint x: 1068, startPoint y: 341, endPoint x: 960, endPoint y: 395, distance: 121.4
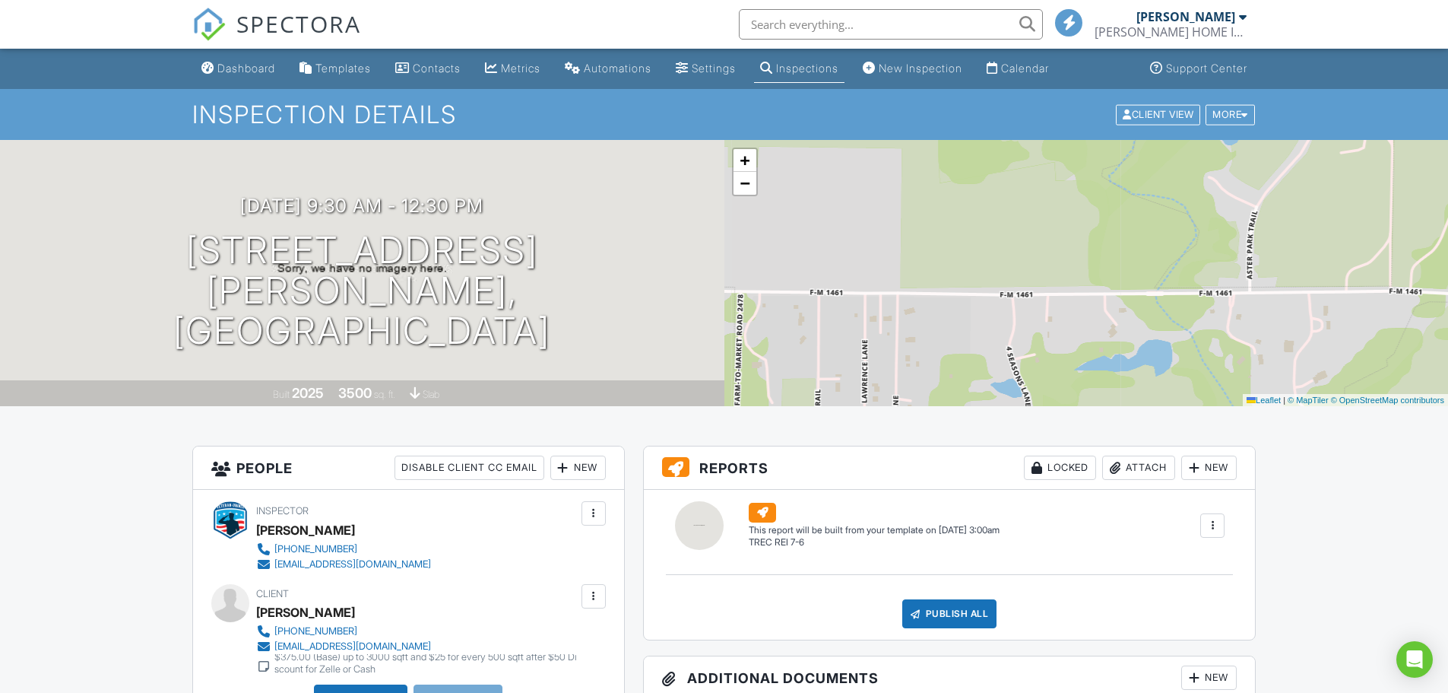
drag, startPoint x: 1283, startPoint y: 265, endPoint x: 900, endPoint y: 334, distance: 388.5
click at [900, 334] on div "+ − Leaflet | © MapTiler © OpenStreetMap contributors" at bounding box center [1087, 273] width 725 height 266
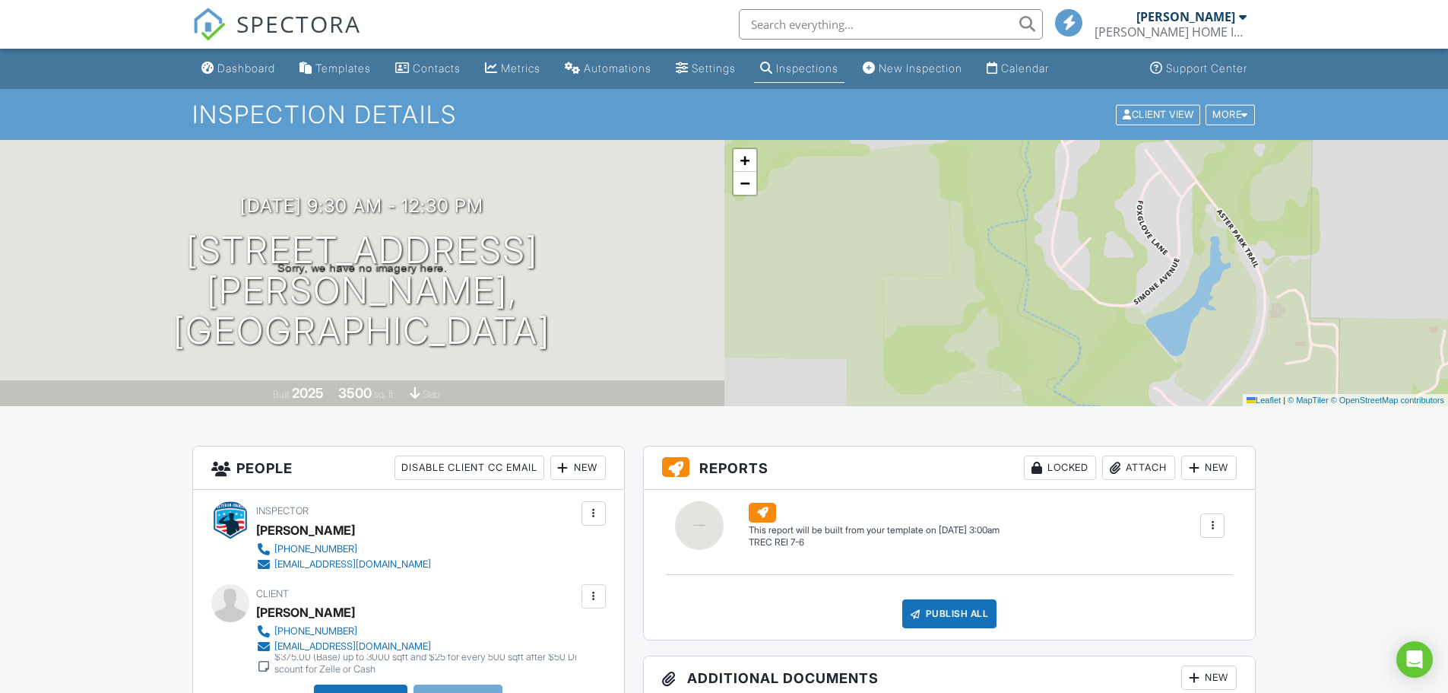
drag, startPoint x: 1104, startPoint y: 198, endPoint x: 1082, endPoint y: 361, distance: 165.0
click at [1100, 398] on div "+ − Leaflet | © MapTiler © OpenStreetMap contributors" at bounding box center [1087, 273] width 725 height 266
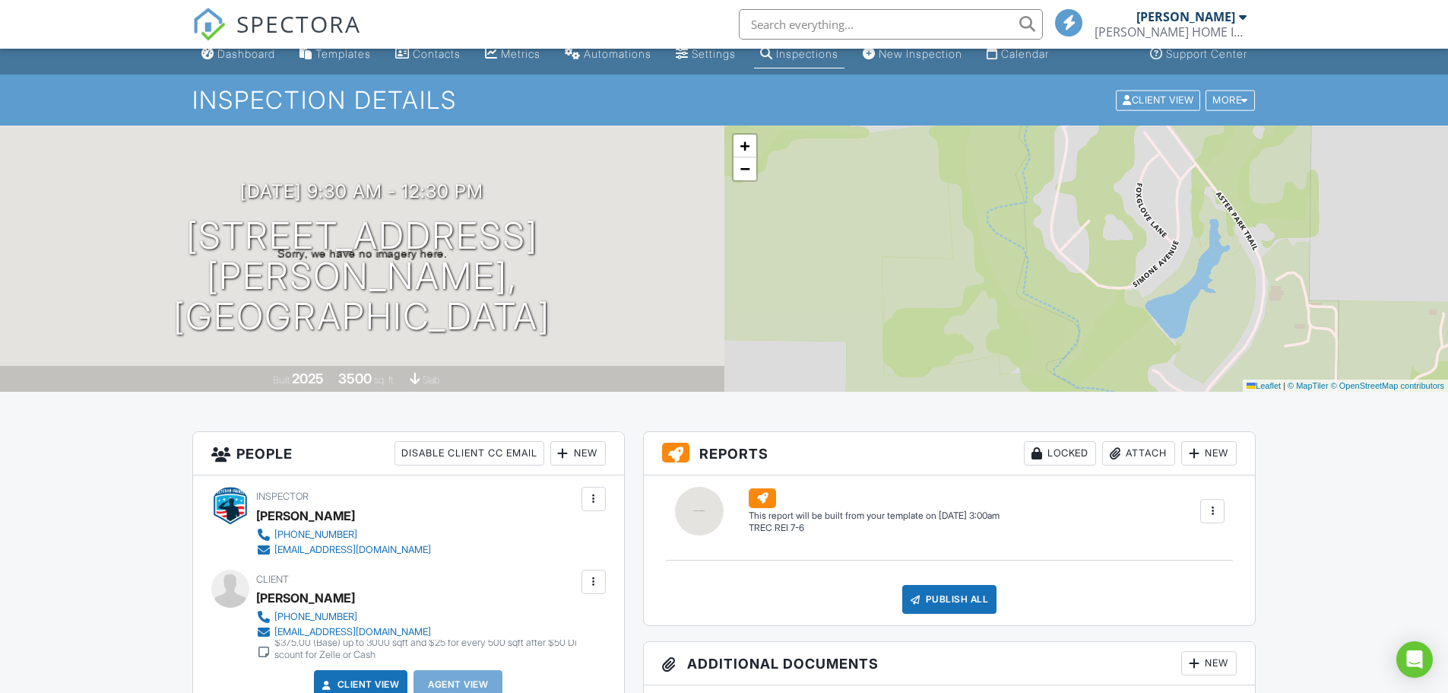
scroll to position [25, 0]
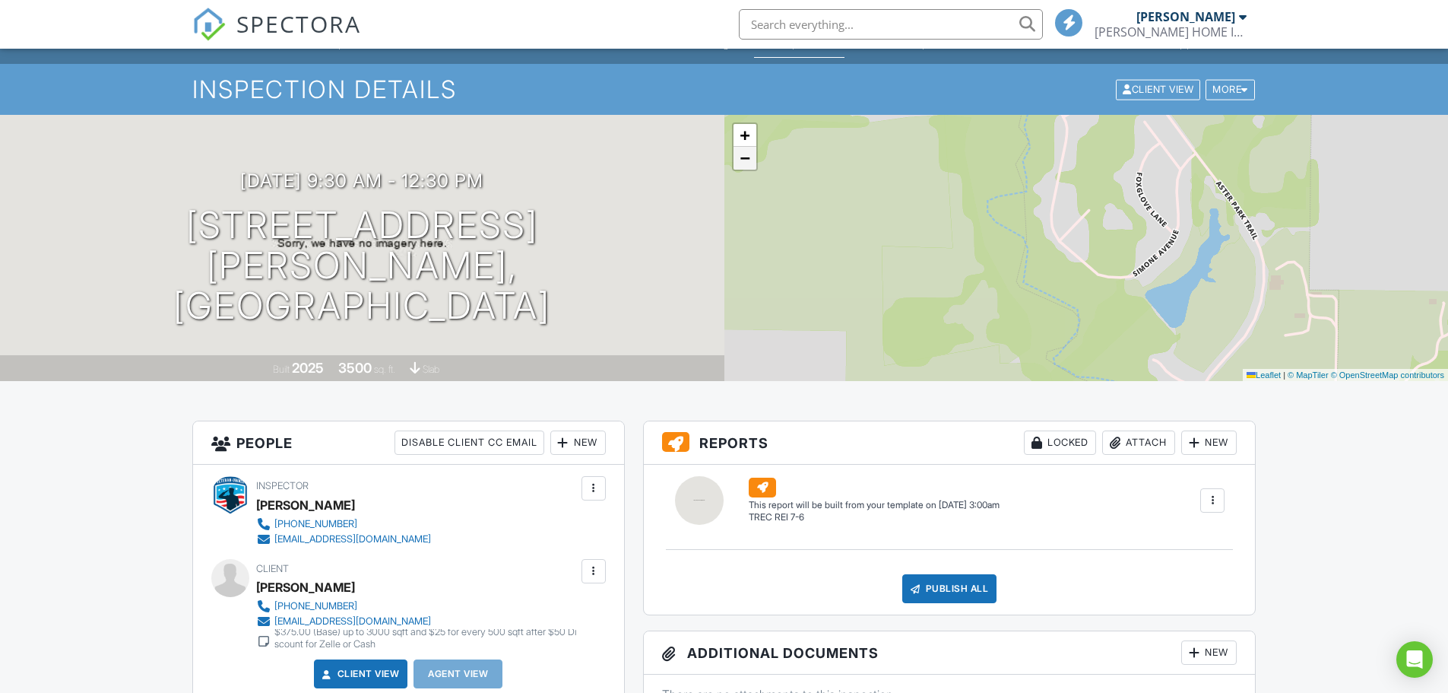
click at [745, 163] on span "−" at bounding box center [745, 157] width 10 height 19
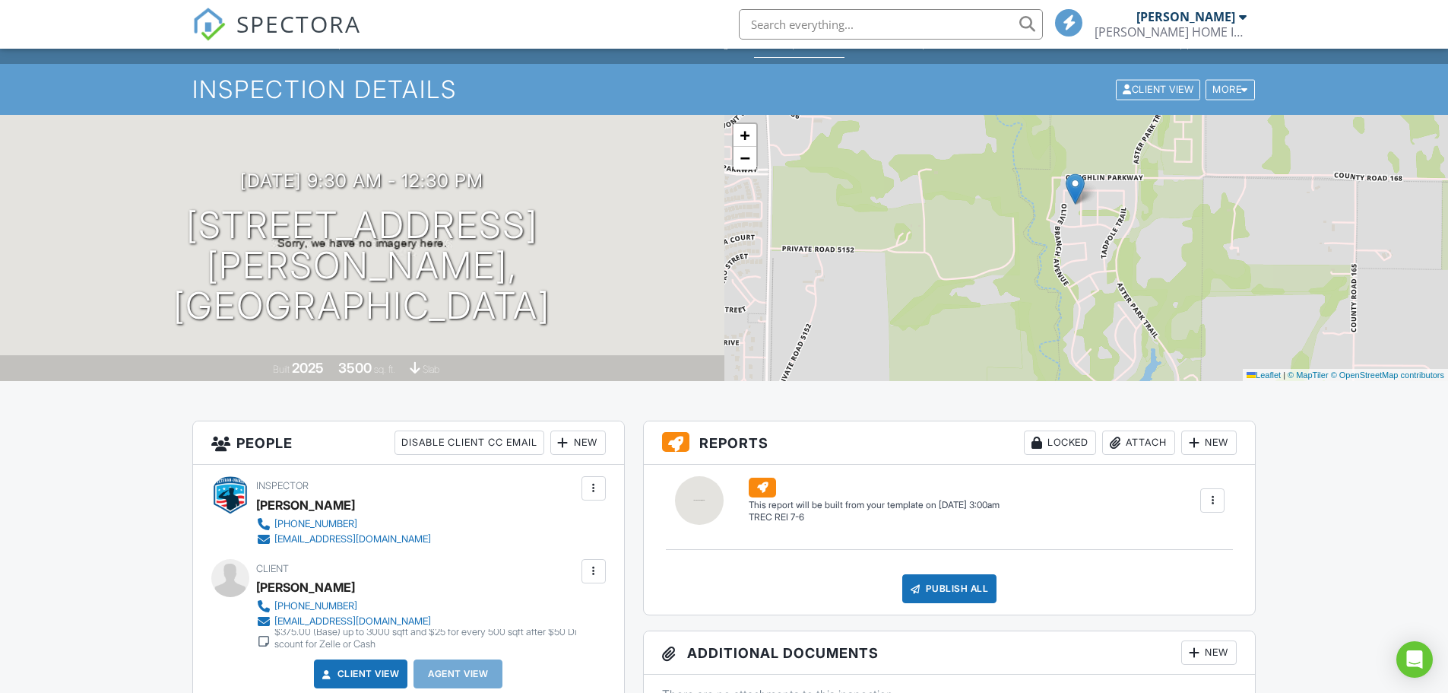
drag, startPoint x: 947, startPoint y: 224, endPoint x: 950, endPoint y: 344, distance: 120.2
click at [950, 344] on div "+ − Leaflet | © MapTiler © OpenStreetMap contributors" at bounding box center [1087, 248] width 725 height 266
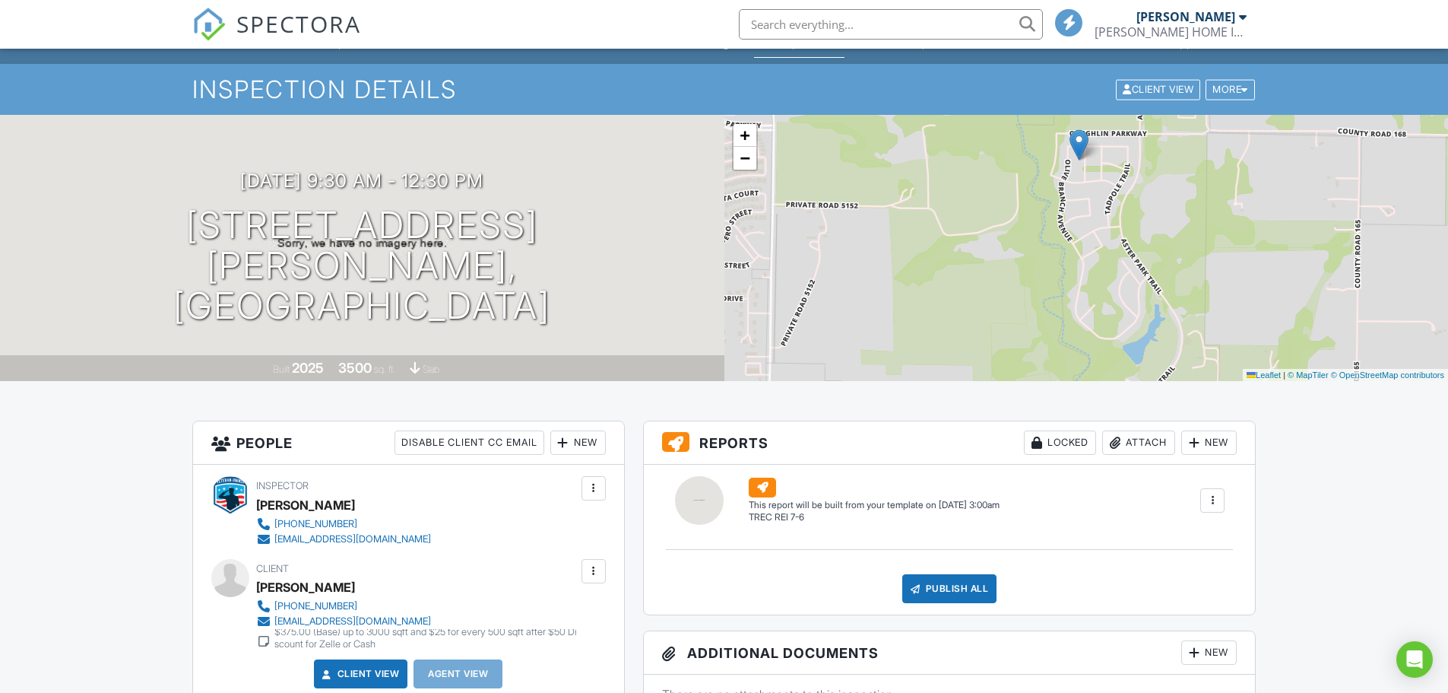
drag, startPoint x: 949, startPoint y: 335, endPoint x: 951, endPoint y: 294, distance: 41.1
click at [951, 294] on div "+ − Leaflet | © MapTiler © OpenStreetMap contributors" at bounding box center [1087, 248] width 725 height 266
click at [750, 165] on span "−" at bounding box center [745, 157] width 10 height 19
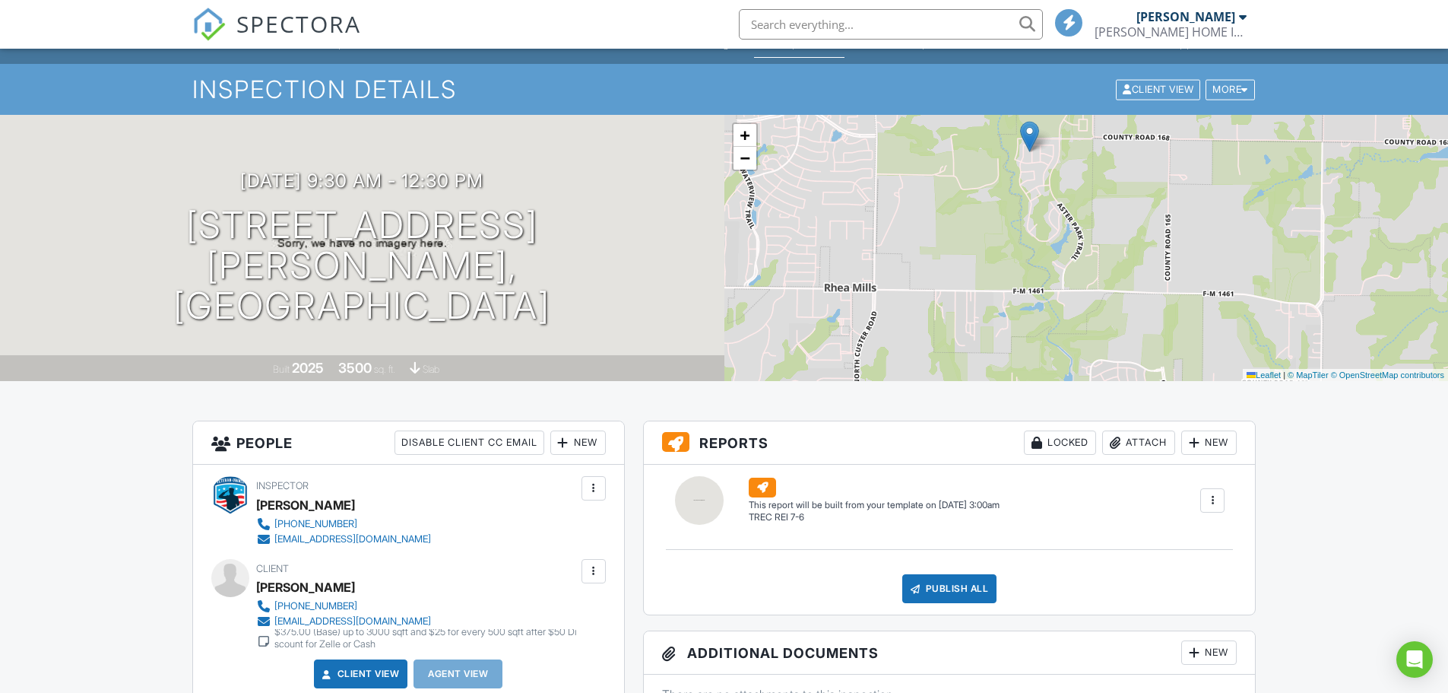
drag, startPoint x: 906, startPoint y: 293, endPoint x: 852, endPoint y: 241, distance: 75.8
click at [852, 240] on div "+ − Leaflet | © MapTiler © OpenStreetMap contributors" at bounding box center [1087, 248] width 725 height 266
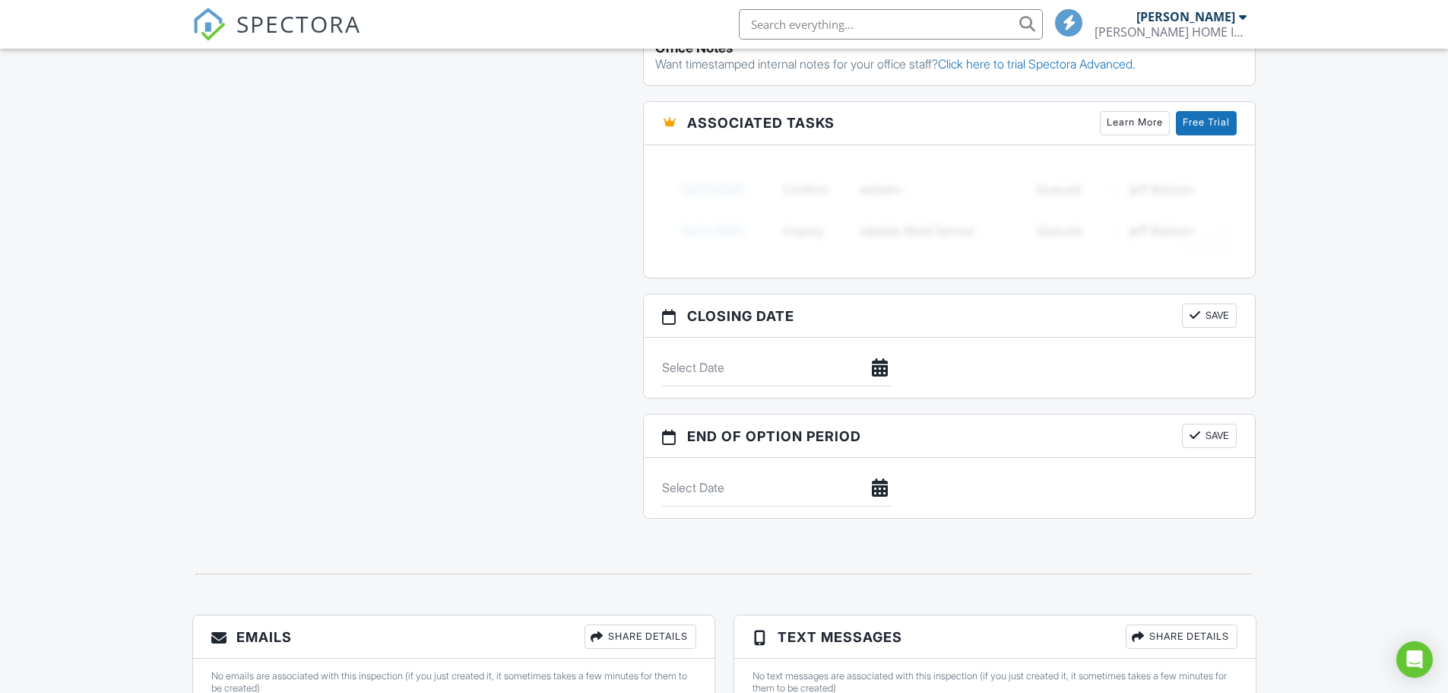
scroll to position [1228, 0]
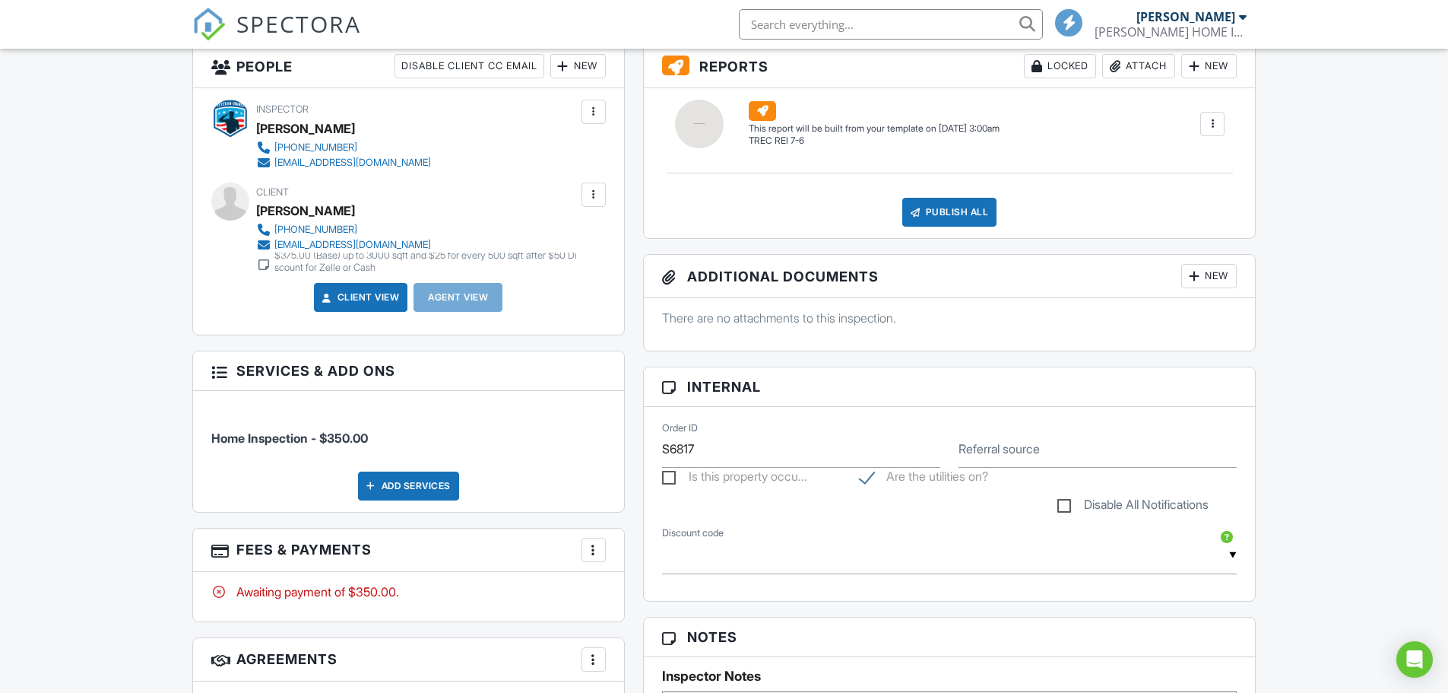
scroll to position [266, 0]
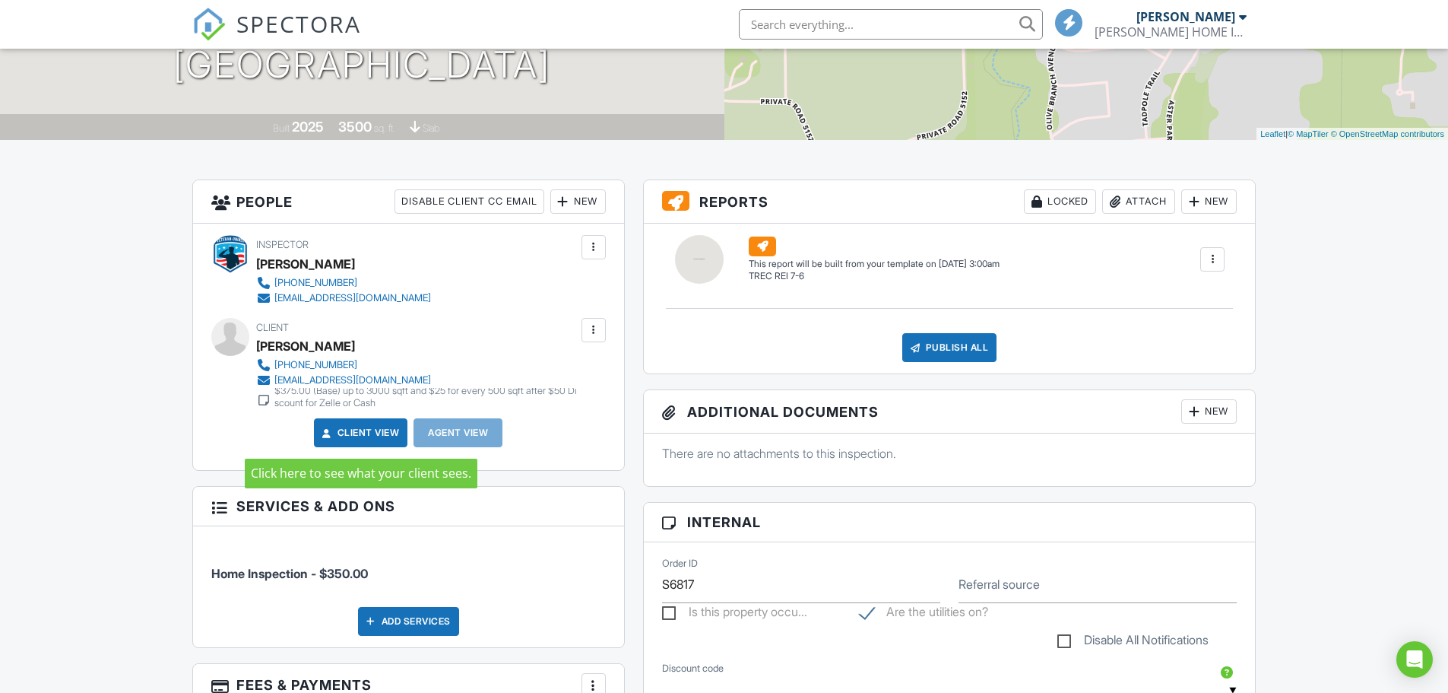
click at [369, 432] on link "Client View" at bounding box center [359, 432] width 81 height 15
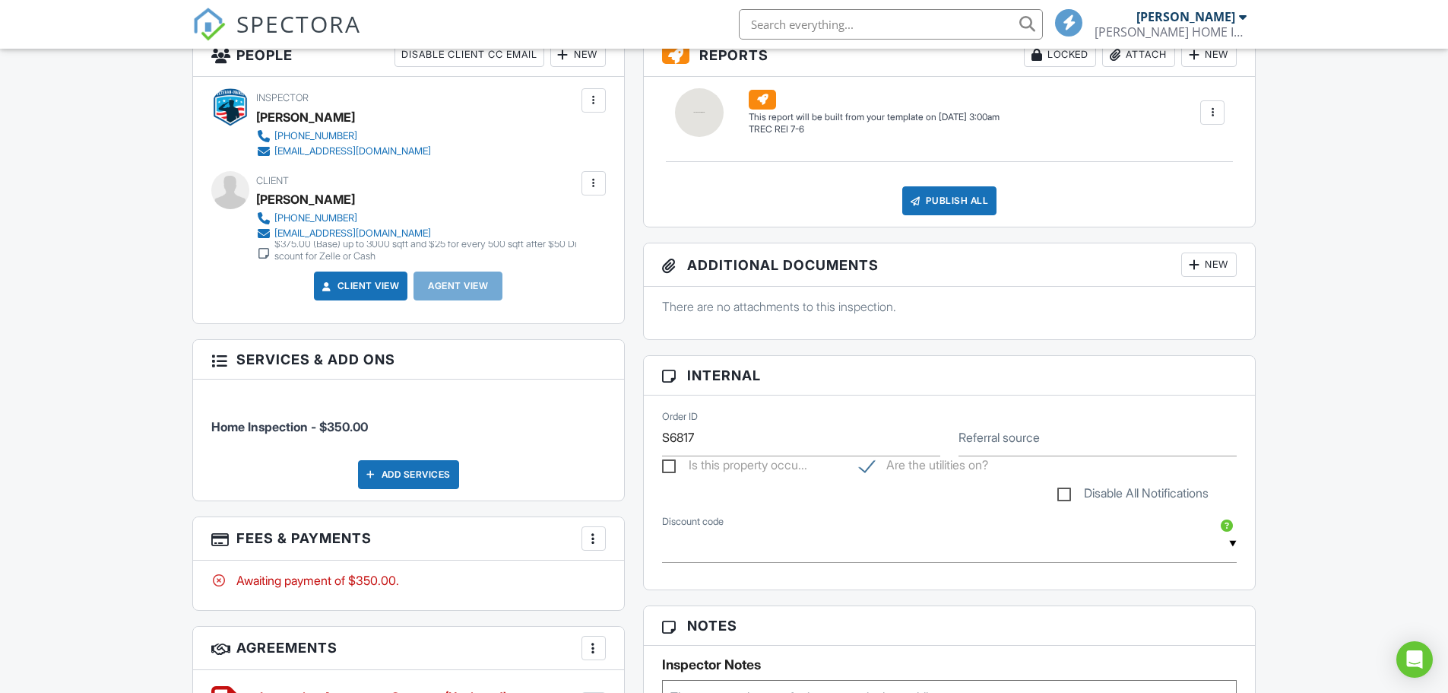
scroll to position [0, 0]
